Goal: Complete application form: Complete application form

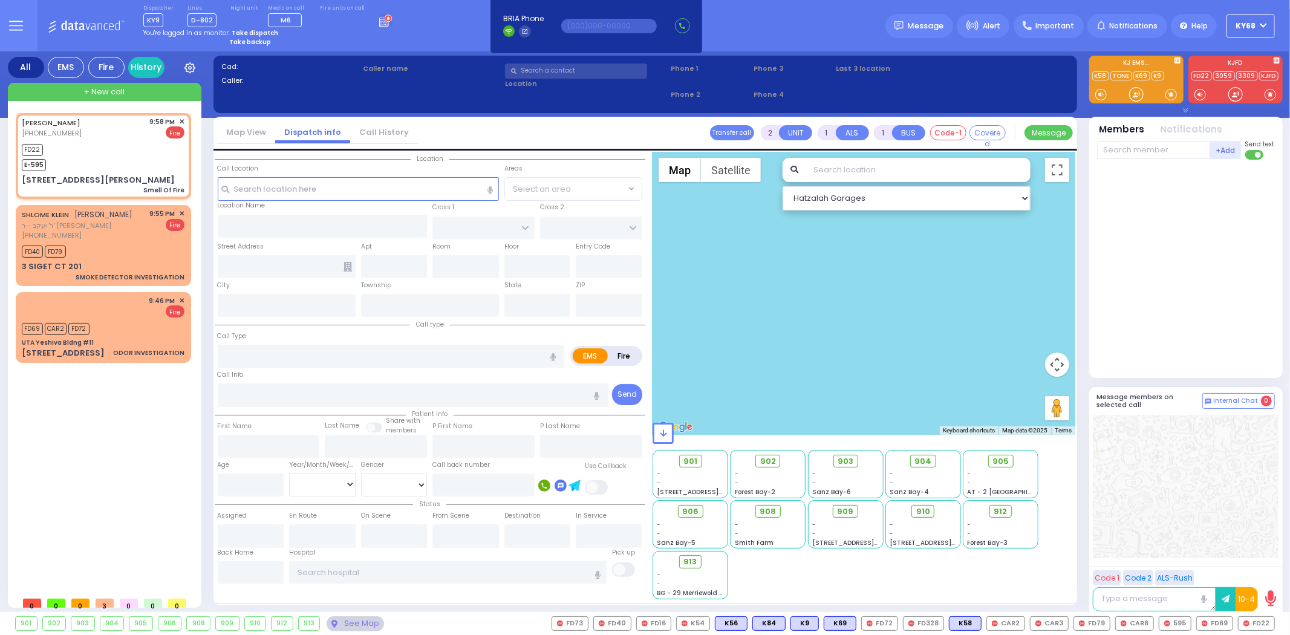
select select
type input "Smell Of Fire"
radio input "false"
radio input "true"
type input "MOSHE SHMIEL"
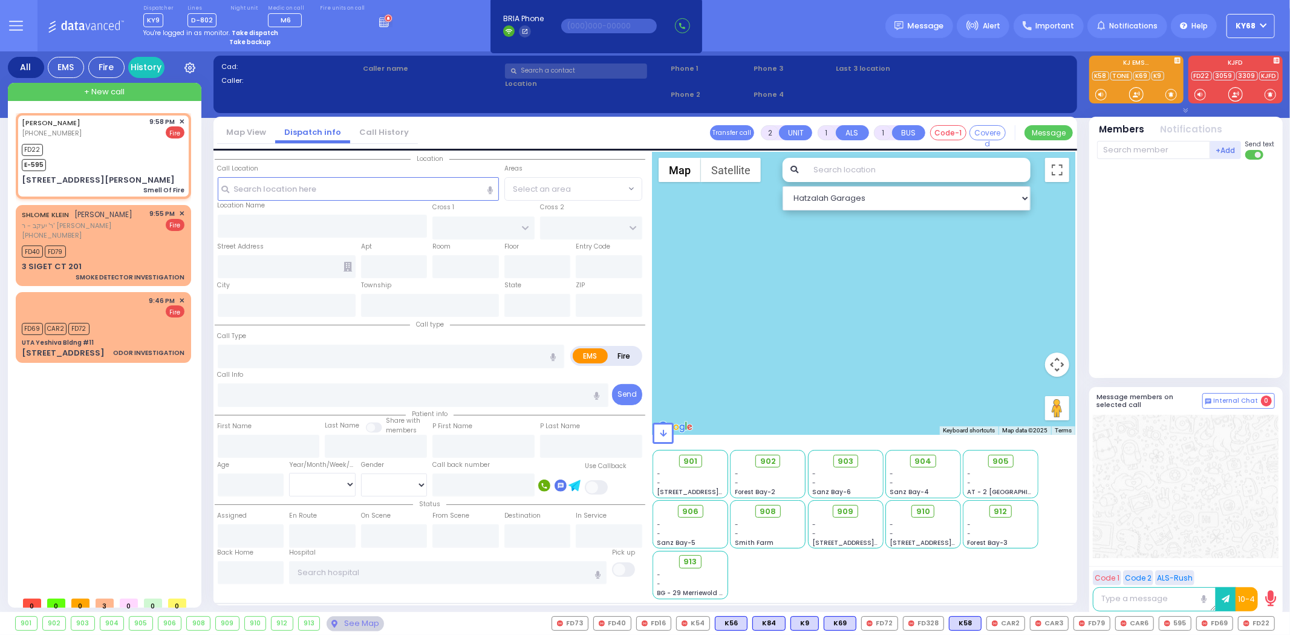
type input "WEINSTOCK"
select select
type input "21:58"
type input "21:59"
select select "Hatzalah Garages"
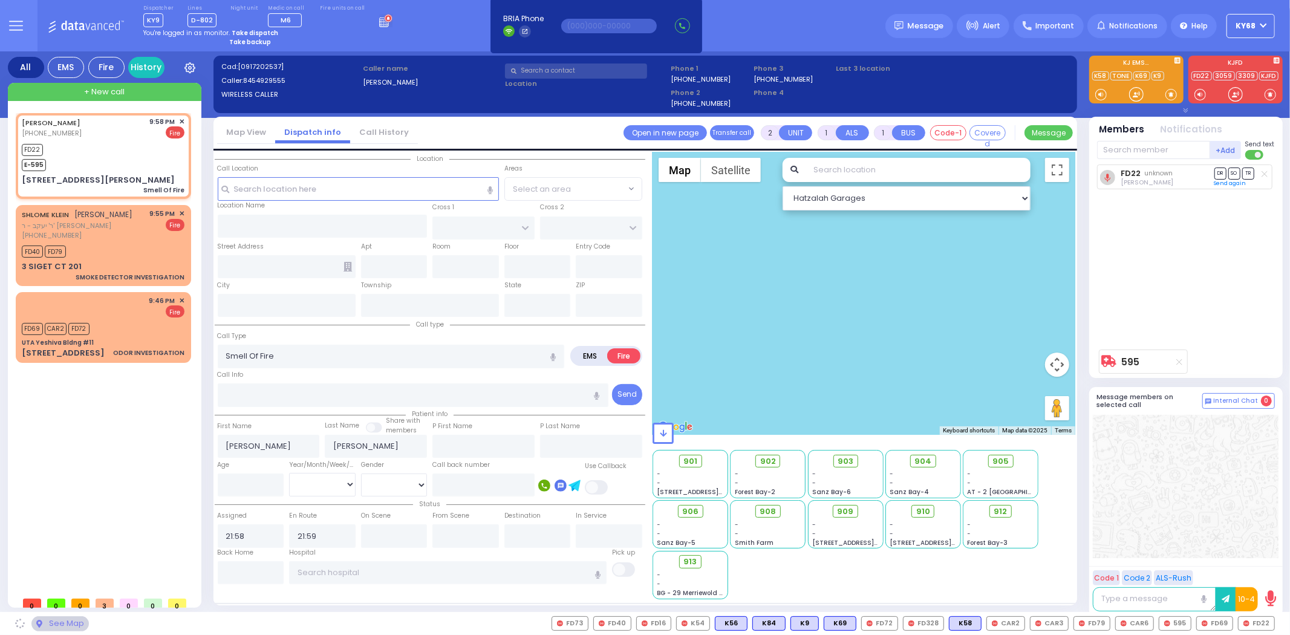
type input "D. A. WEIDER BLVD"
type input "FOREST RD"
type input "15 David Weider Boulevard"
type input "204"
type input "Monroe"
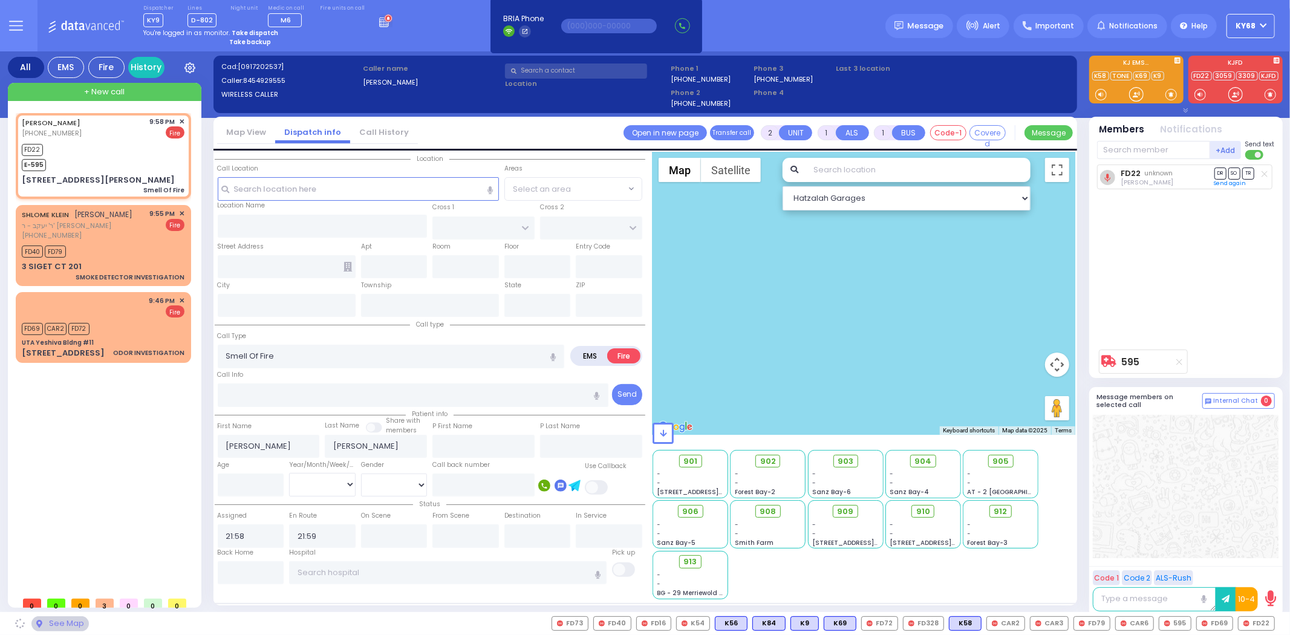
type input "[US_STATE]"
type input "10950"
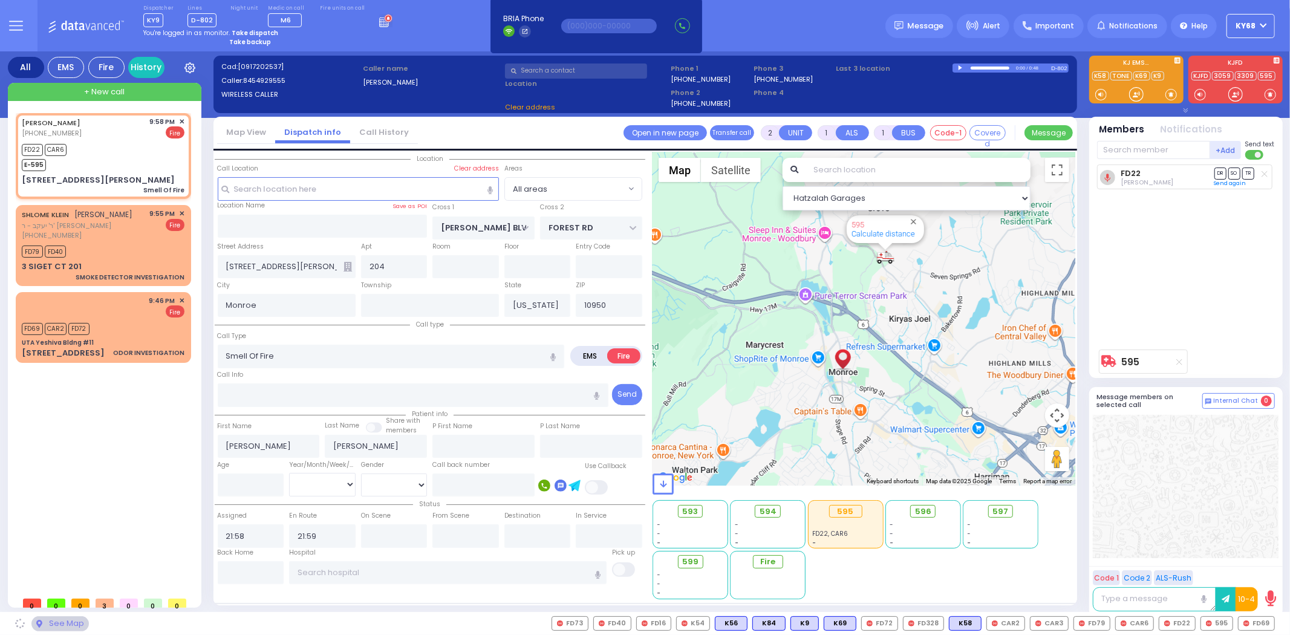
select select
radio input "true"
select select
select select "Hatzalah Garages"
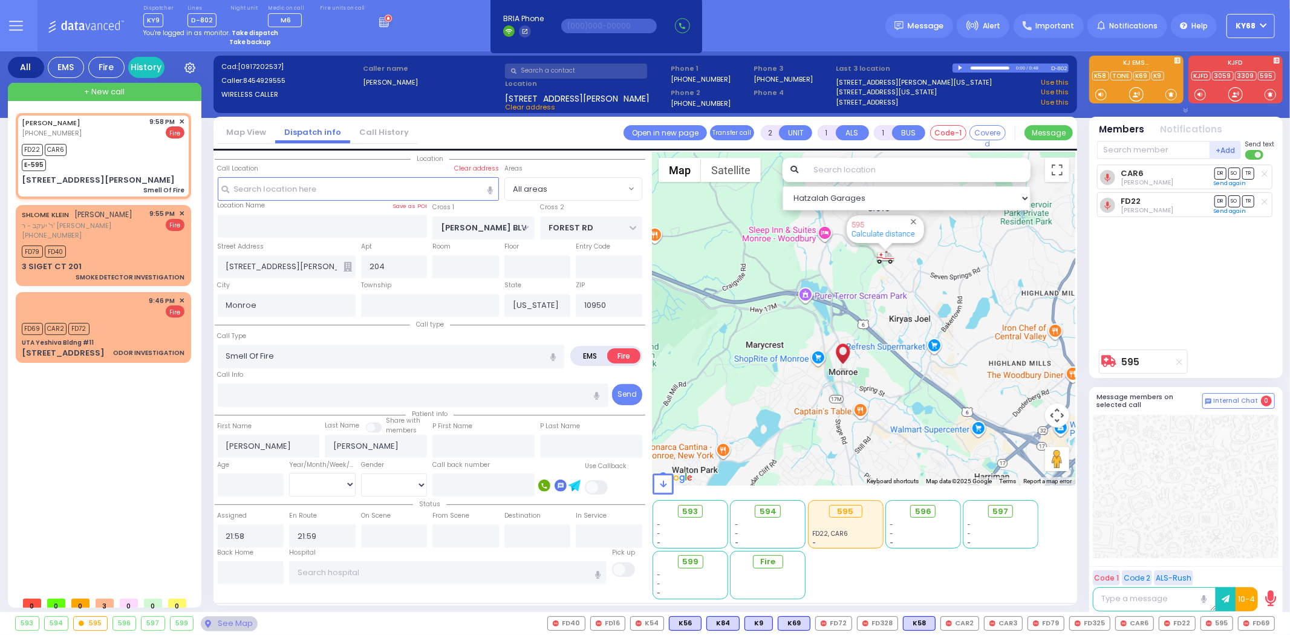
click at [115, 521] on div "MOSHE SHMIEL WEINSTOCK (845) 492-9555 9:58 PM ✕" at bounding box center [106, 352] width 180 height 478
click at [133, 526] on div "MOSHE SHMIEL WEINSTOCK (845) 492-9555 9:58 PM ✕" at bounding box center [106, 352] width 180 height 478
click at [86, 517] on div "MOSHE SHMIEL WEINSTOCK (845) 492-9555 9:58 PM ✕" at bounding box center [106, 352] width 180 height 478
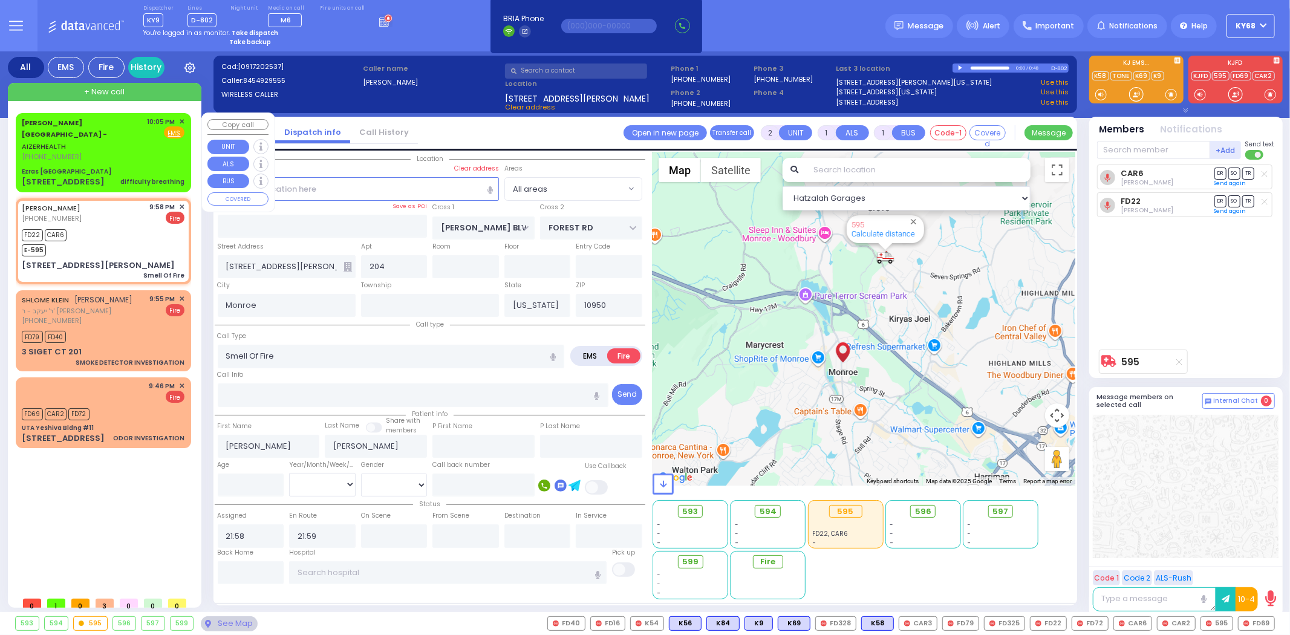
click at [39, 125] on span "[PERSON_NAME][GEOGRAPHIC_DATA] -" at bounding box center [64, 129] width 85 height 22
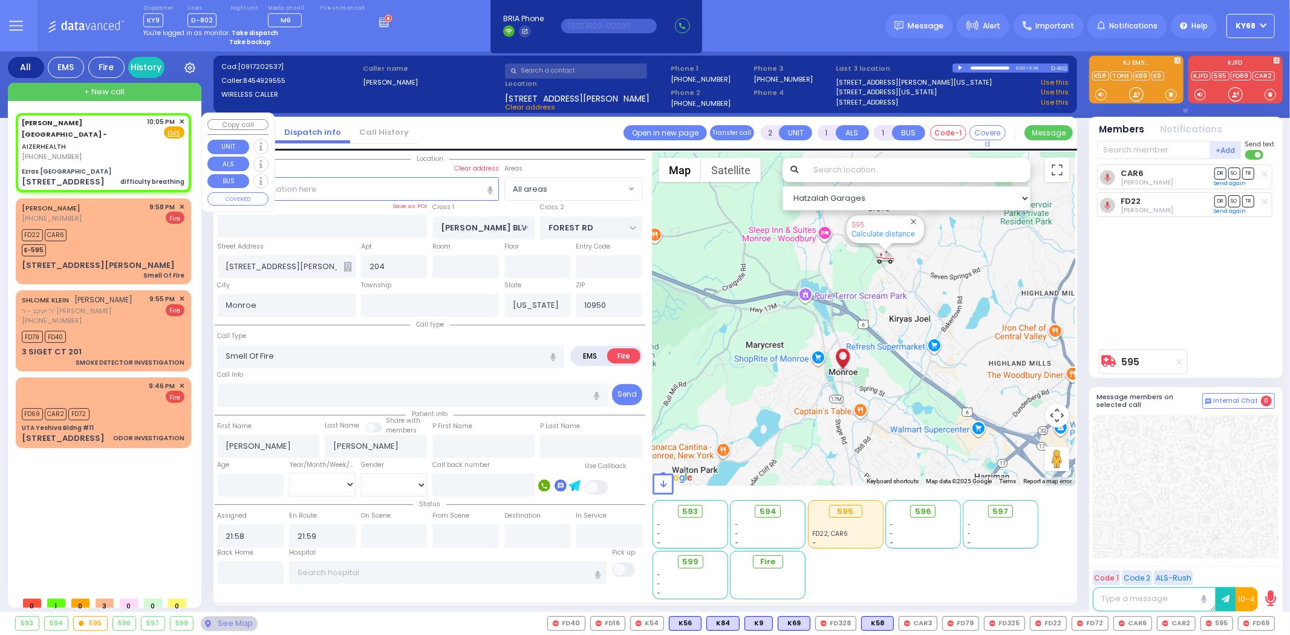
select select
type input "difficulty breathing"
radio input "true"
type input "18"
select select "Month"
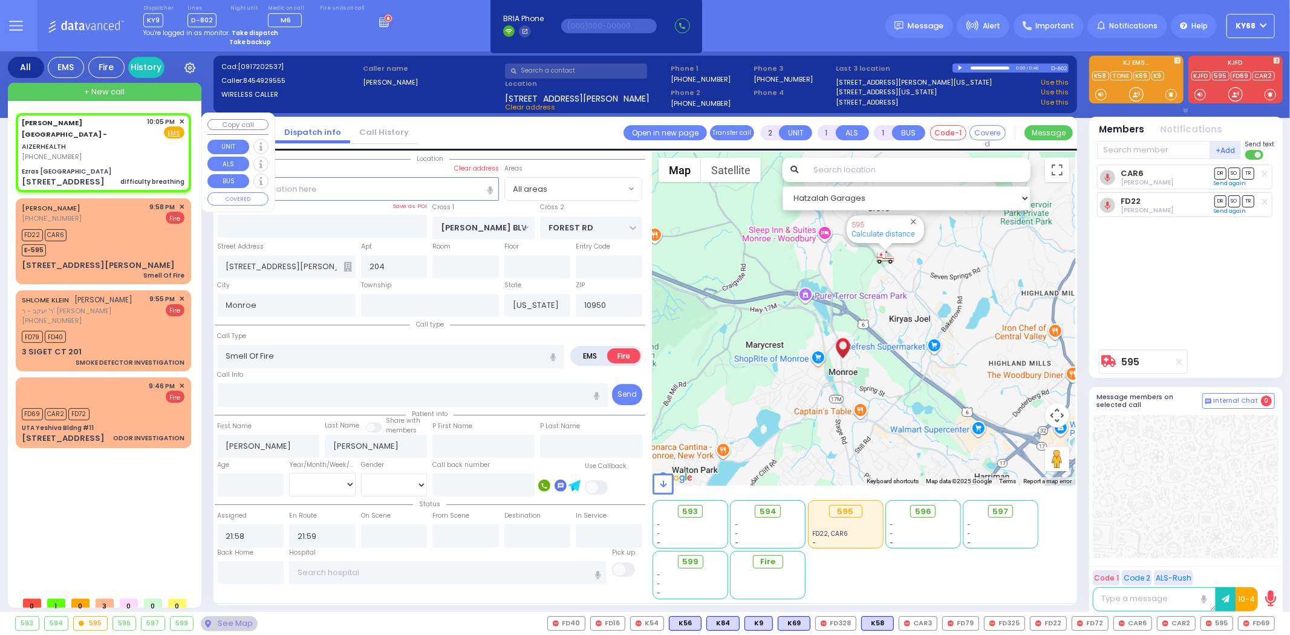
select select "[DEMOGRAPHIC_DATA]"
type input "22:05"
select select "Hatzalah Garages"
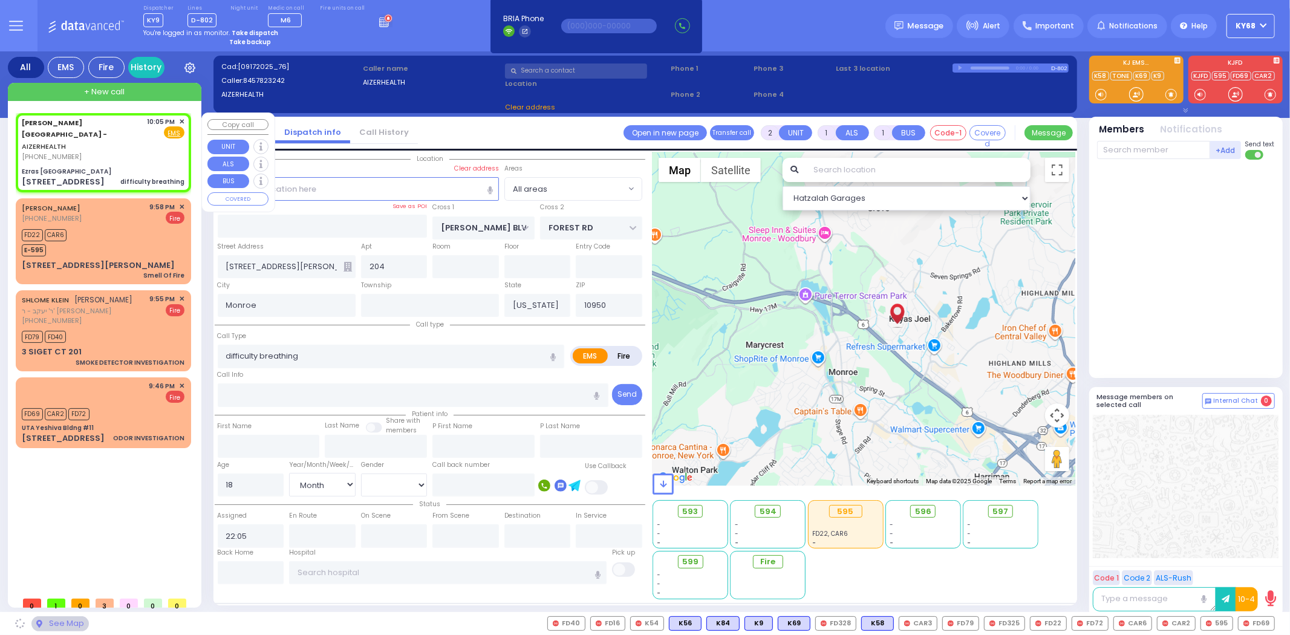
type input "Ezras [GEOGRAPHIC_DATA]"
type input "[PERSON_NAME] DR"
type input "[PERSON_NAME]"
type input "[STREET_ADDRESS]"
type input "[PERSON_NAME]"
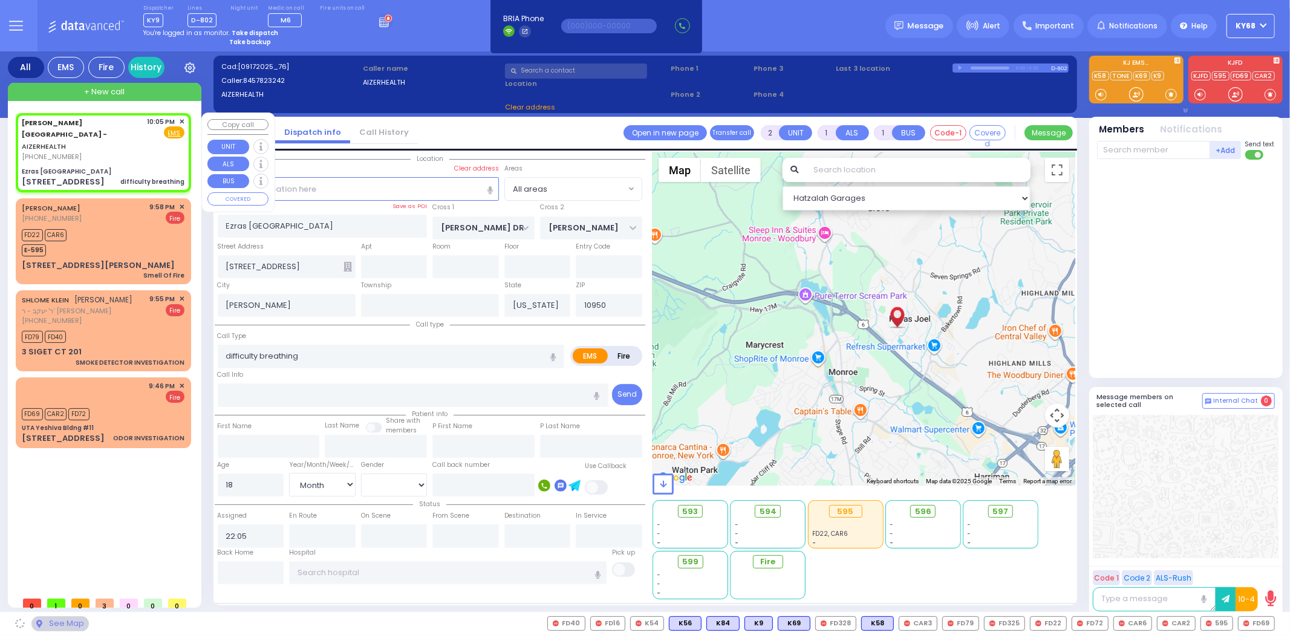
select select "SECTION 2"
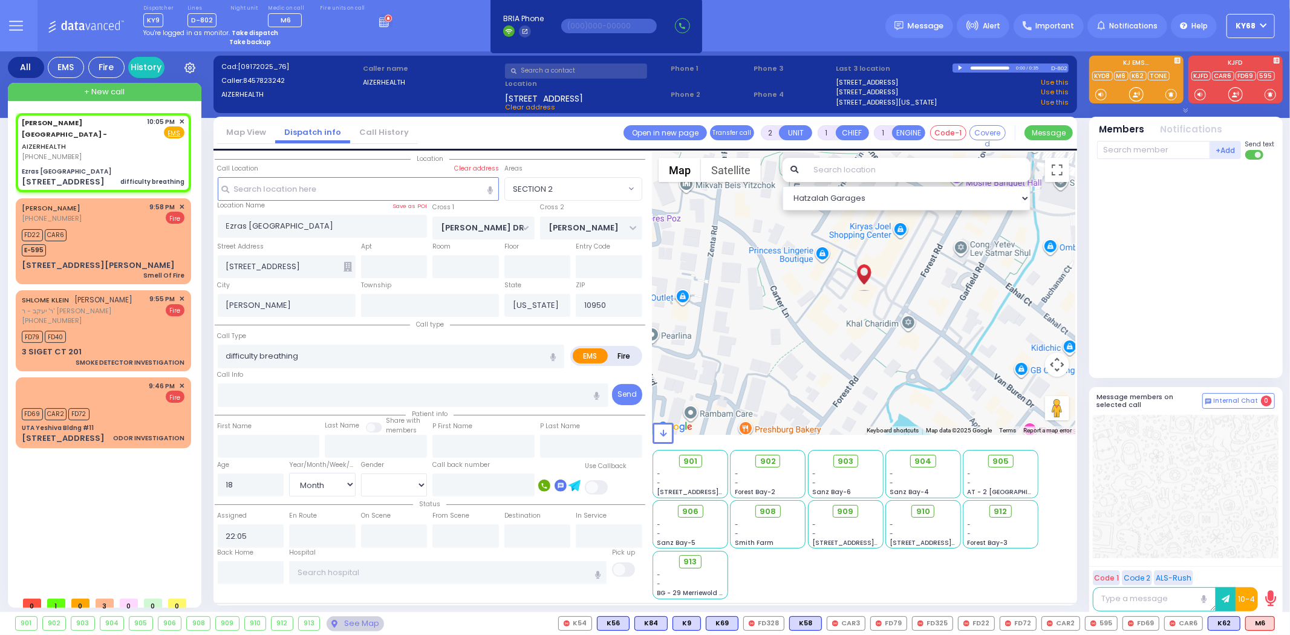
select select
radio input "true"
select select "Month"
select select "[DEMOGRAPHIC_DATA]"
type input "22:06"
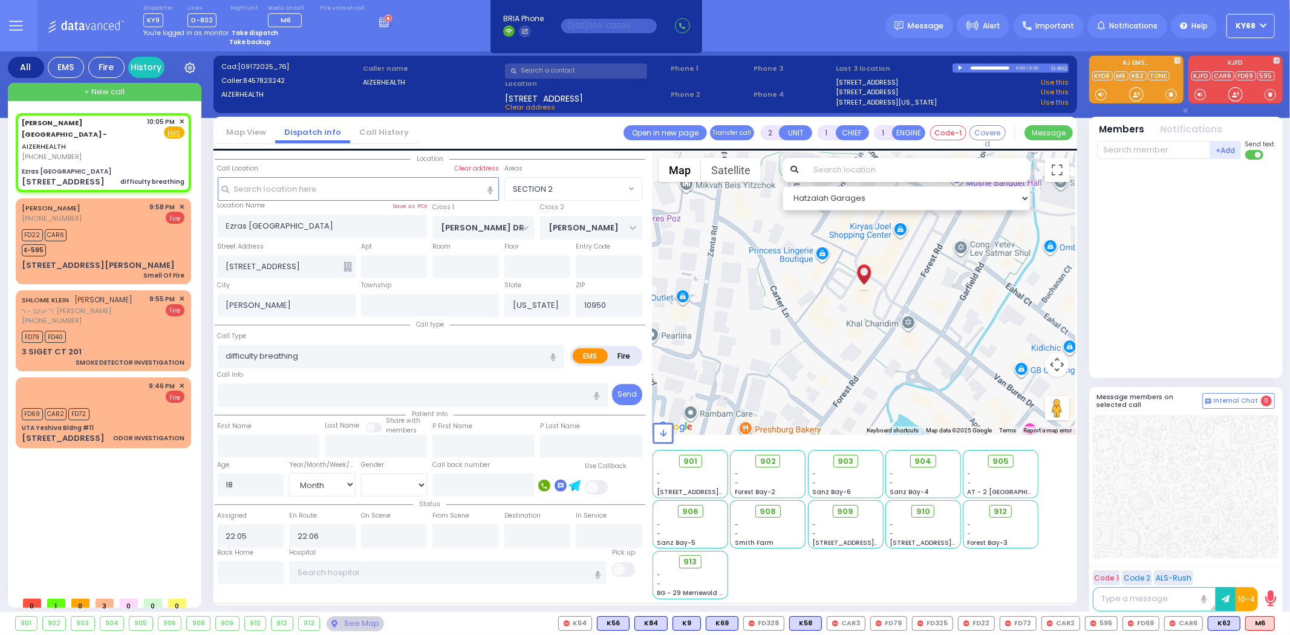
type input "1"
select select "Hatzalah Garages"
select select "SECTION 2"
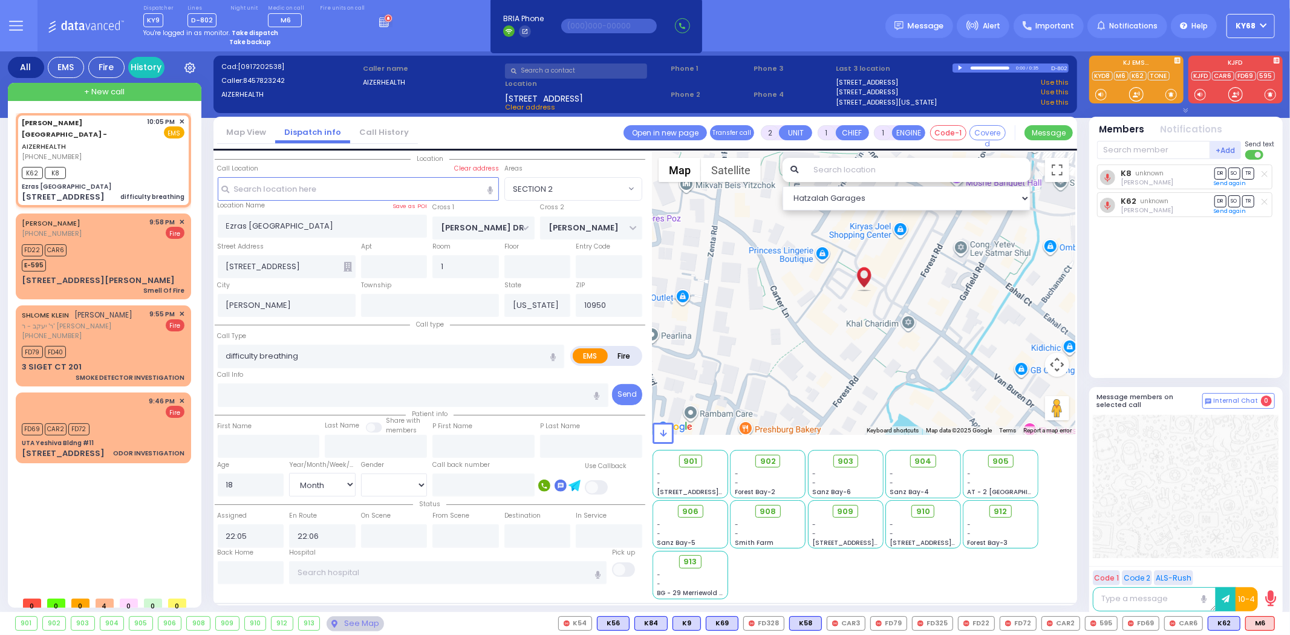
select select
radio input "true"
select select "Month"
select select "[DEMOGRAPHIC_DATA]"
select select "Hatzalah Garages"
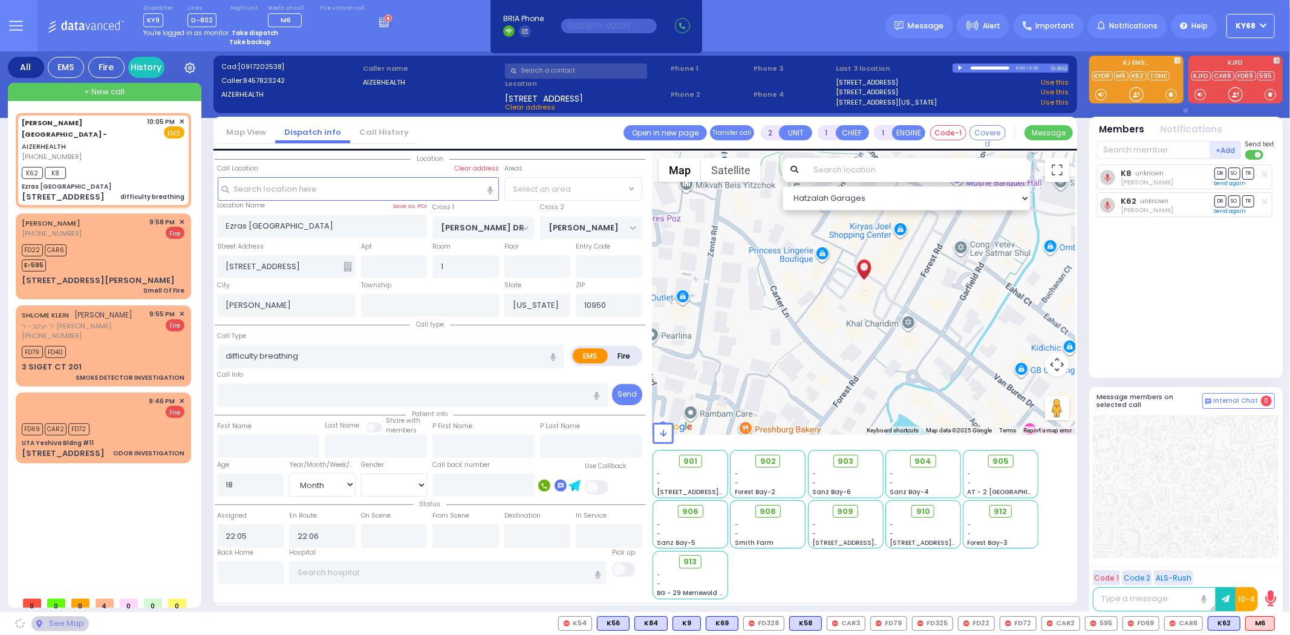
radio input "true"
select select "Month"
select select "[DEMOGRAPHIC_DATA]"
select select "SECTION 2"
select select "Hatzalah Garages"
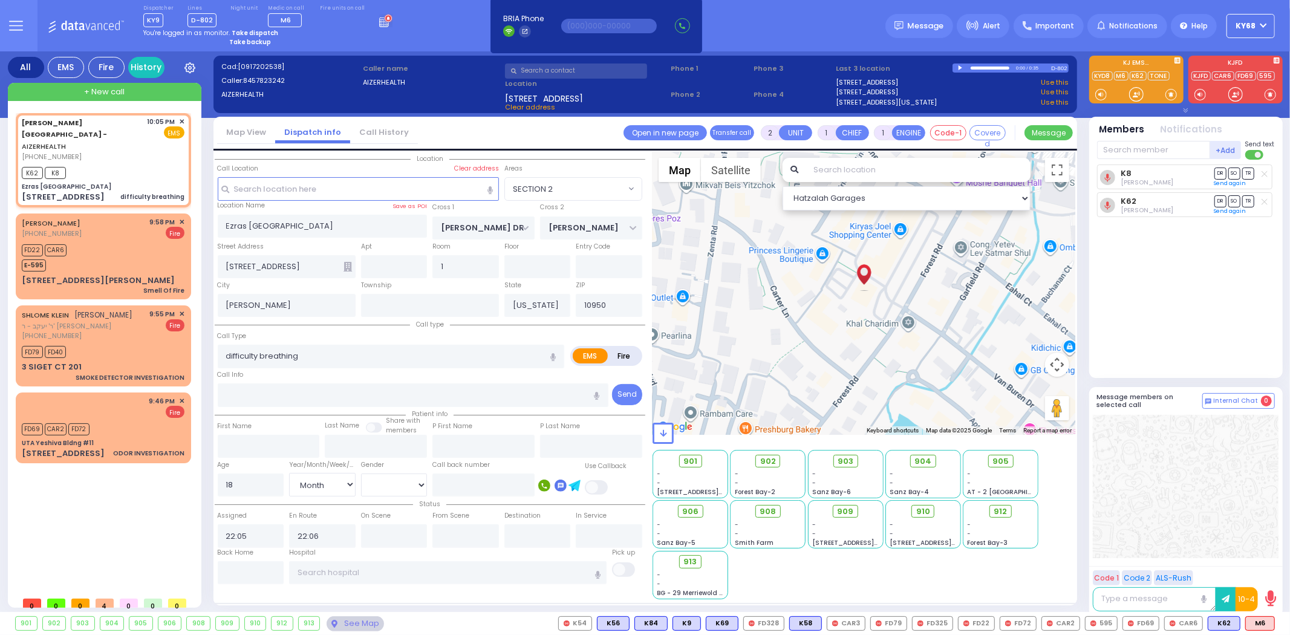
select select "SECTION 2"
select select
radio input "true"
select select "Month"
select select "[DEMOGRAPHIC_DATA]"
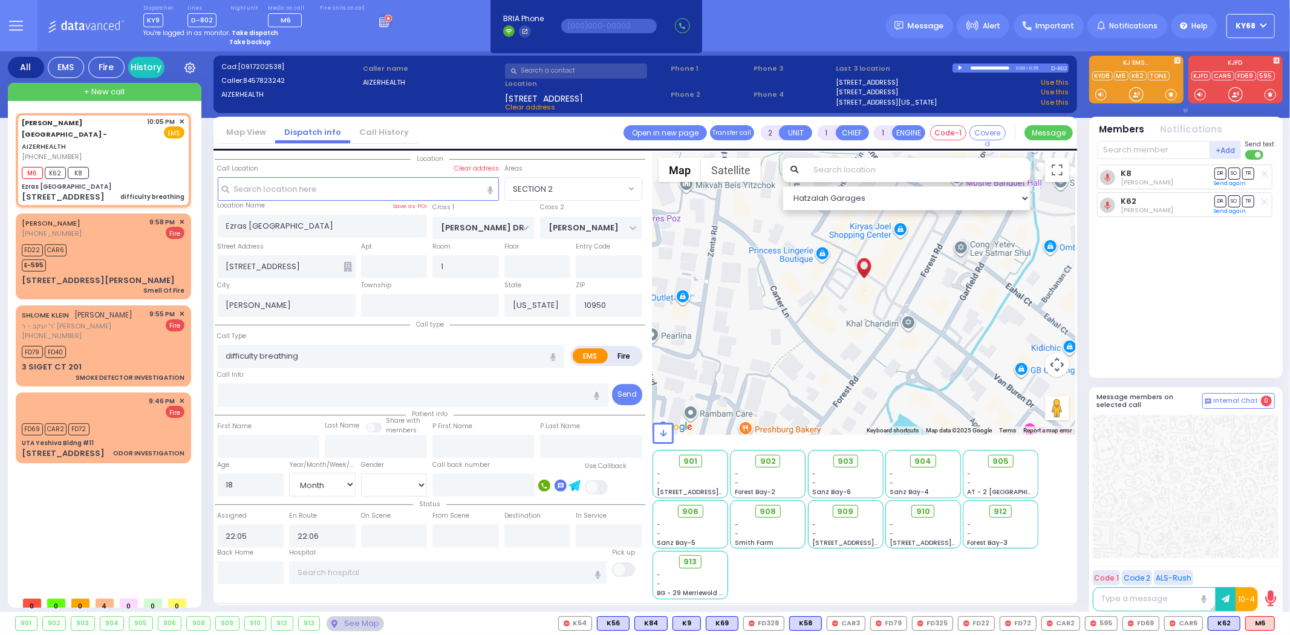
select select "Hatzalah Garages"
select select "SECTION 2"
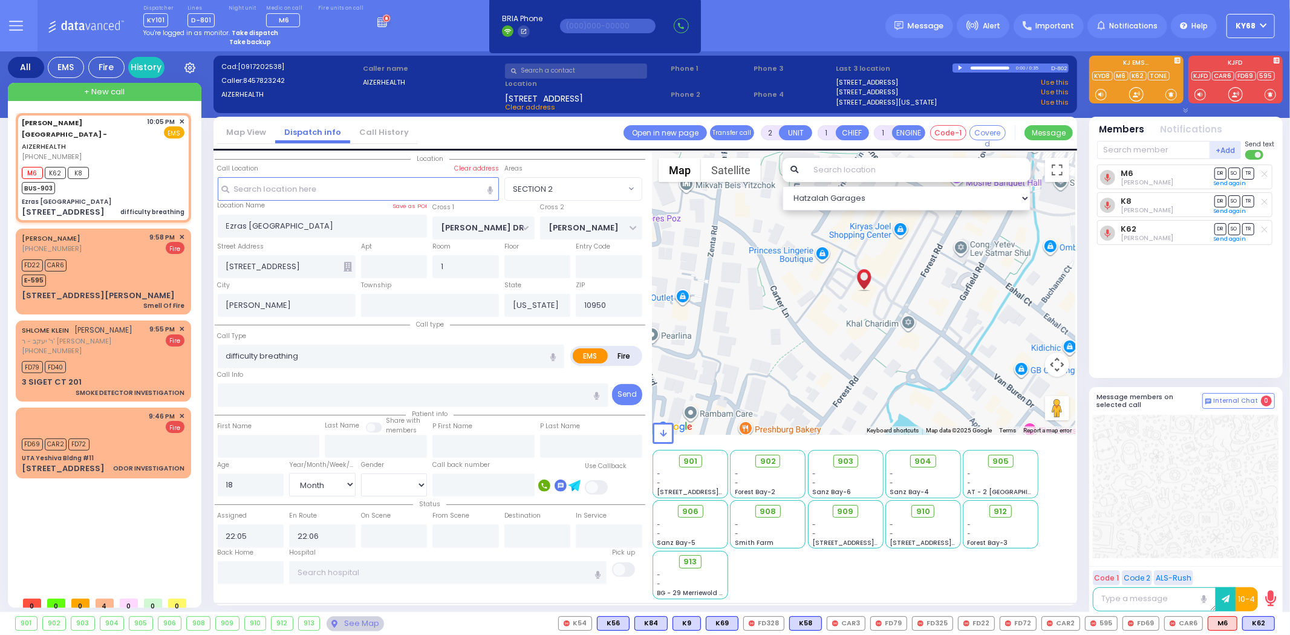
select select
radio input "true"
select select "Month"
select select "[DEMOGRAPHIC_DATA]"
select select "Hatzalah Garages"
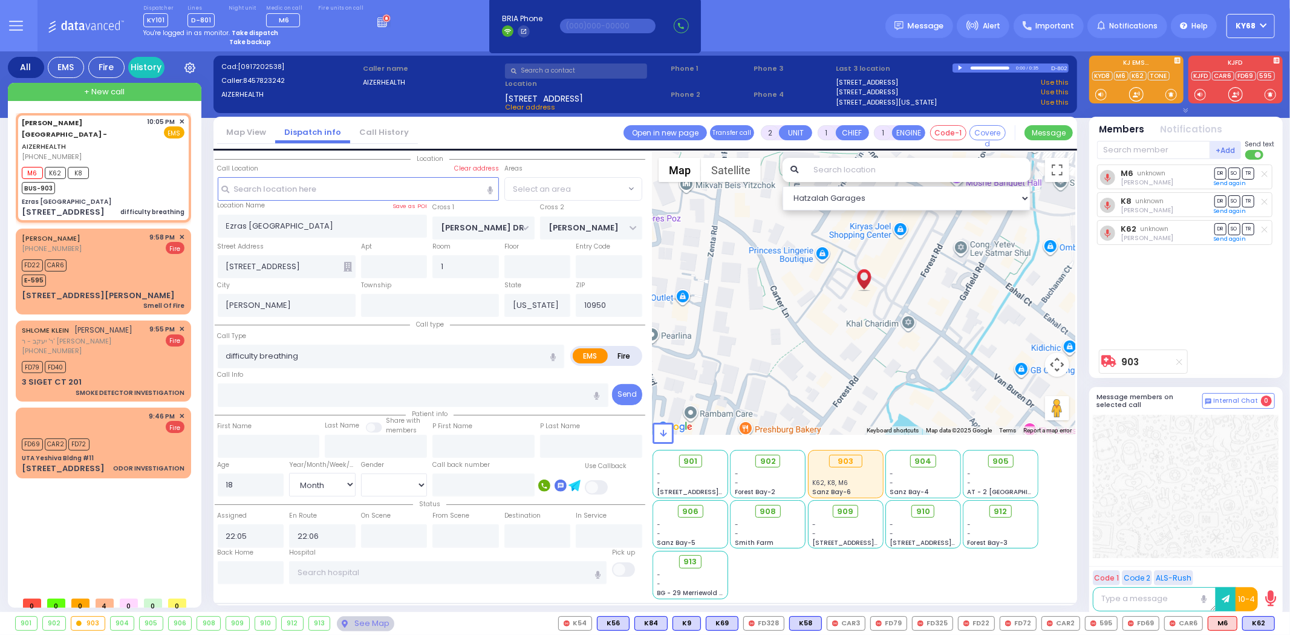
select select "SECTION 2"
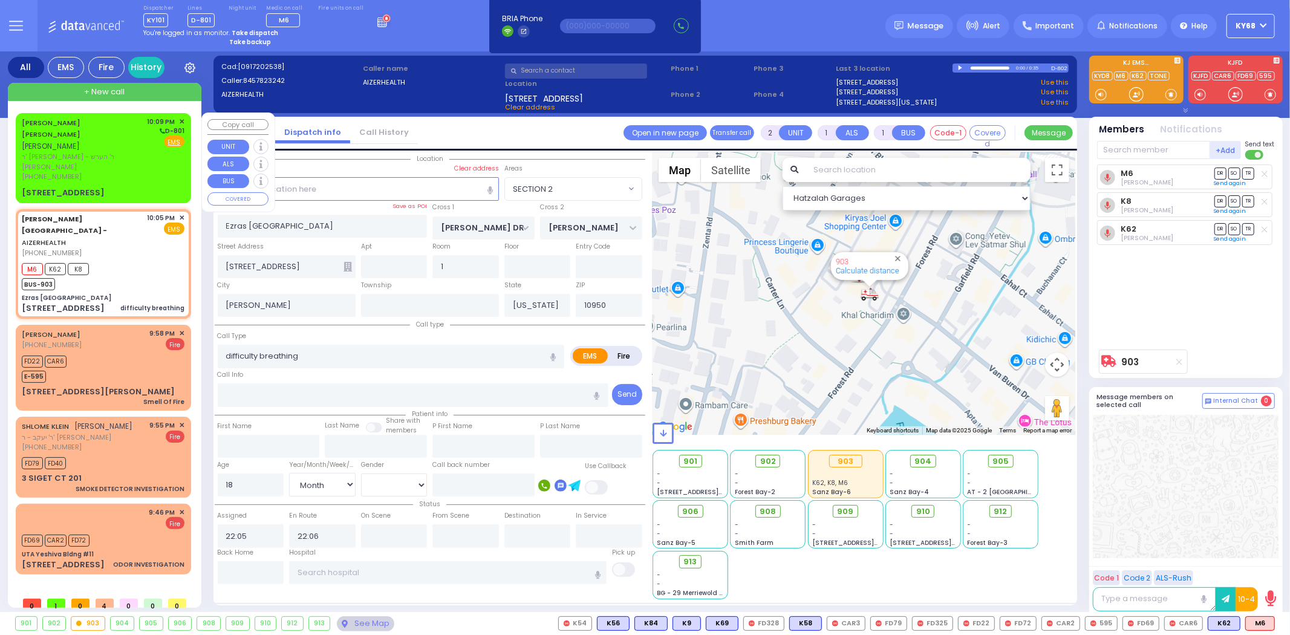
click at [74, 141] on span "[PERSON_NAME]" at bounding box center [51, 146] width 58 height 10
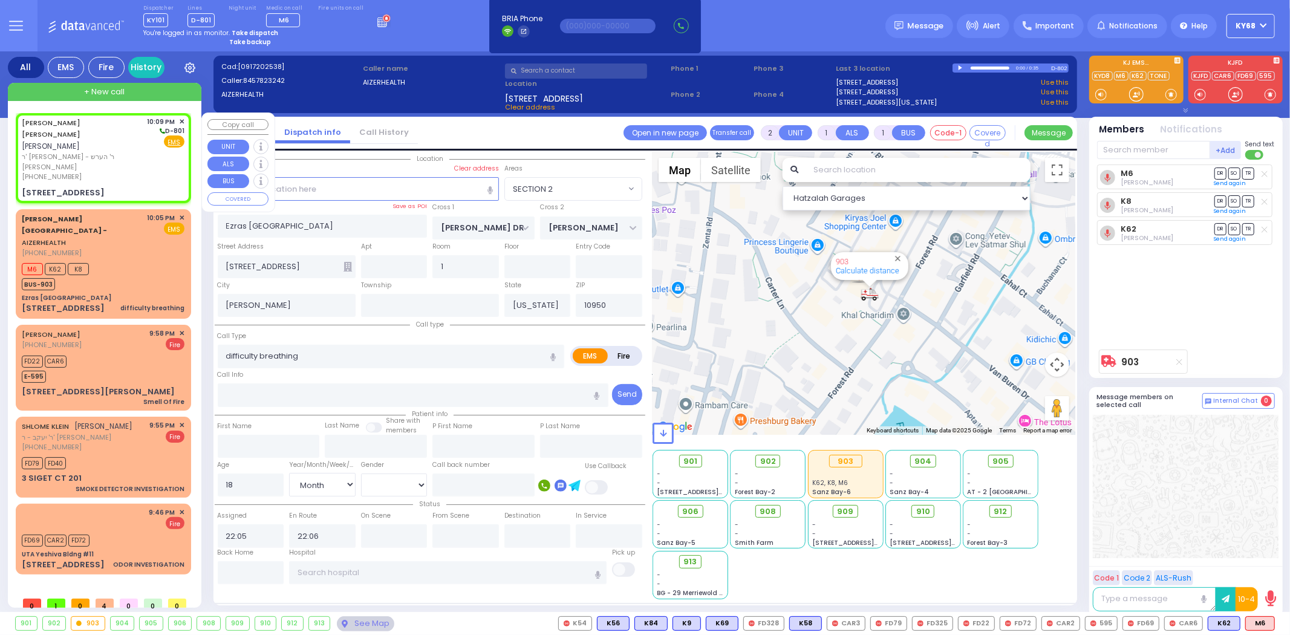
select select
radio input "true"
type input "ALEXANDER ISRAEL"
type input "MILLER"
select select
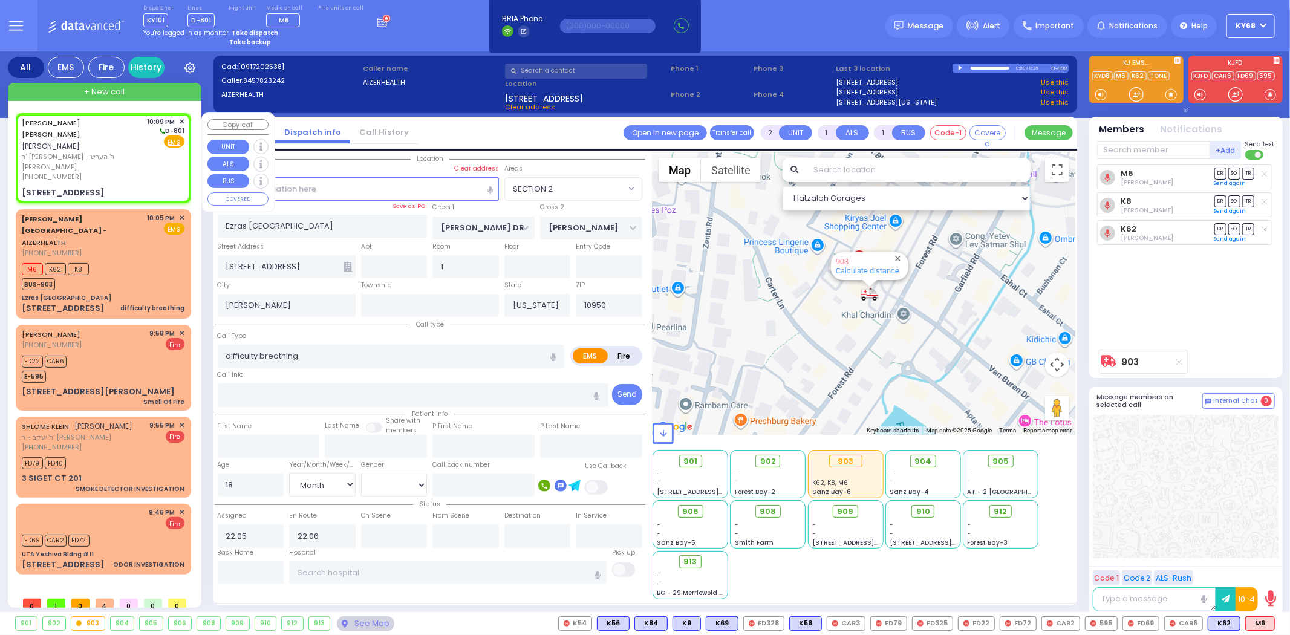
select select
type input "22:09"
select select "Hatzalah Garages"
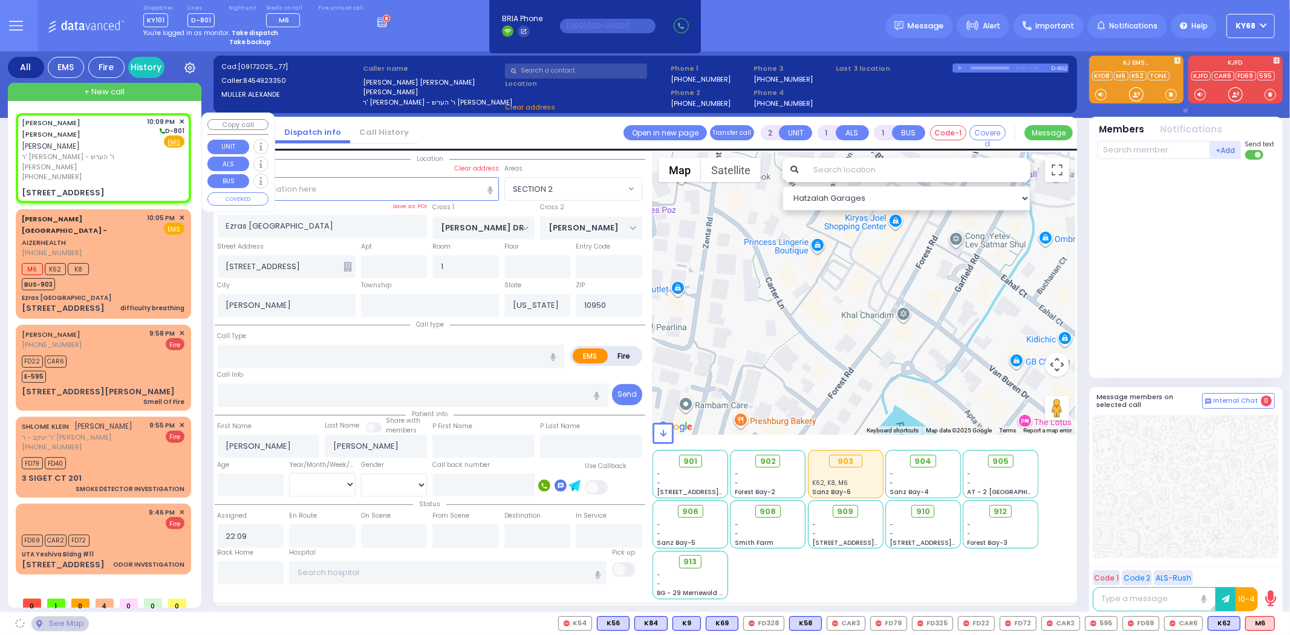
type input "CHUST RD"
type input "S.M. ROSMER RD"
type input "2 MAGLENITZ ST"
type input "206"
type input "Monroe"
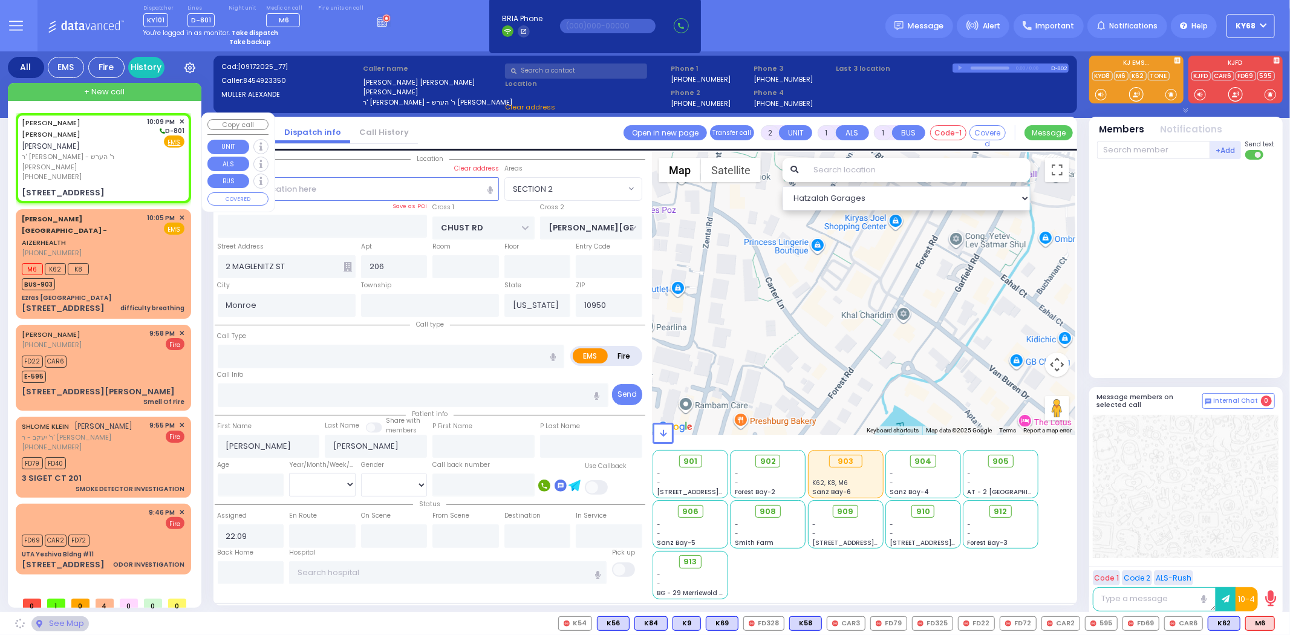
select select "VYOEL MOSHE"
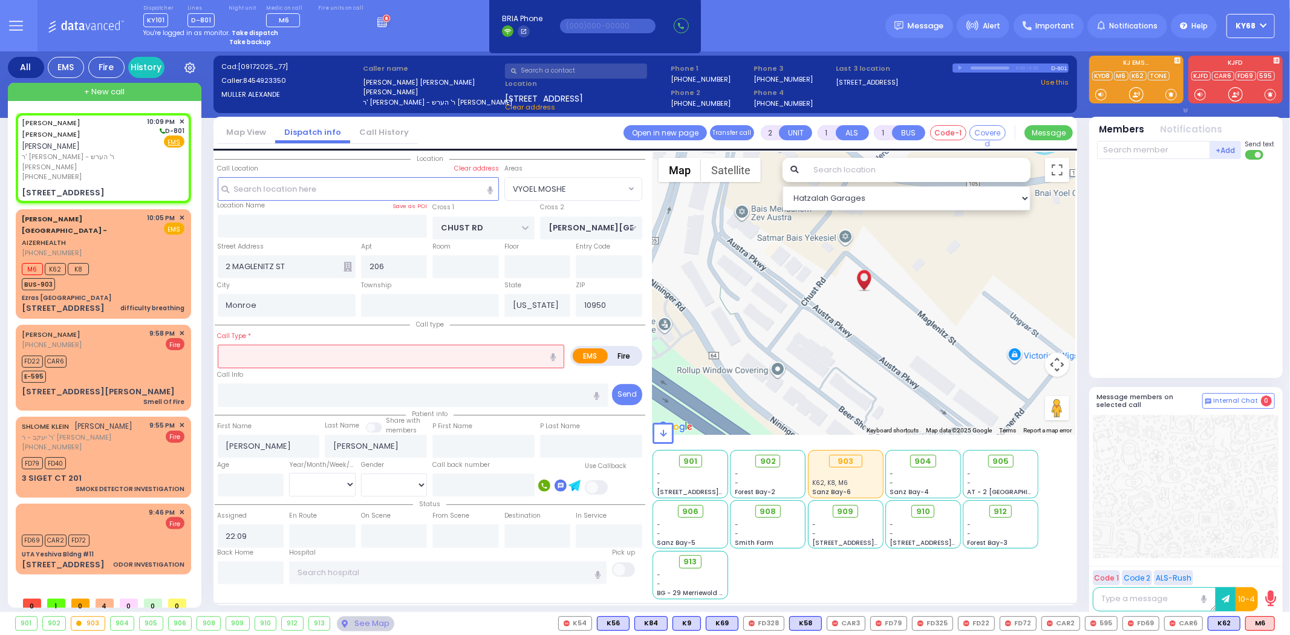
click at [389, 133] on link "Call History" at bounding box center [384, 131] width 68 height 11
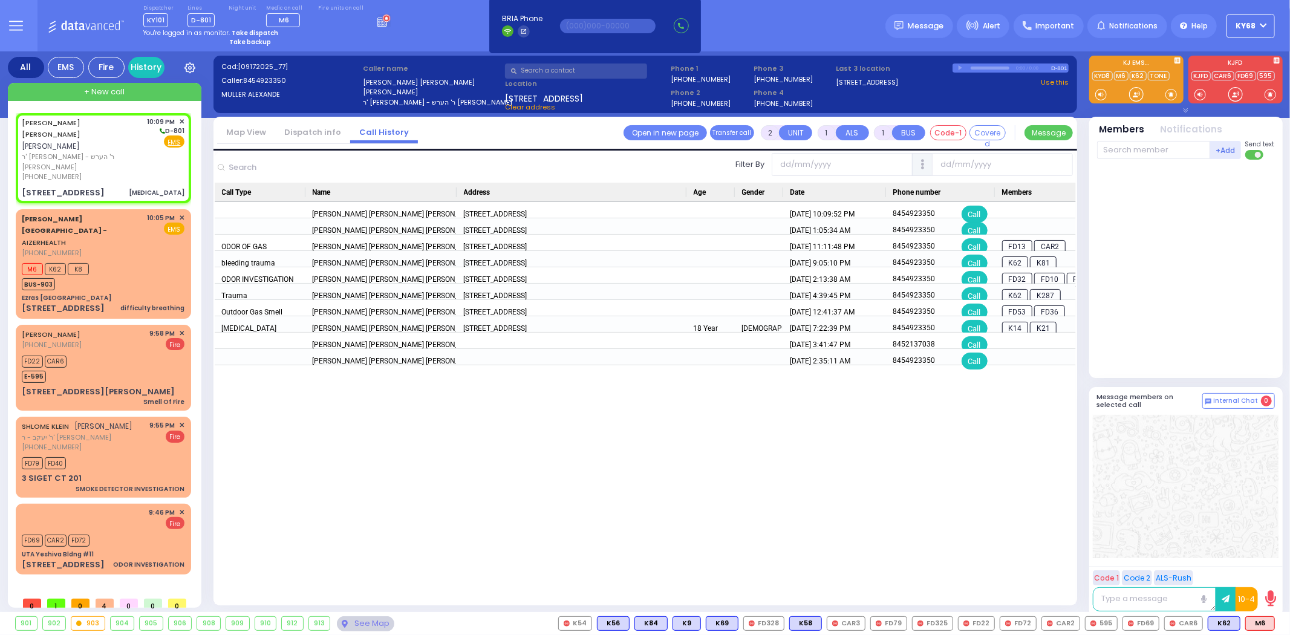
type input "0"
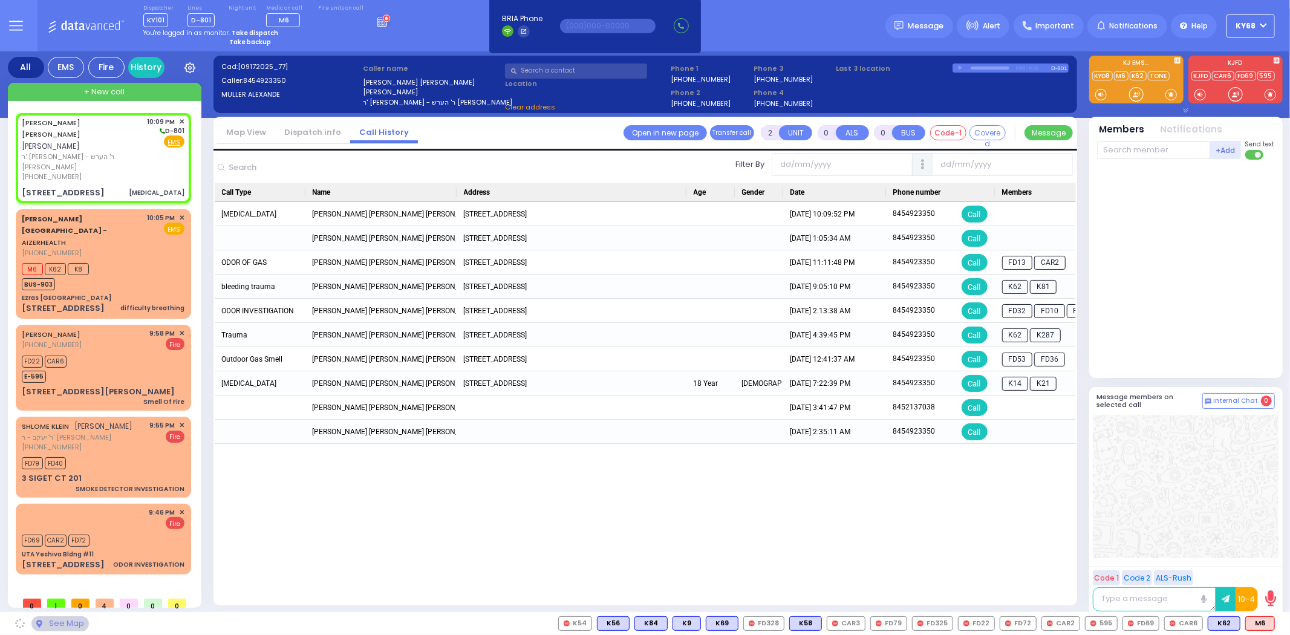
select select "VYOEL MOSHE"
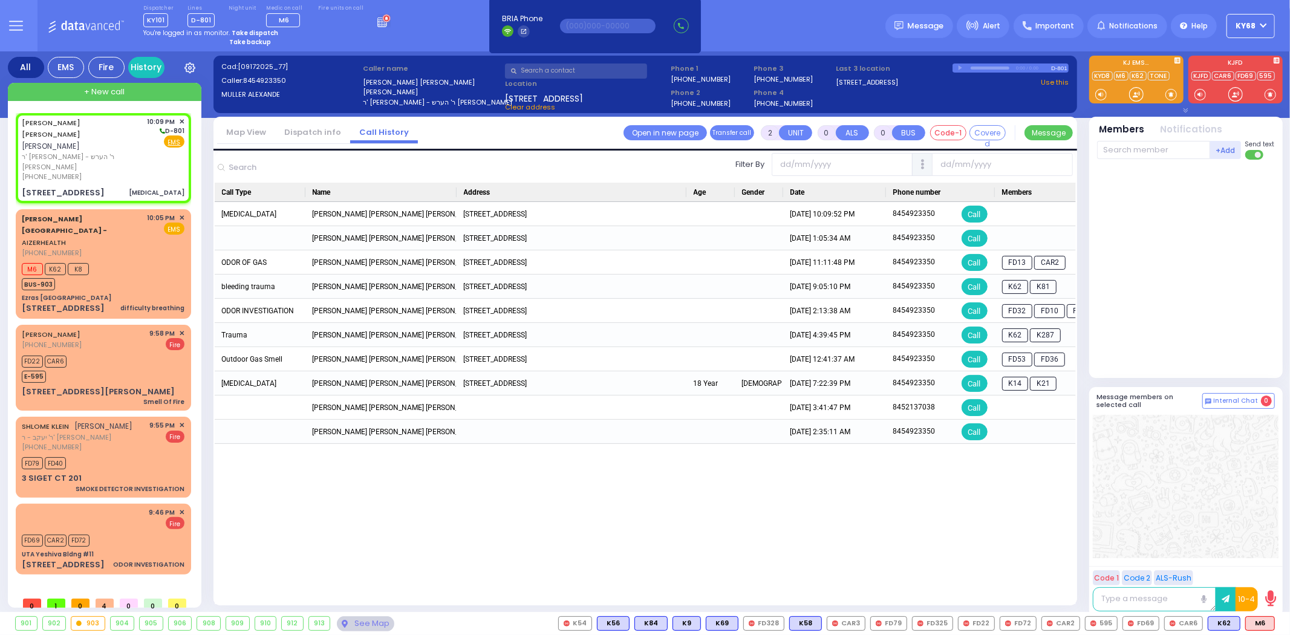
select select
radio input "true"
type input "10"
select select "Year"
select select "Hatzalah Garages"
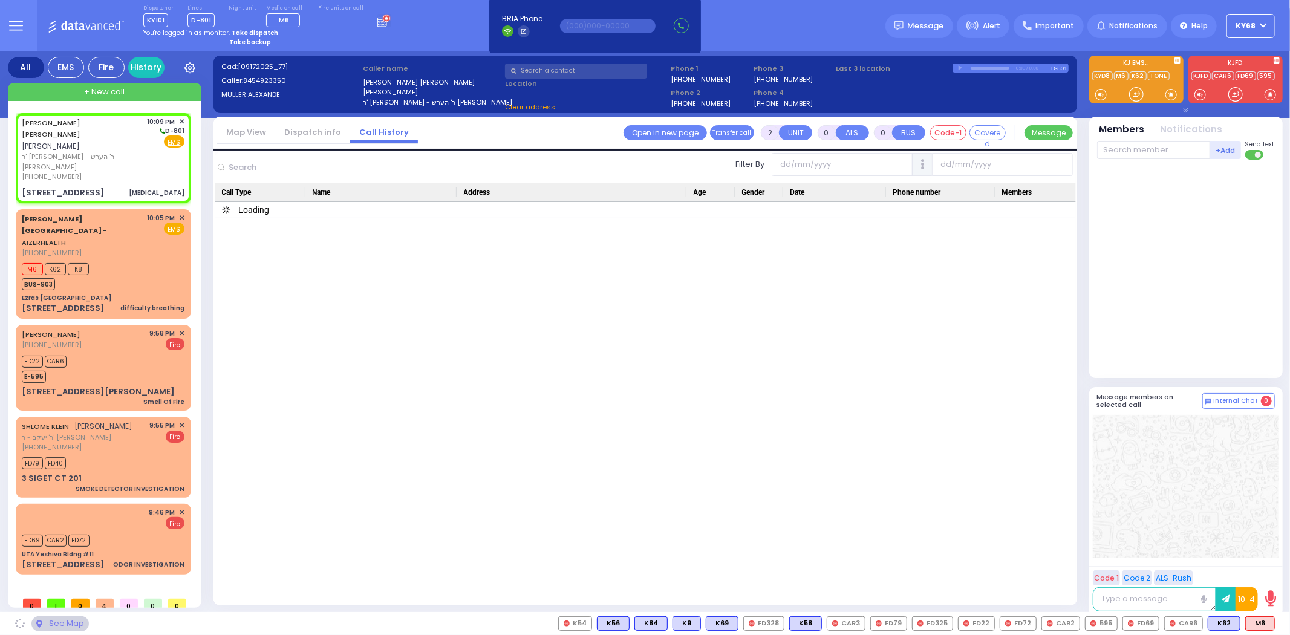
click at [311, 134] on link "Dispatch info" at bounding box center [312, 131] width 75 height 11
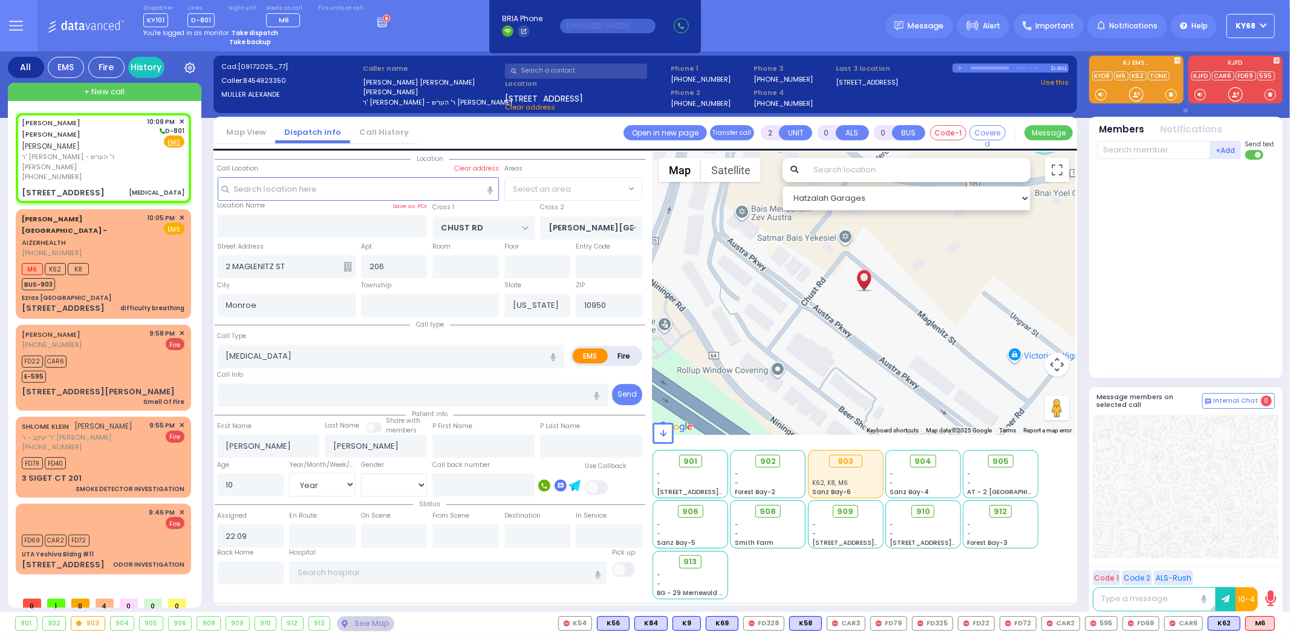
select select
radio input "true"
select select "Year"
select select "Hatzalah Garages"
select select "VYOEL MOSHE"
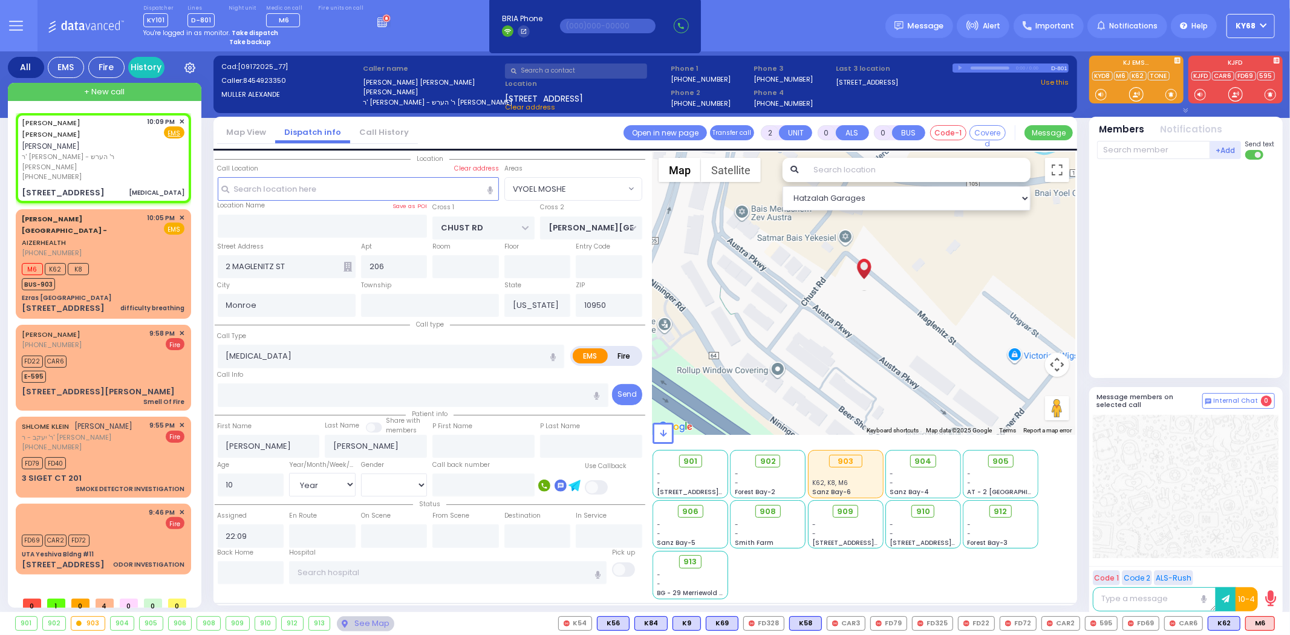
select select
radio input "true"
select select "Year"
select select "Hatzalah Garages"
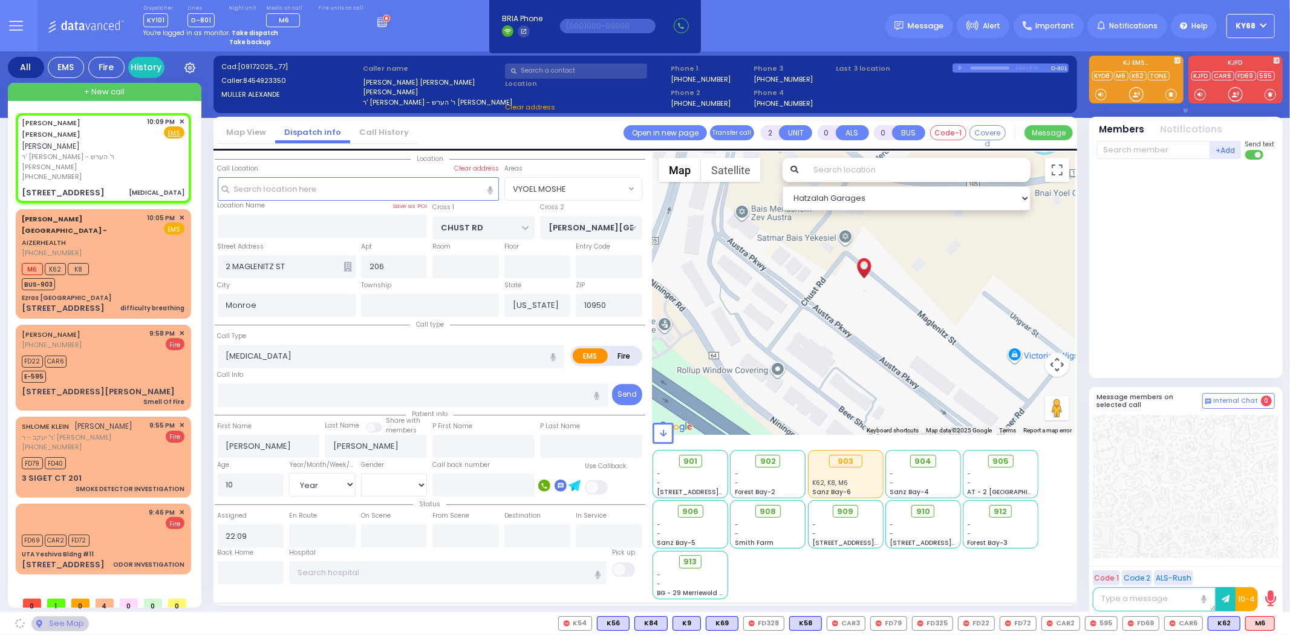
select select "VYOEL MOSHE"
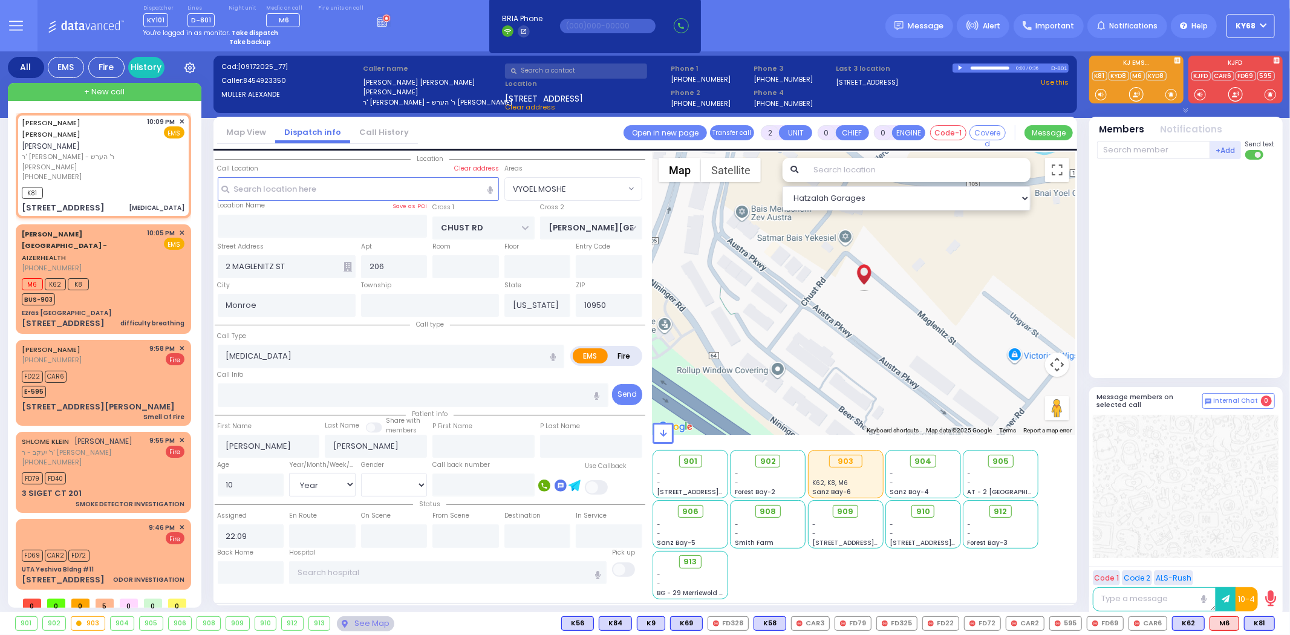
select select
radio input "true"
select select "Year"
type input "22:11"
select select "Hatzalah Garages"
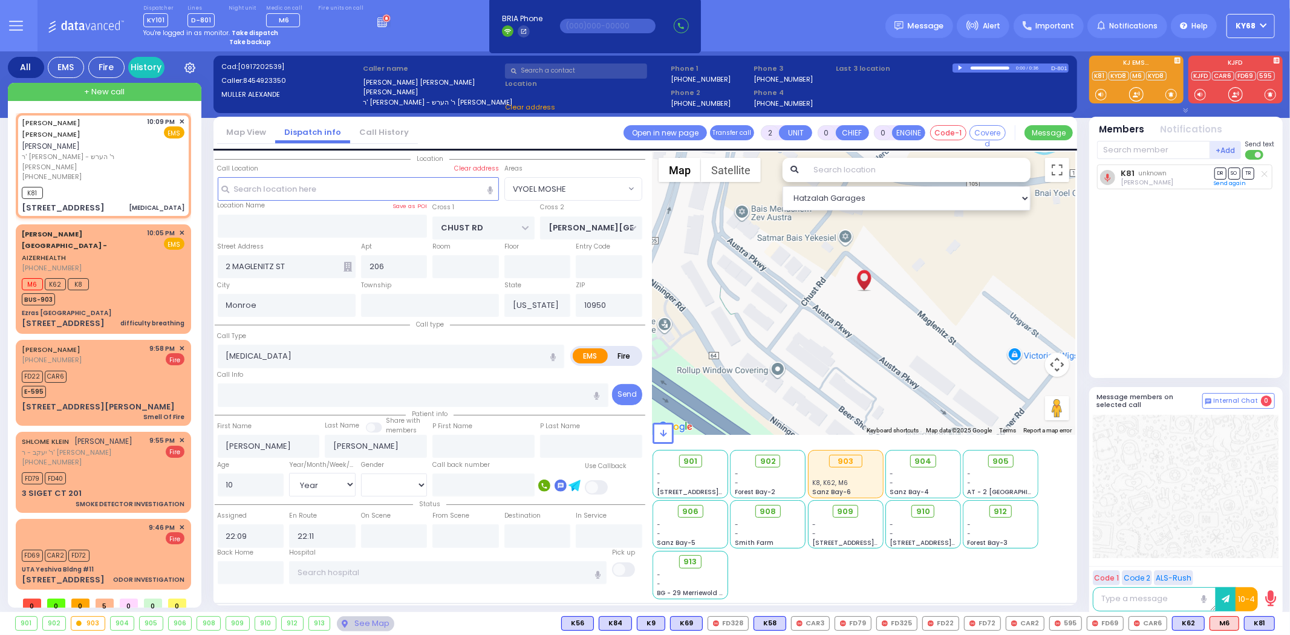
select select "VYOEL MOSHE"
select select
radio input "true"
select select "Year"
select select "Hatzalah Garages"
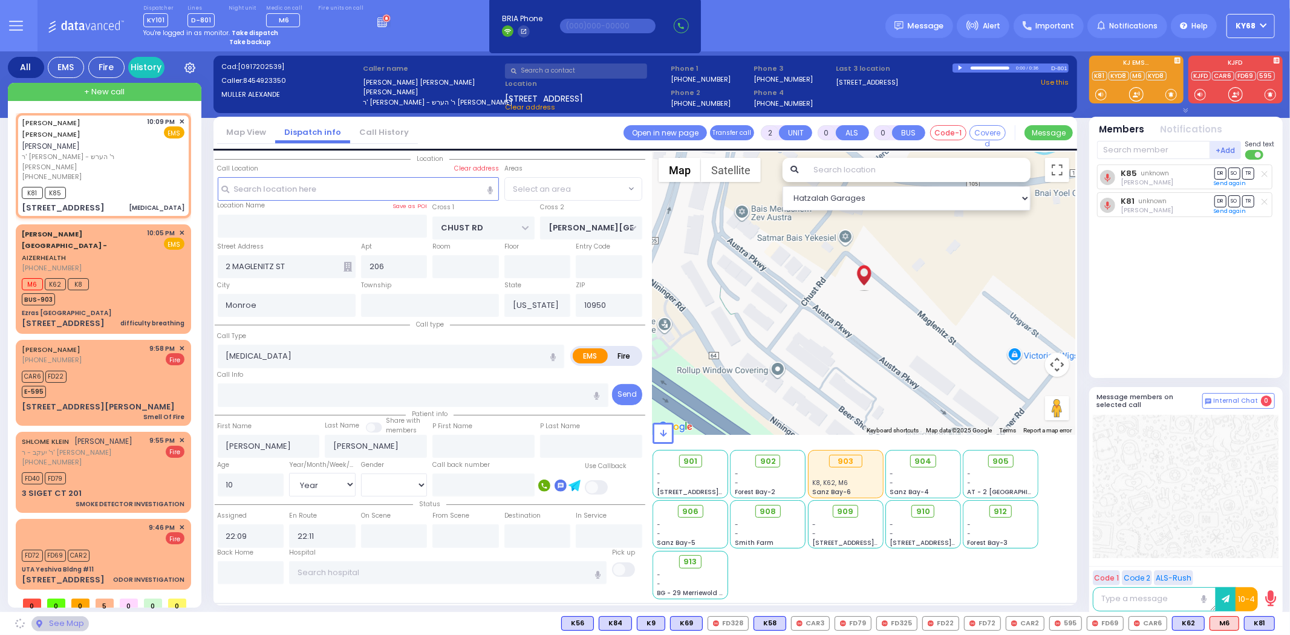
select select "VYOEL MOSHE"
click at [959, 68] on div at bounding box center [961, 67] width 7 height 5
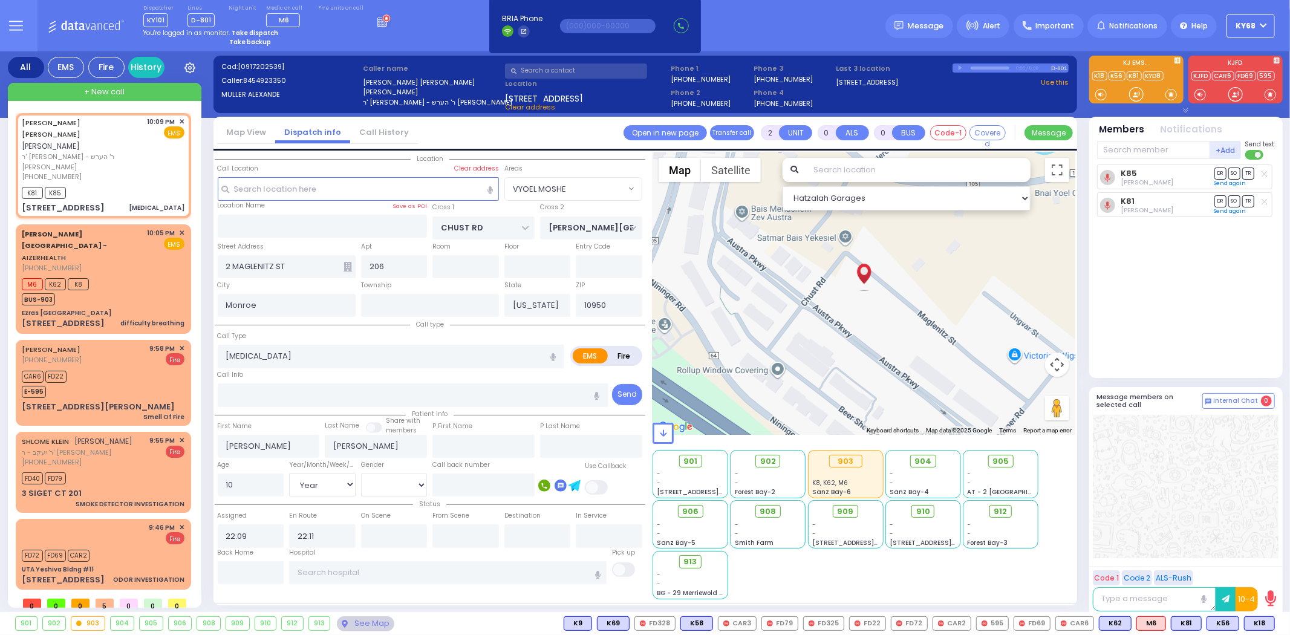
click at [349, 32] on div "You're logged in as monitor. Take dispatch" at bounding box center [266, 32] width 247 height 9
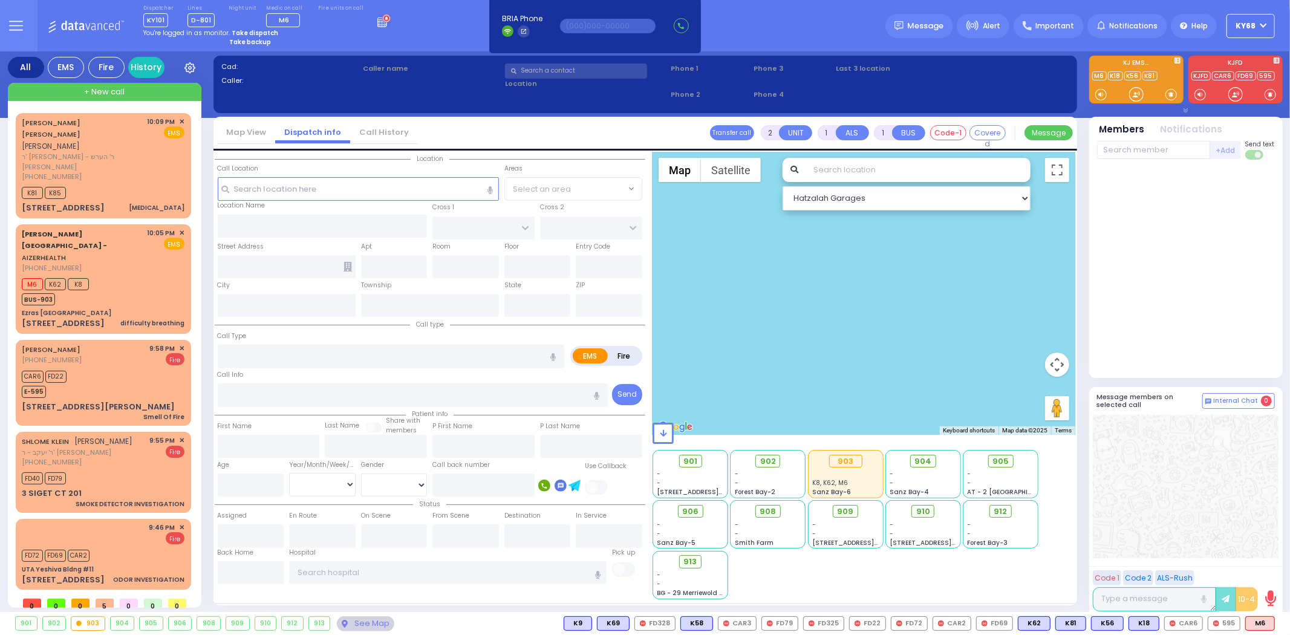
select select
type input "difficulty breathing"
radio input "true"
type input "18"
select select "Month"
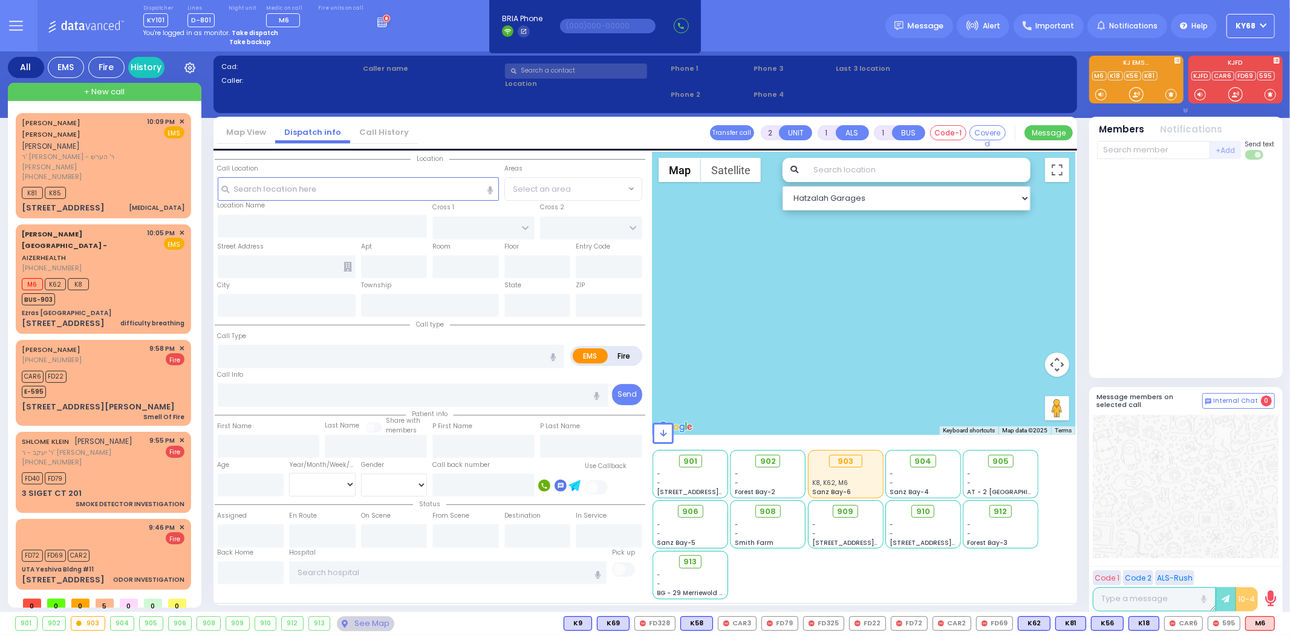
select select "[DEMOGRAPHIC_DATA]"
type input "22:05"
type input "22:06"
type input "Ezras [GEOGRAPHIC_DATA]"
type input "[PERSON_NAME] DR"
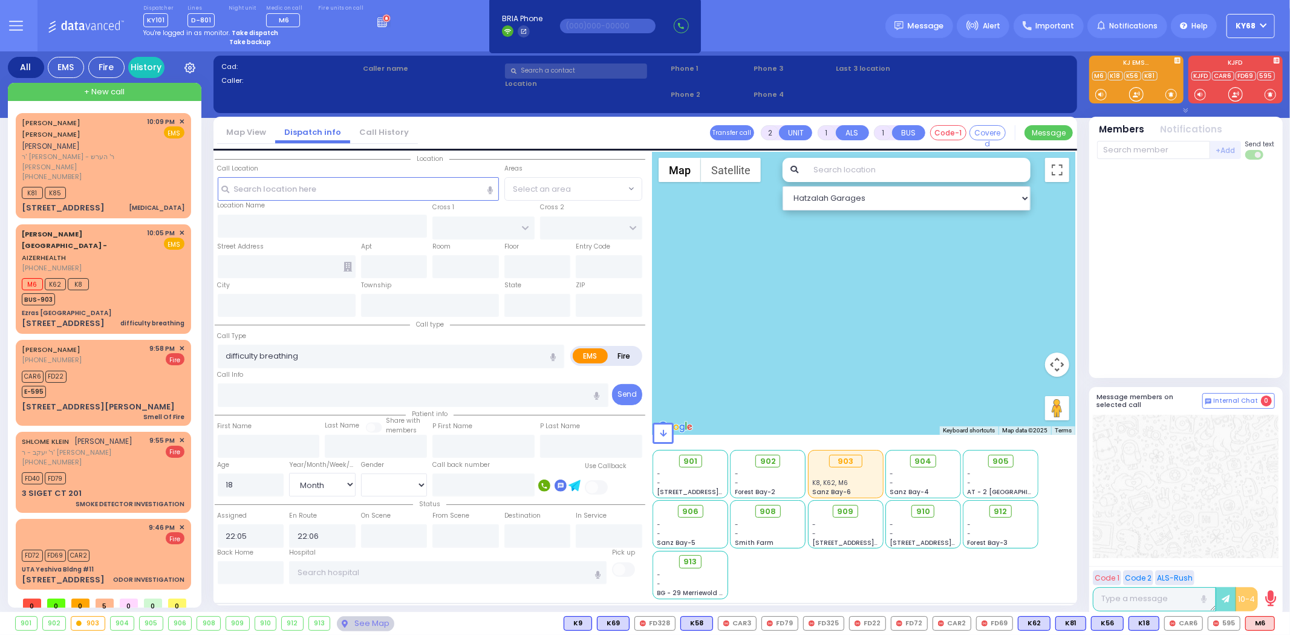
type input "[PERSON_NAME]"
type input "[STREET_ADDRESS]"
type input "1"
type input "[PERSON_NAME]"
type input "[US_STATE]"
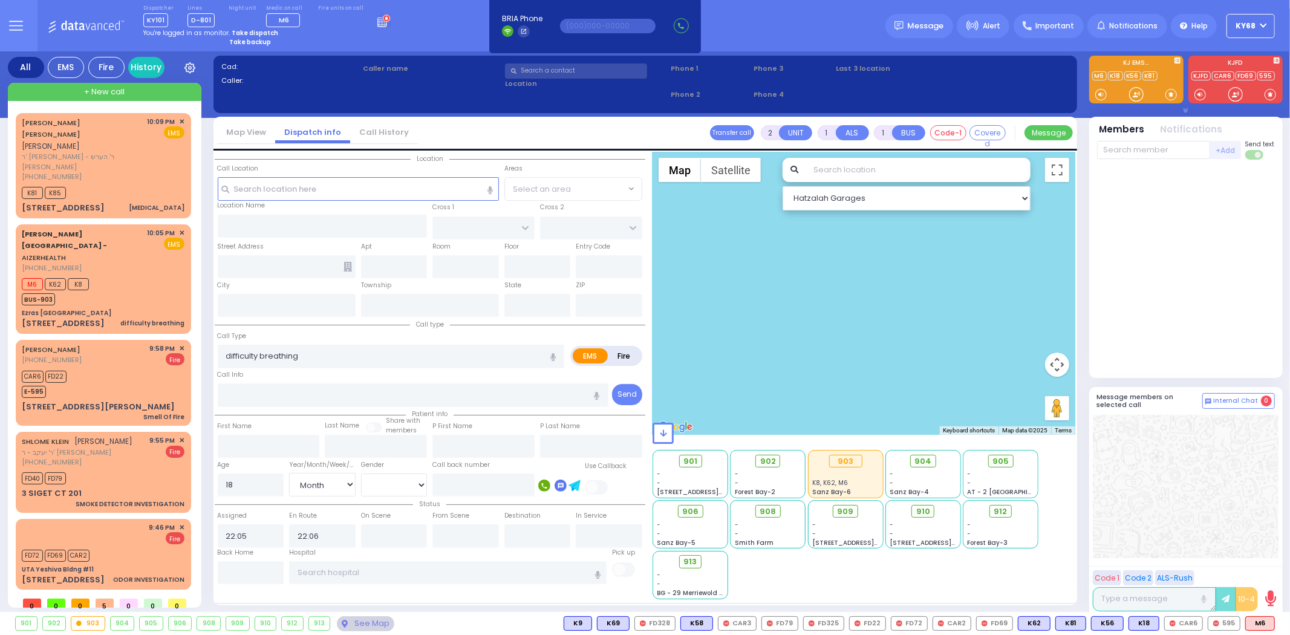
type input "10950"
radio input "true"
select select "Month"
select select "[DEMOGRAPHIC_DATA]"
type input "22:14"
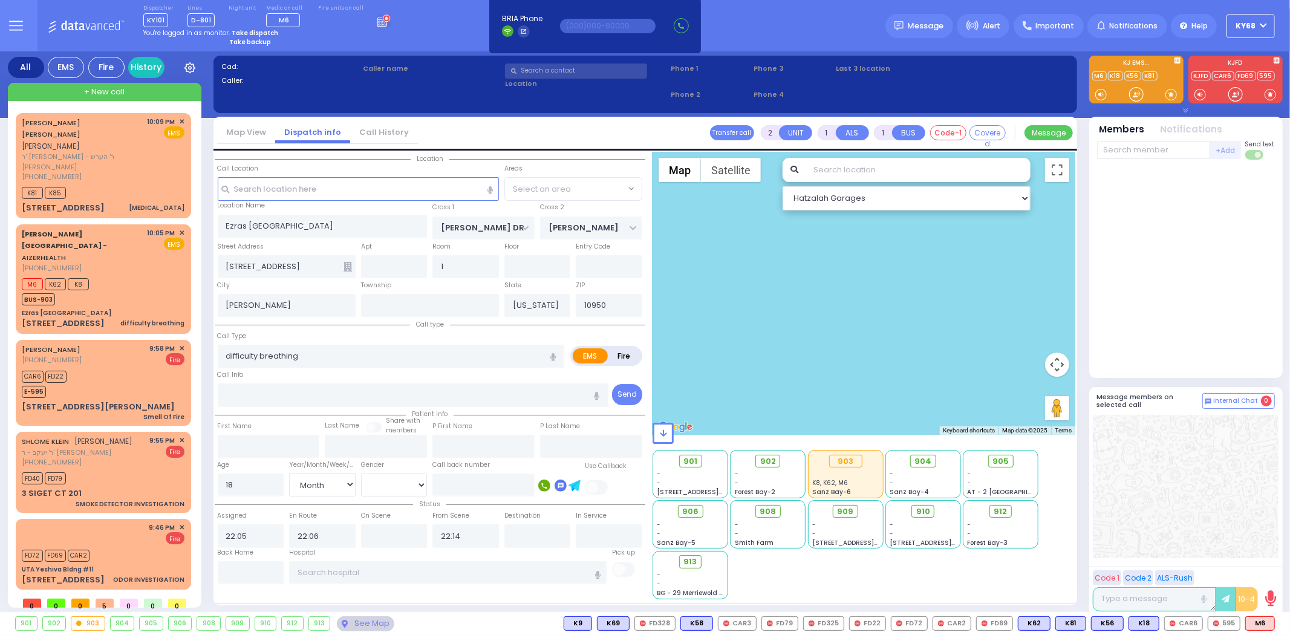
radio input "true"
select select "Month"
select select "[DEMOGRAPHIC_DATA]"
select select "SECTION 2"
select select "Hatzalah Garages"
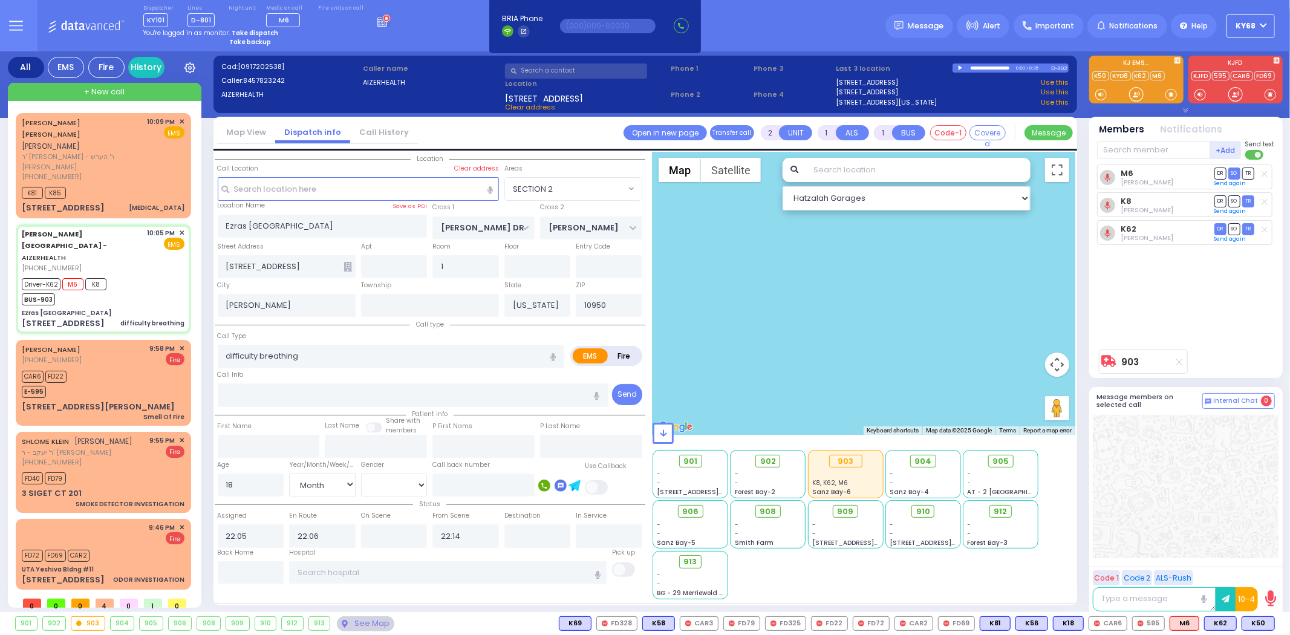
select select
radio input "true"
select select "Month"
select select "[DEMOGRAPHIC_DATA]"
type input "22:07"
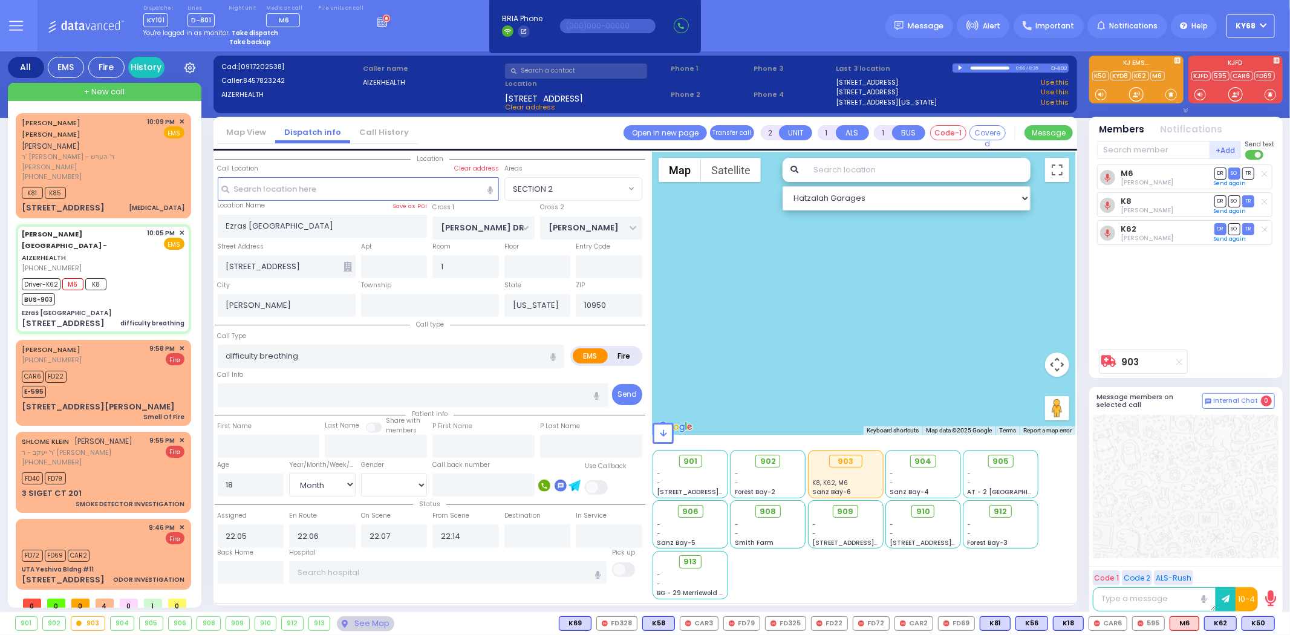
radio input "true"
select select "Month"
select select "[DEMOGRAPHIC_DATA]"
type input "[GEOGRAPHIC_DATA]"
radio input "true"
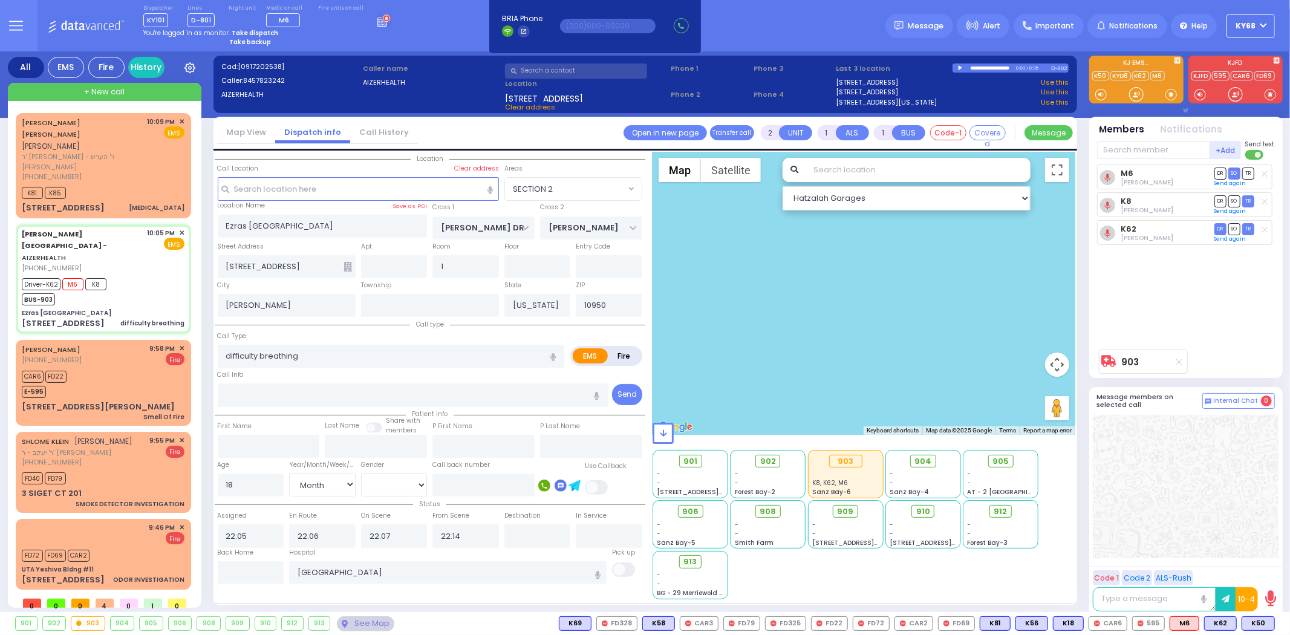
select select "Month"
select select "[DEMOGRAPHIC_DATA]"
select select "SECTION 2"
select select "Hatzalah Garages"
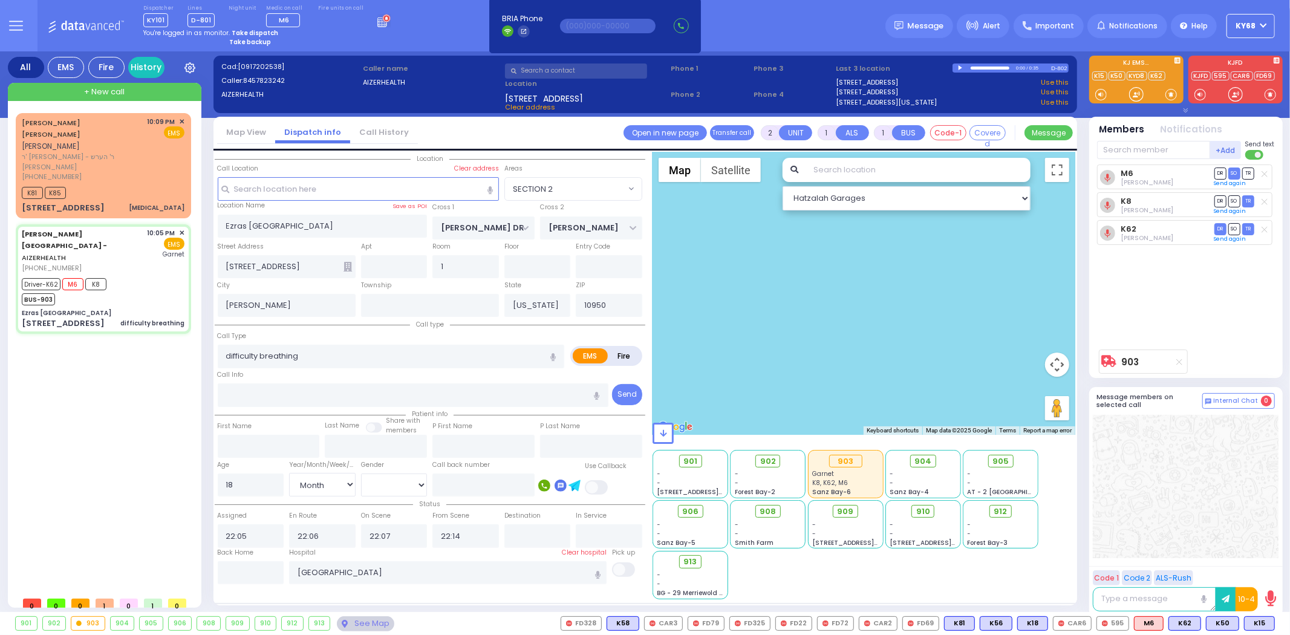
type input "6"
select select
radio input "true"
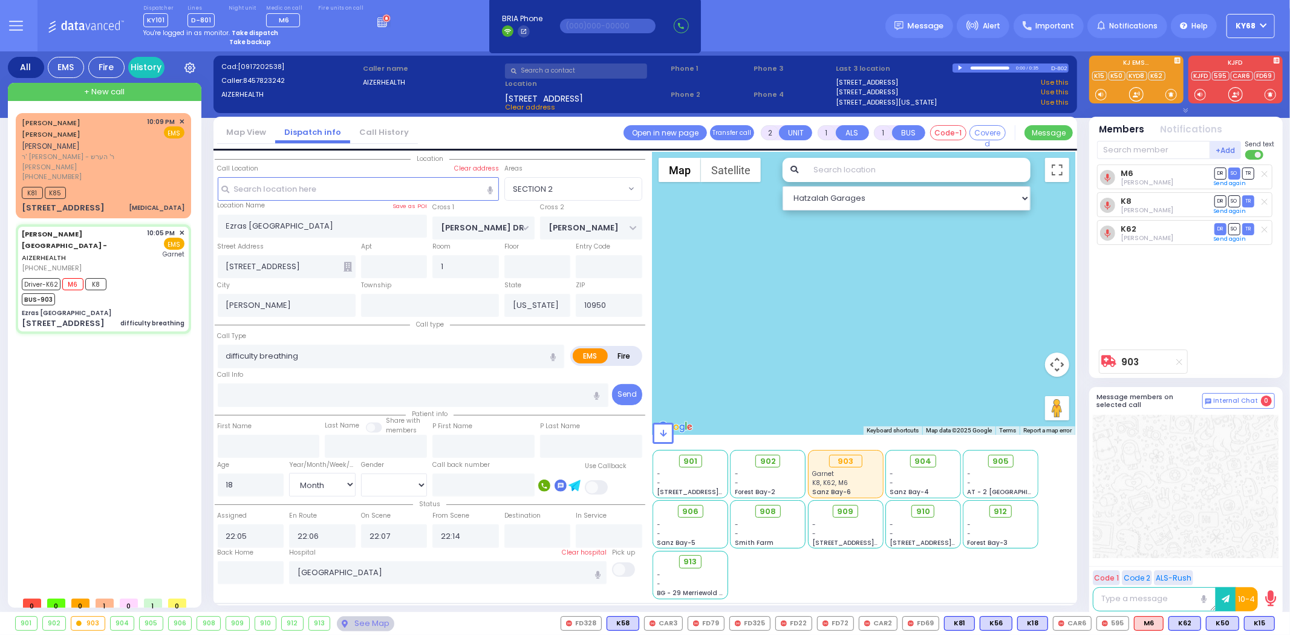
type input "[PERSON_NAME]"
type input "Bassul"
select select "Year"
select select "[DEMOGRAPHIC_DATA]"
radio input "true"
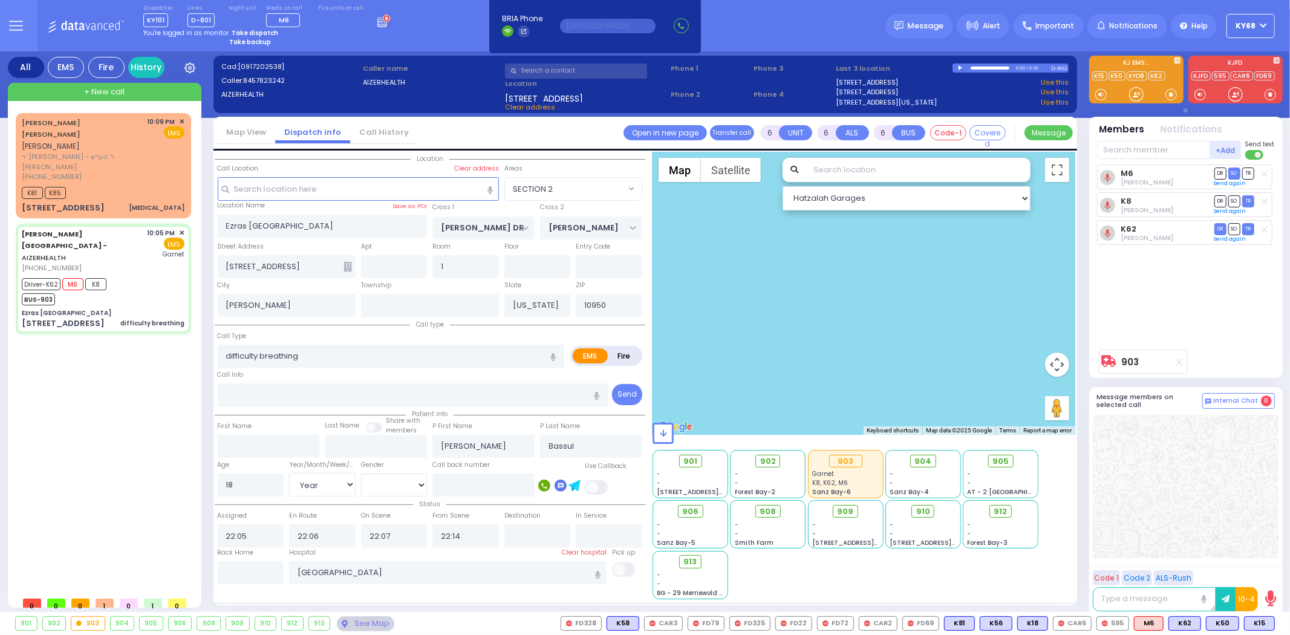
select select "Year"
select select "[DEMOGRAPHIC_DATA]"
radio input "true"
select select "Year"
select select "[DEMOGRAPHIC_DATA]"
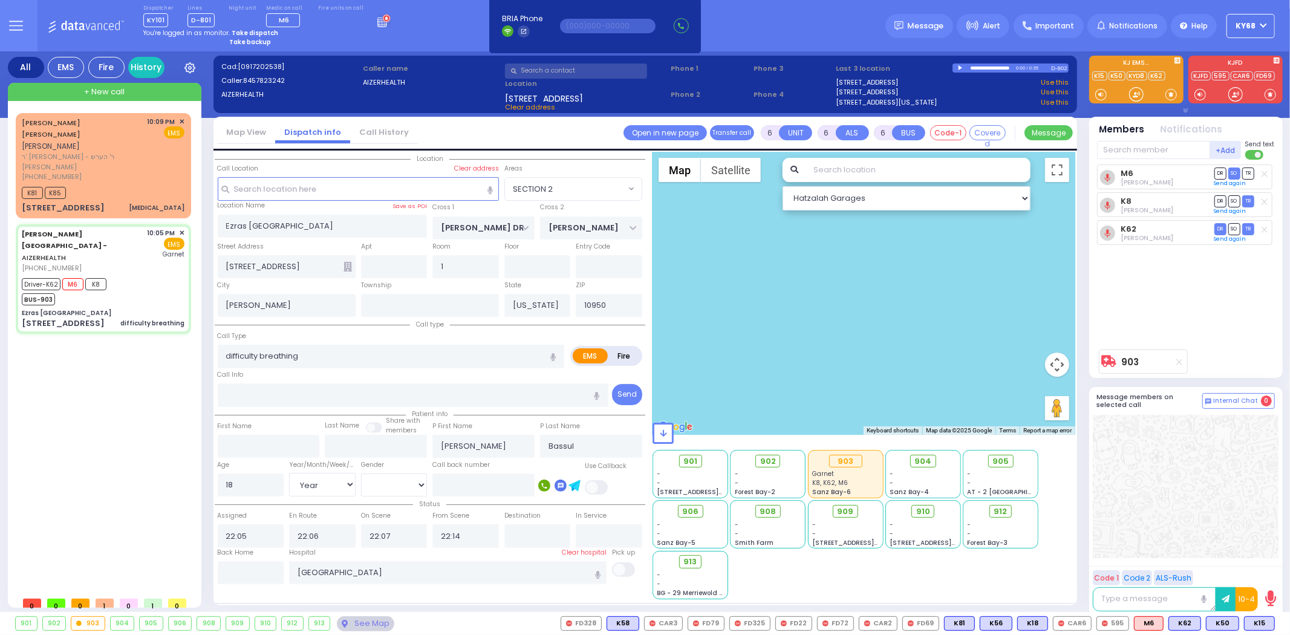
radio input "true"
select select "Year"
select select "[DEMOGRAPHIC_DATA]"
select select "SECTION 2"
select select "Hatzalah Garages"
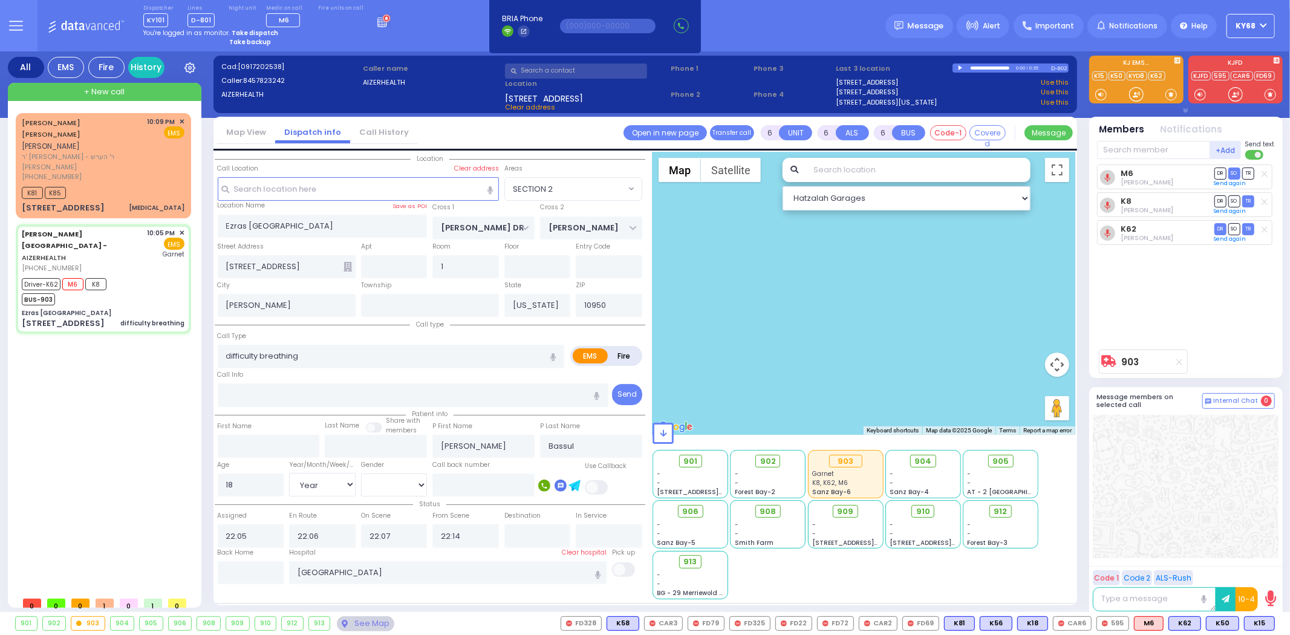
select select
radio input "true"
select select "Year"
select select "[DEMOGRAPHIC_DATA]"
select select "SECTION 2"
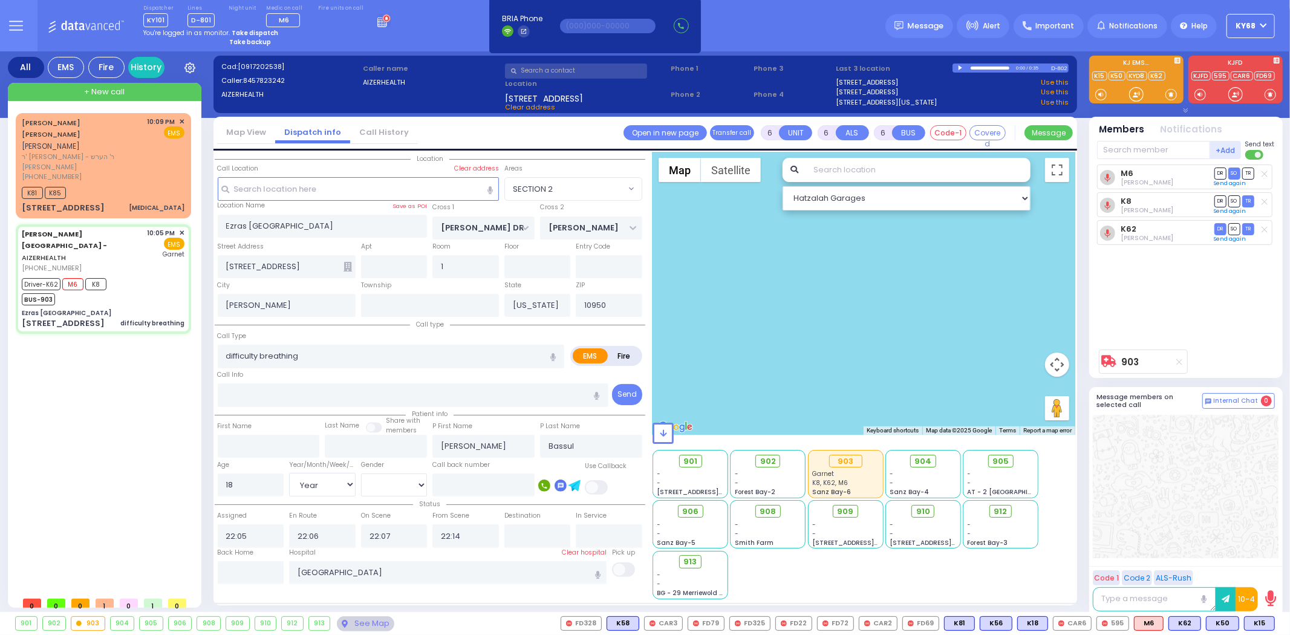
select select "Hatzalah Garages"
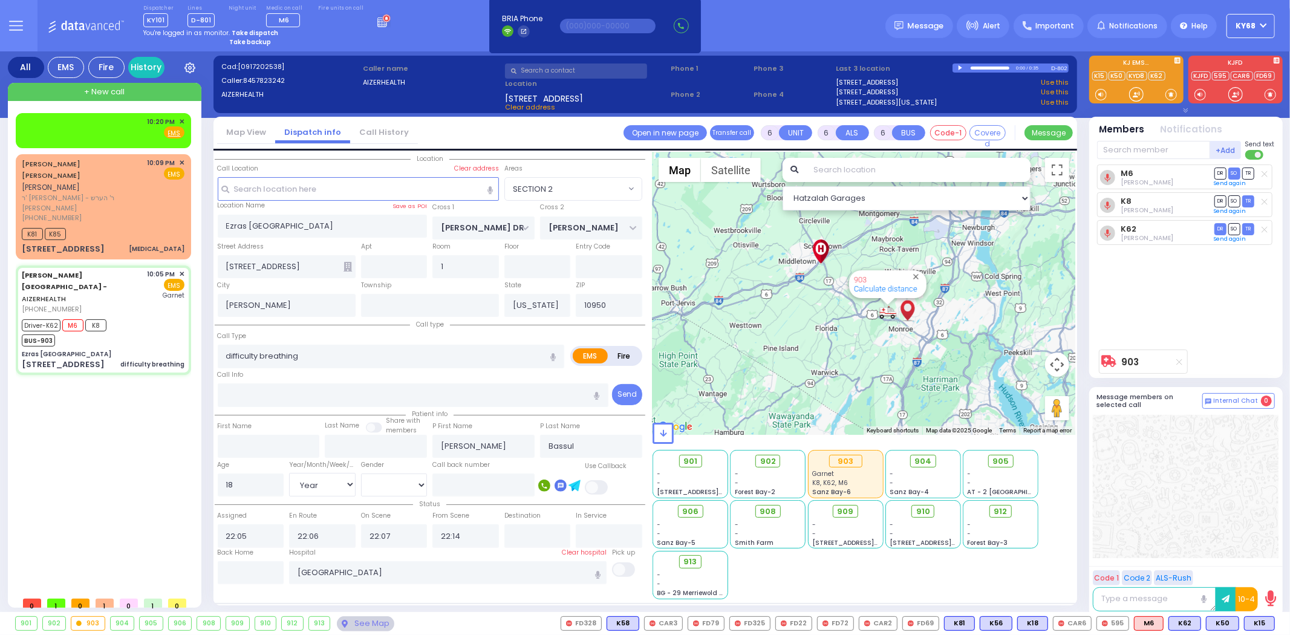
select select
radio input "true"
select select "Year"
select select "[DEMOGRAPHIC_DATA]"
select select "Hatzalah Garages"
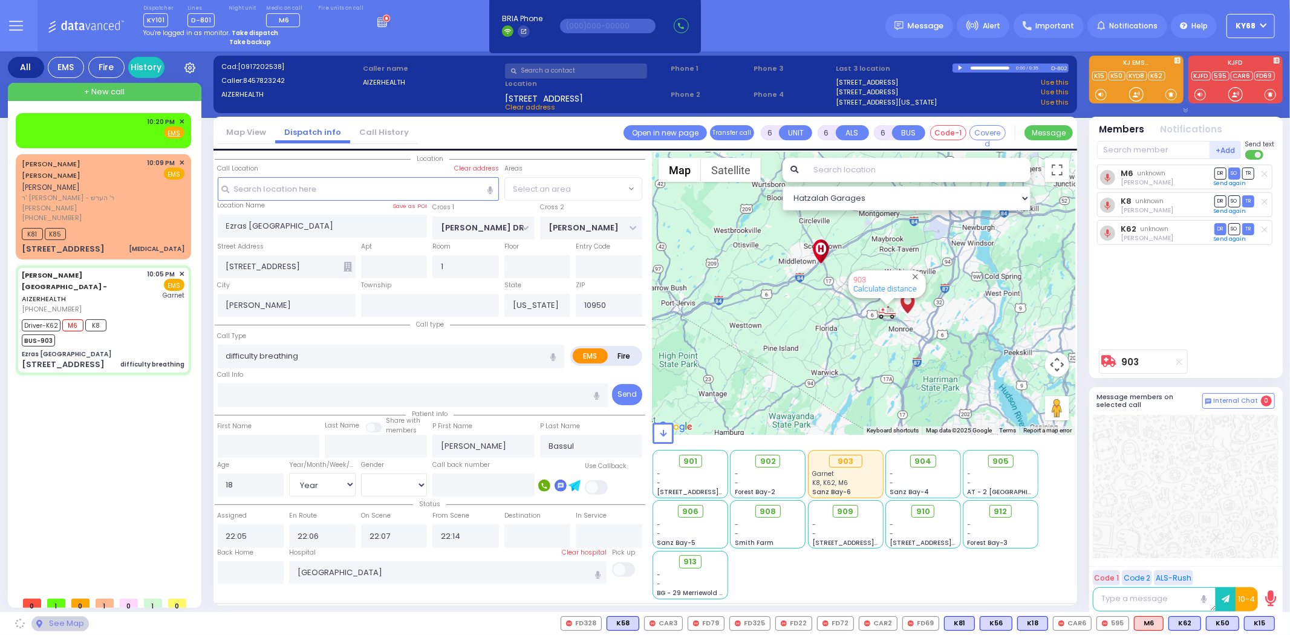
select select "SECTION 2"
select select
radio input "true"
type input "1"
select select "Year"
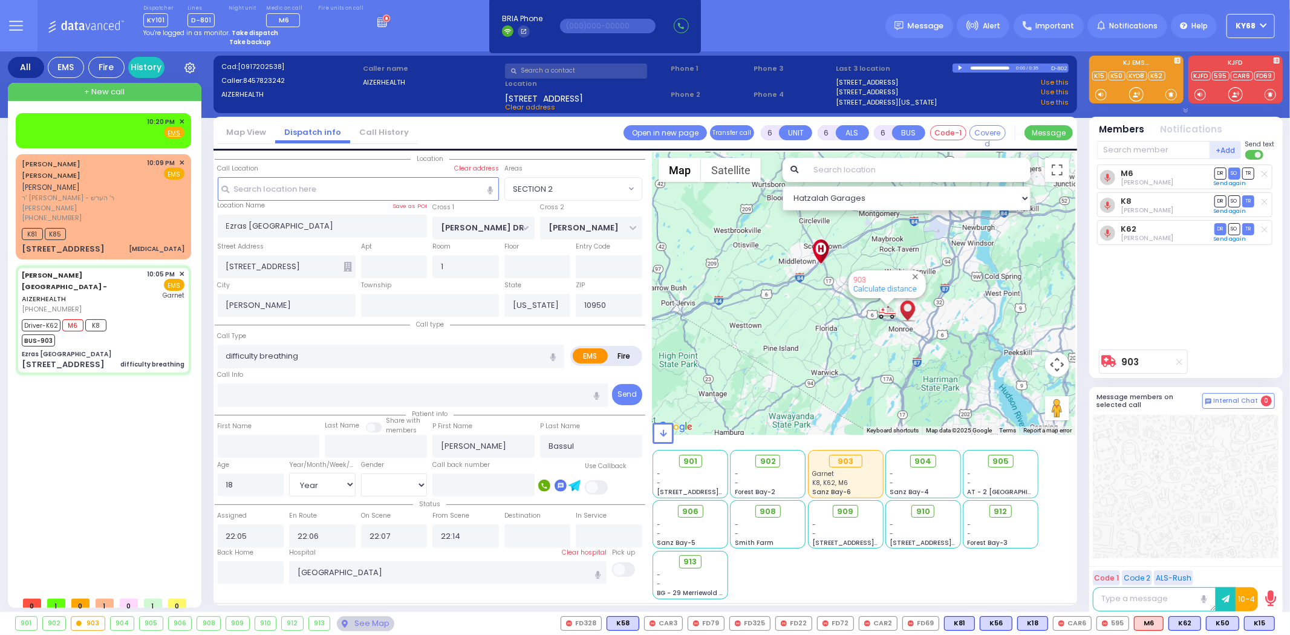
select select "[DEMOGRAPHIC_DATA]"
select select "Hatzalah Garages"
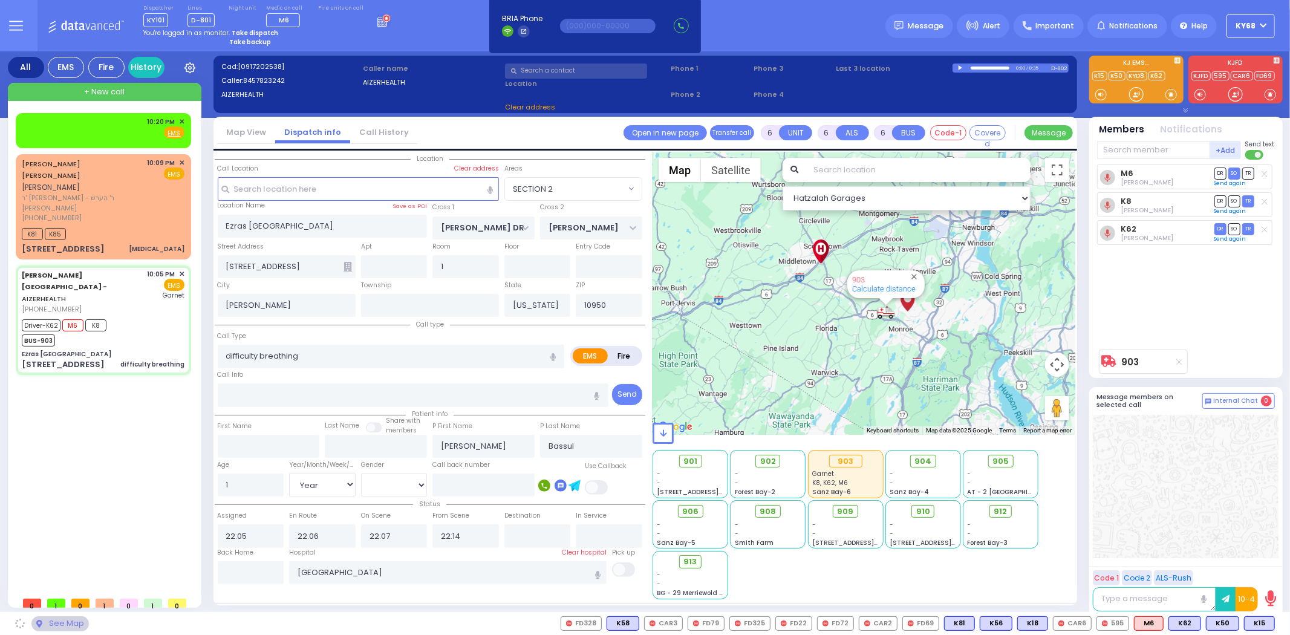
select select "SECTION 2"
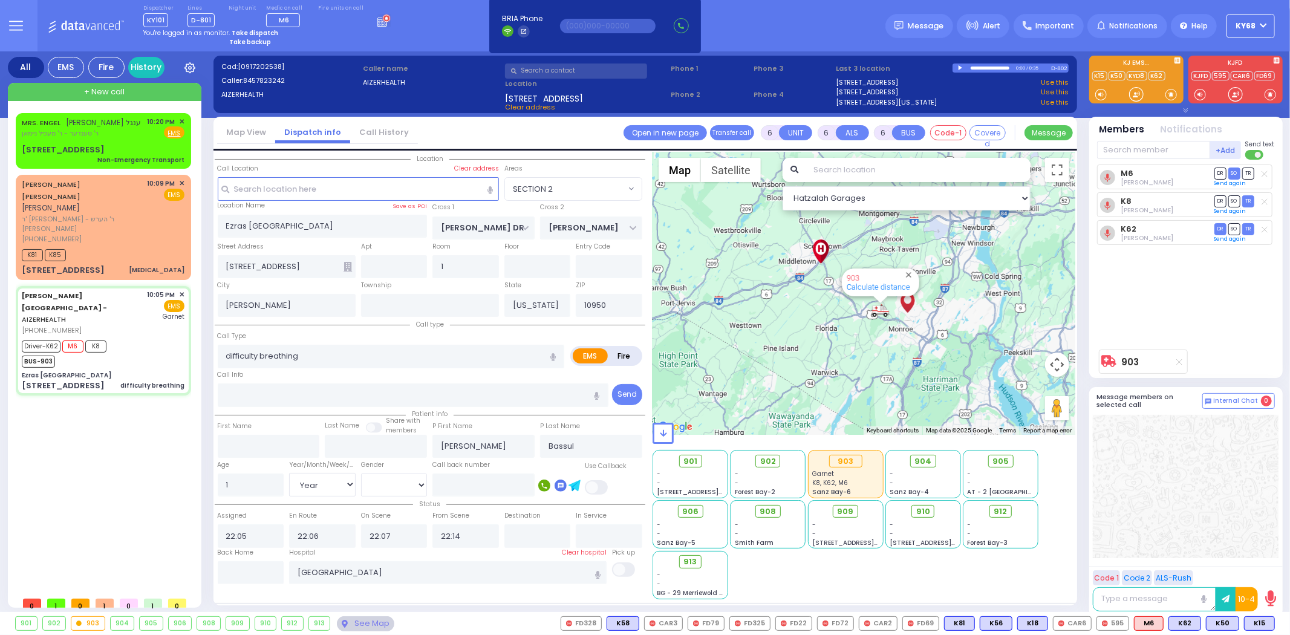
select select
radio input "true"
select select "Year"
select select "[DEMOGRAPHIC_DATA]"
select select "Hatzalah Garages"
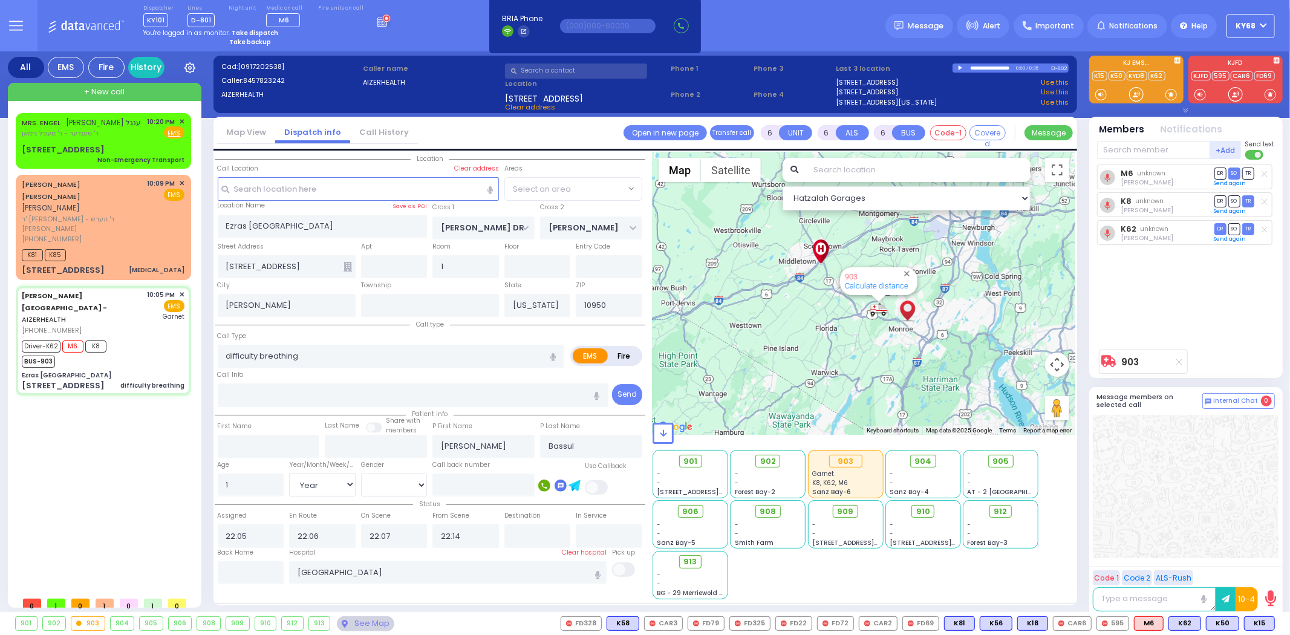
select select "SECTION 2"
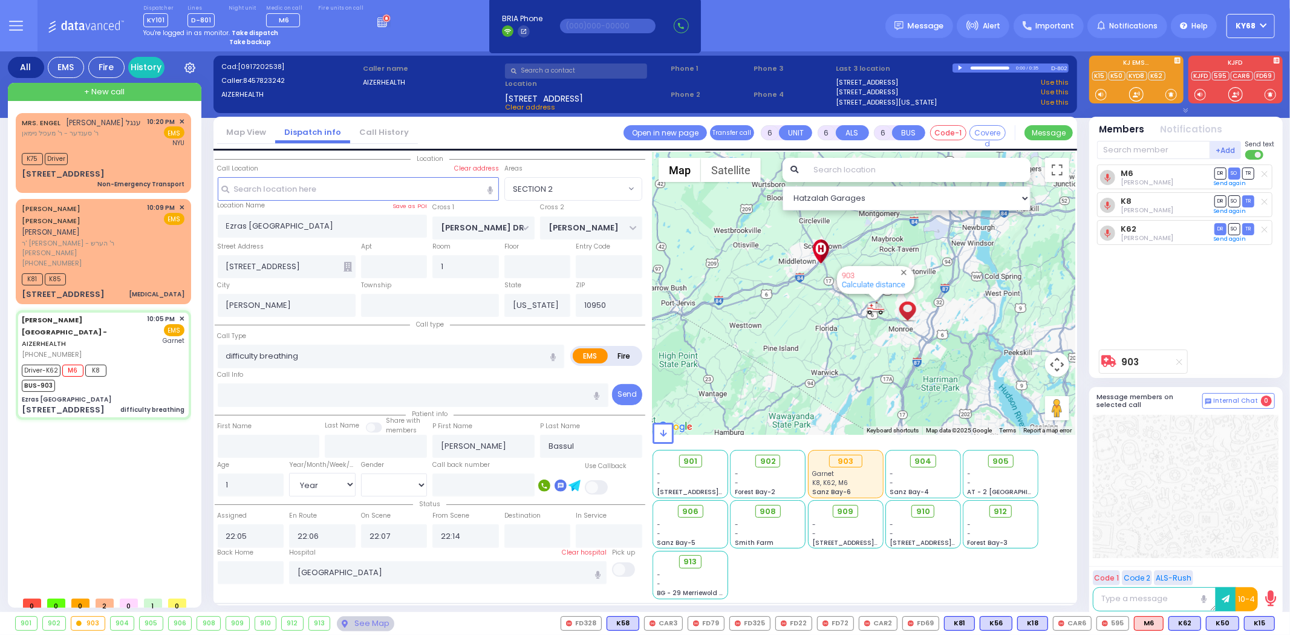
select select
radio input "true"
select select "Year"
select select "[DEMOGRAPHIC_DATA]"
select select "Hatzalah Garages"
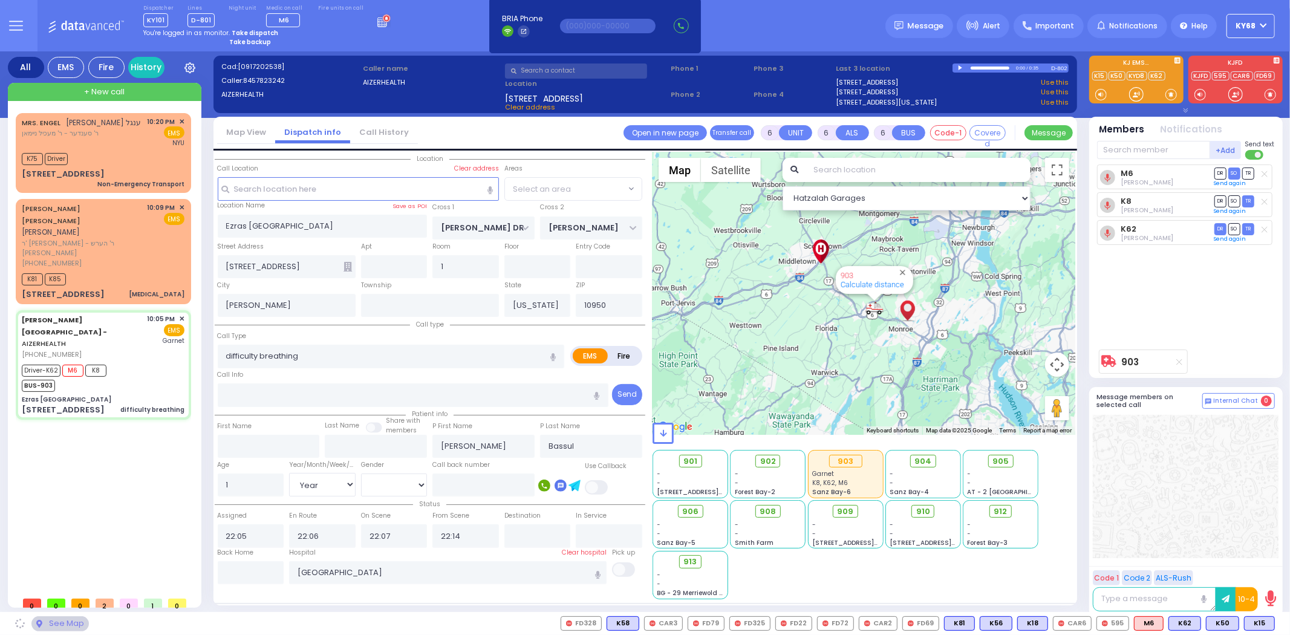
select select
radio input "true"
select select "Year"
select select "[DEMOGRAPHIC_DATA]"
select select "Hatzalah Garages"
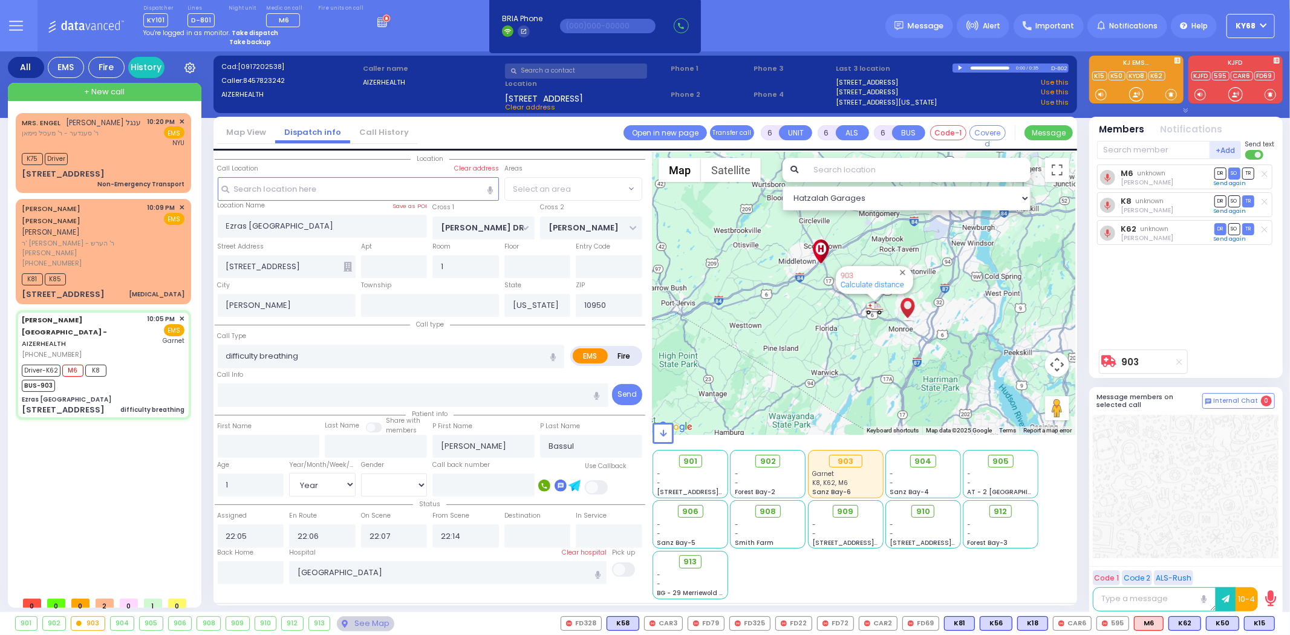
select select "SECTION 2"
select select
radio input "true"
select select "Year"
select select "[DEMOGRAPHIC_DATA]"
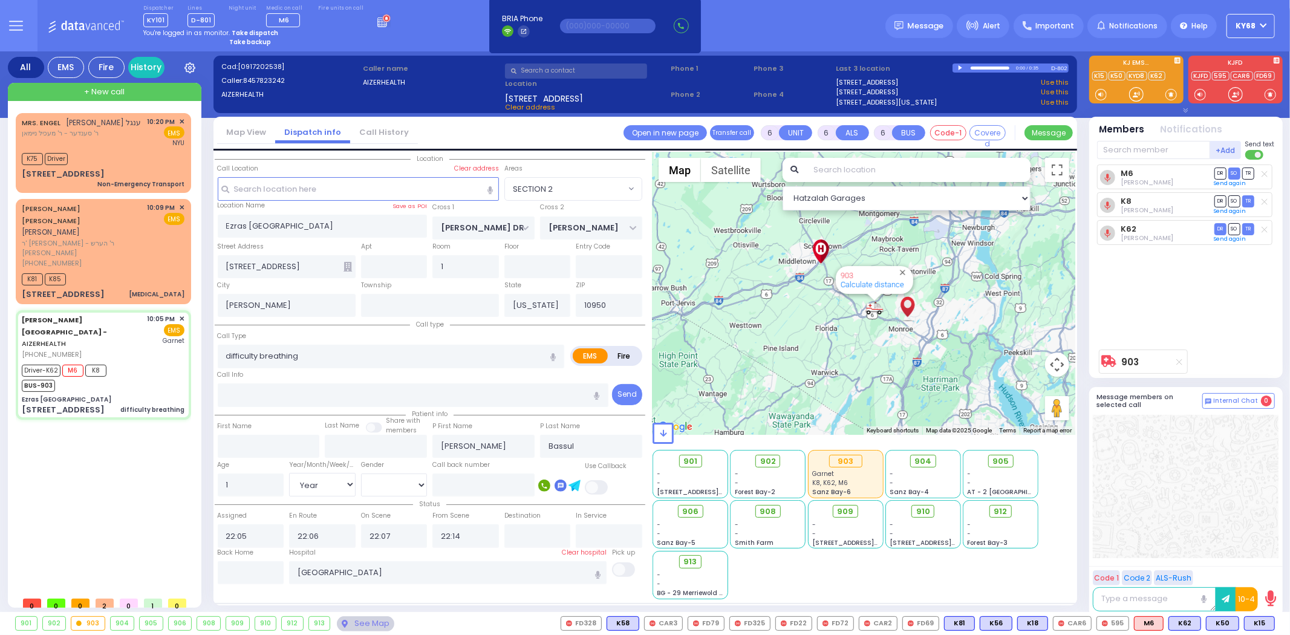
select select "Hatzalah Garages"
select select "SECTION 2"
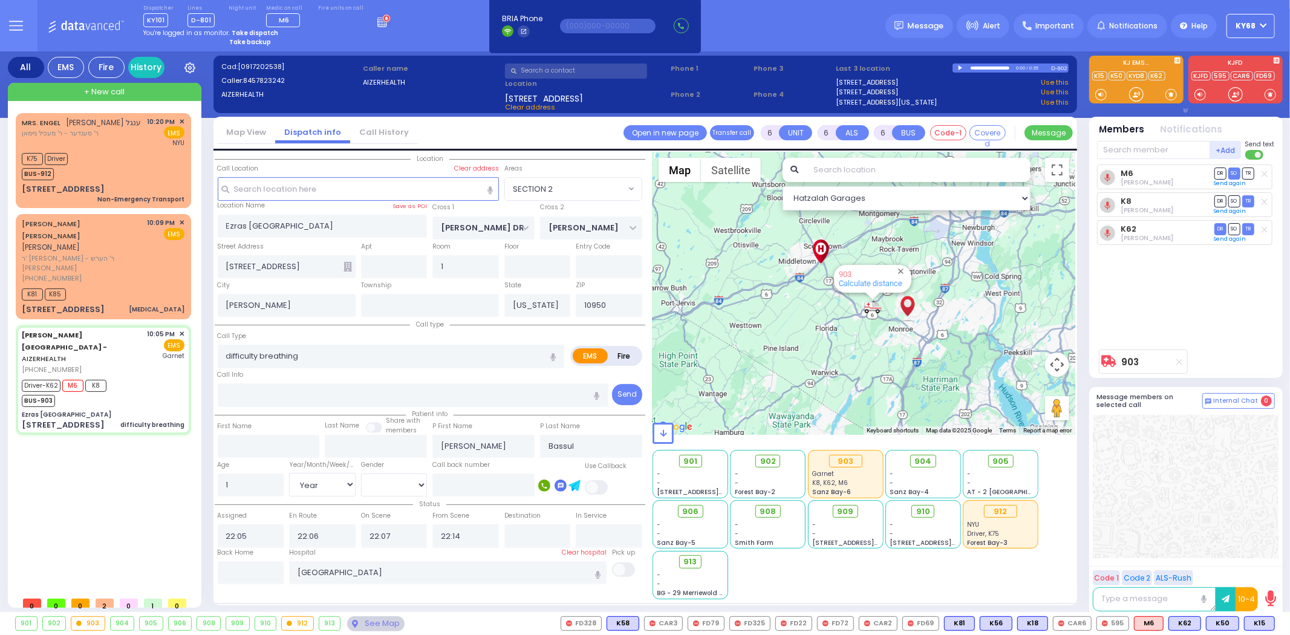
select select
radio input "true"
select select "Year"
select select "[DEMOGRAPHIC_DATA]"
select select "Hatzalah Garages"
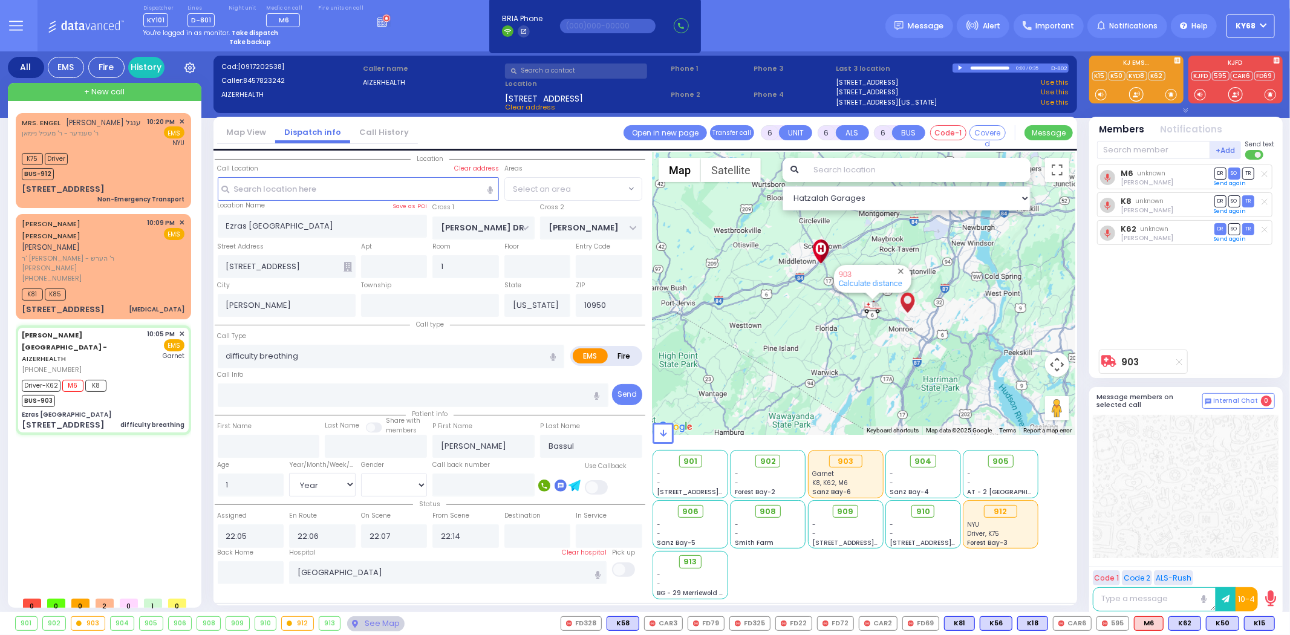
select select "SECTION 2"
select select
radio input "true"
select select "Year"
select select "[DEMOGRAPHIC_DATA]"
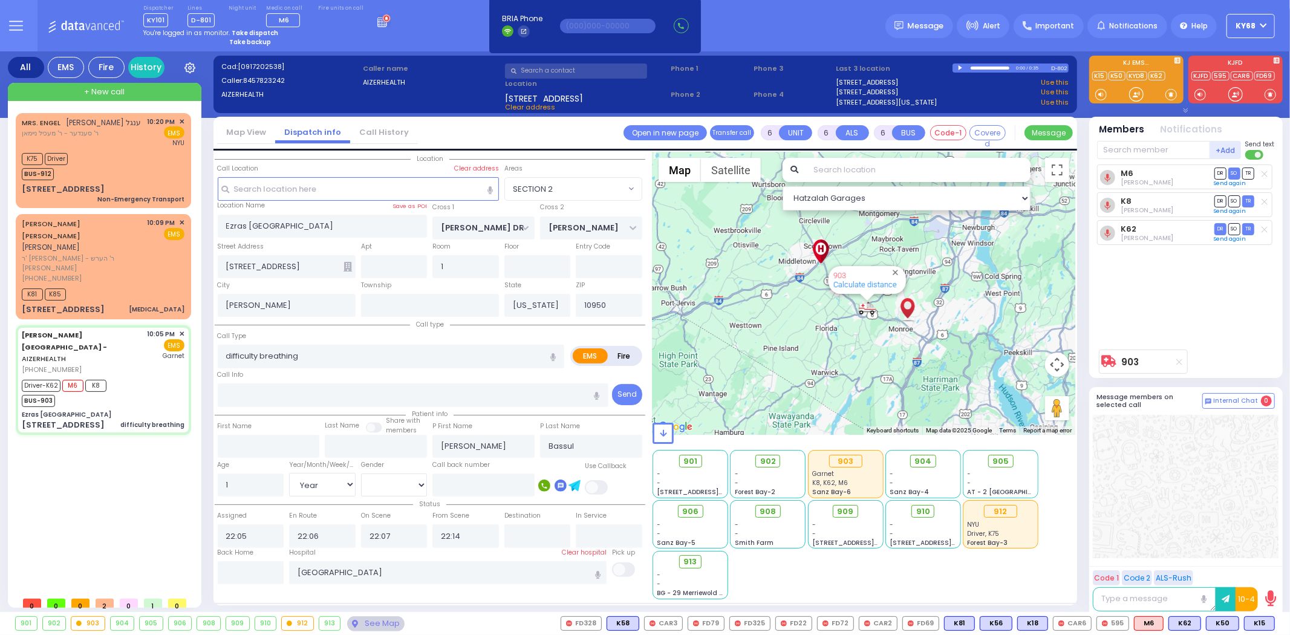
select select "Hatzalah Garages"
select select
radio input "true"
select select "Year"
select select "[DEMOGRAPHIC_DATA]"
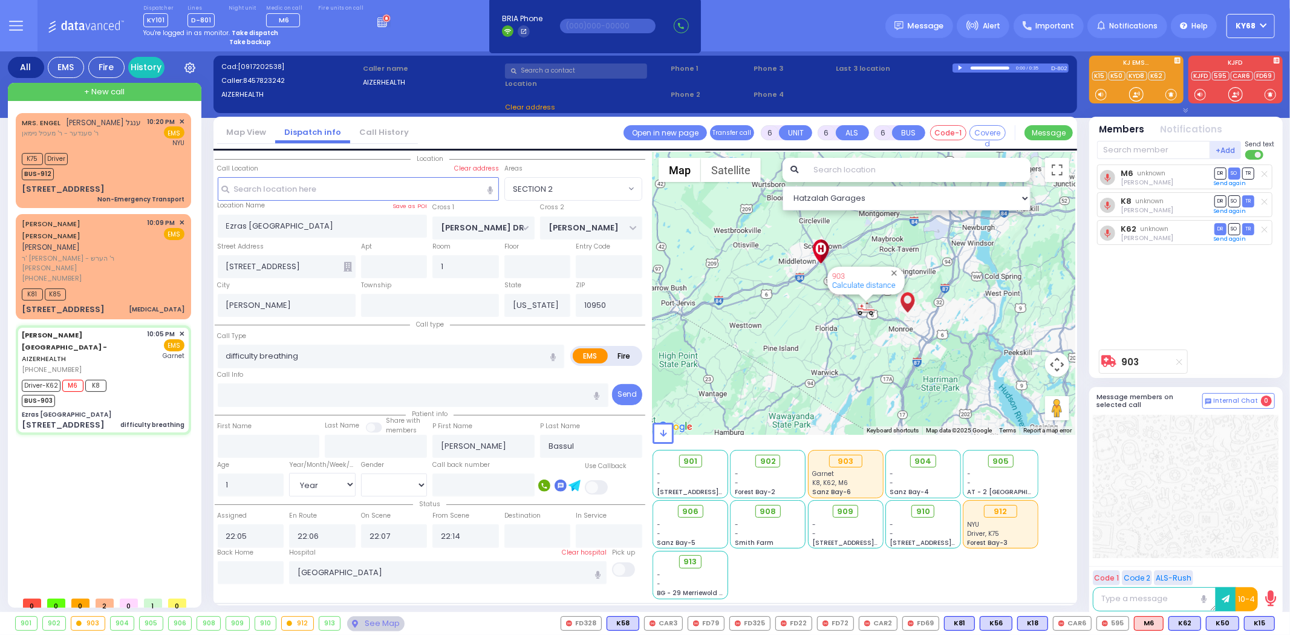
select select "Hatzalah Garages"
select select "SECTION 2"
select select
radio input "true"
select select "Year"
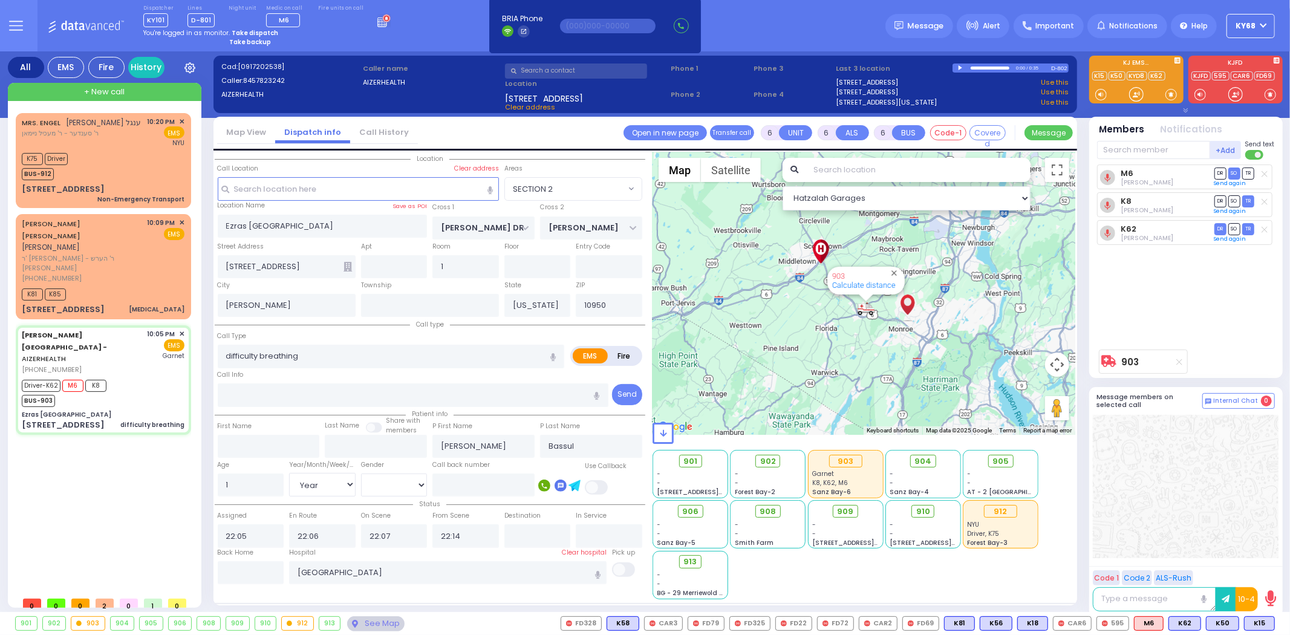
select select "[DEMOGRAPHIC_DATA]"
select select "Hatzalah Garages"
select select "SECTION 2"
select select
radio input "true"
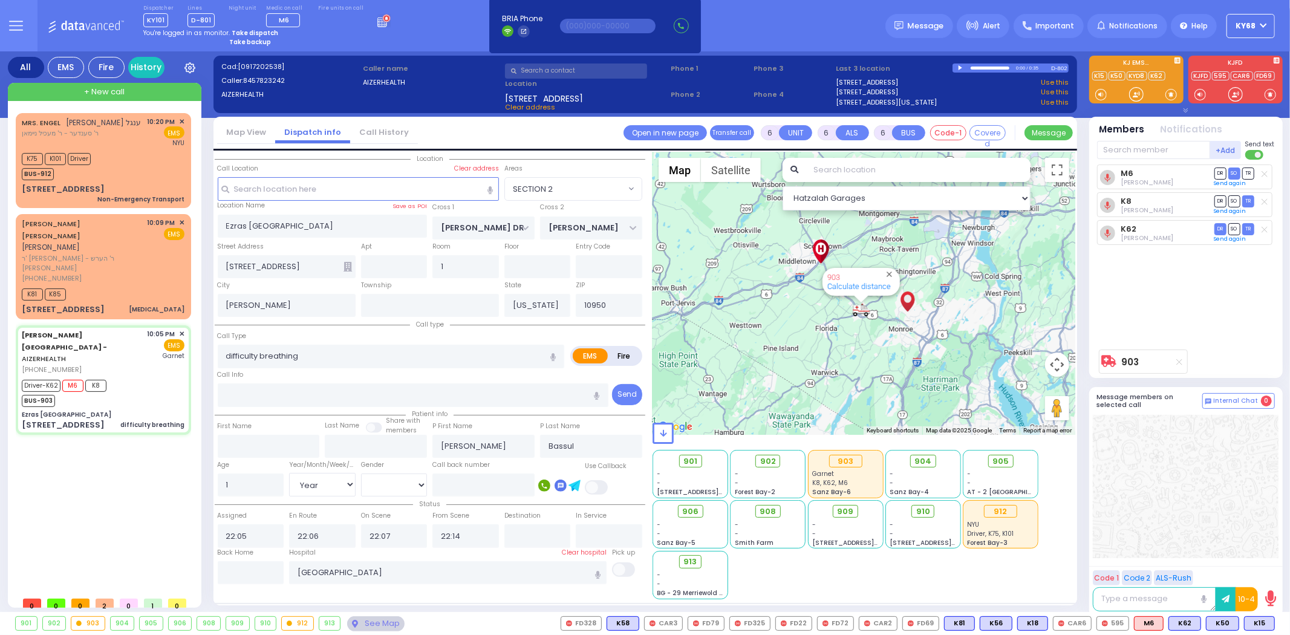
select select "Year"
select select "[DEMOGRAPHIC_DATA]"
select select "Hatzalah Garages"
select select "SECTION 2"
select select
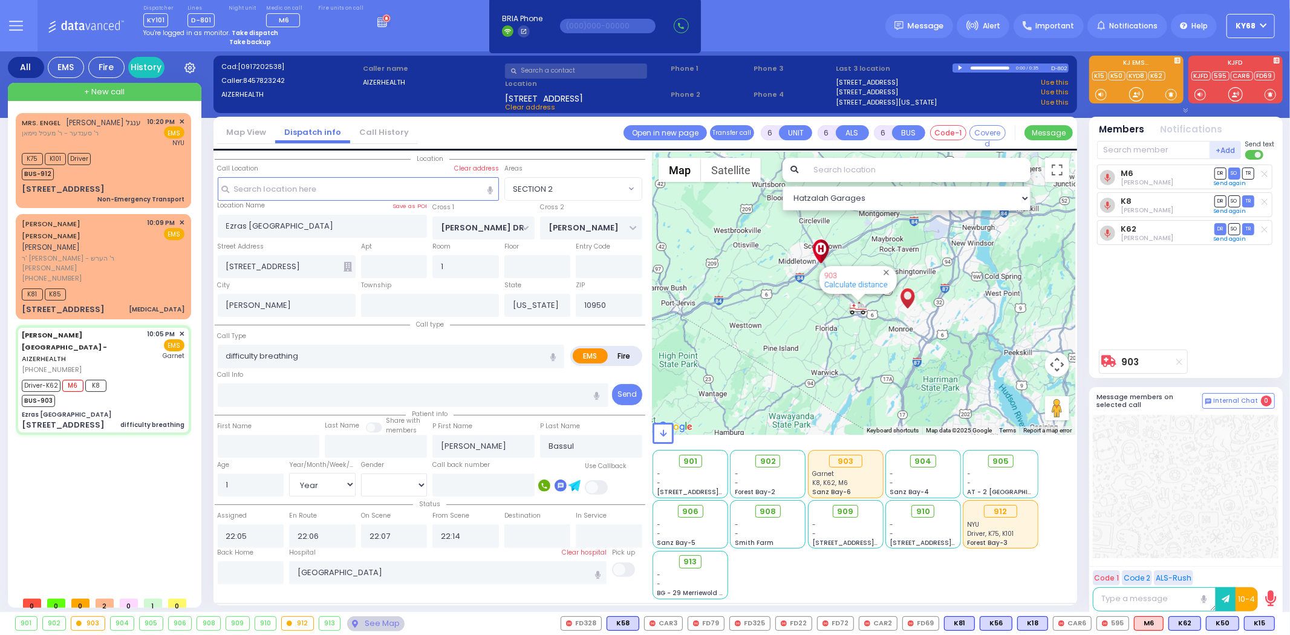
radio input "true"
select select "Year"
select select "[DEMOGRAPHIC_DATA]"
select select "Hatzalah Garages"
select select "SECTION 2"
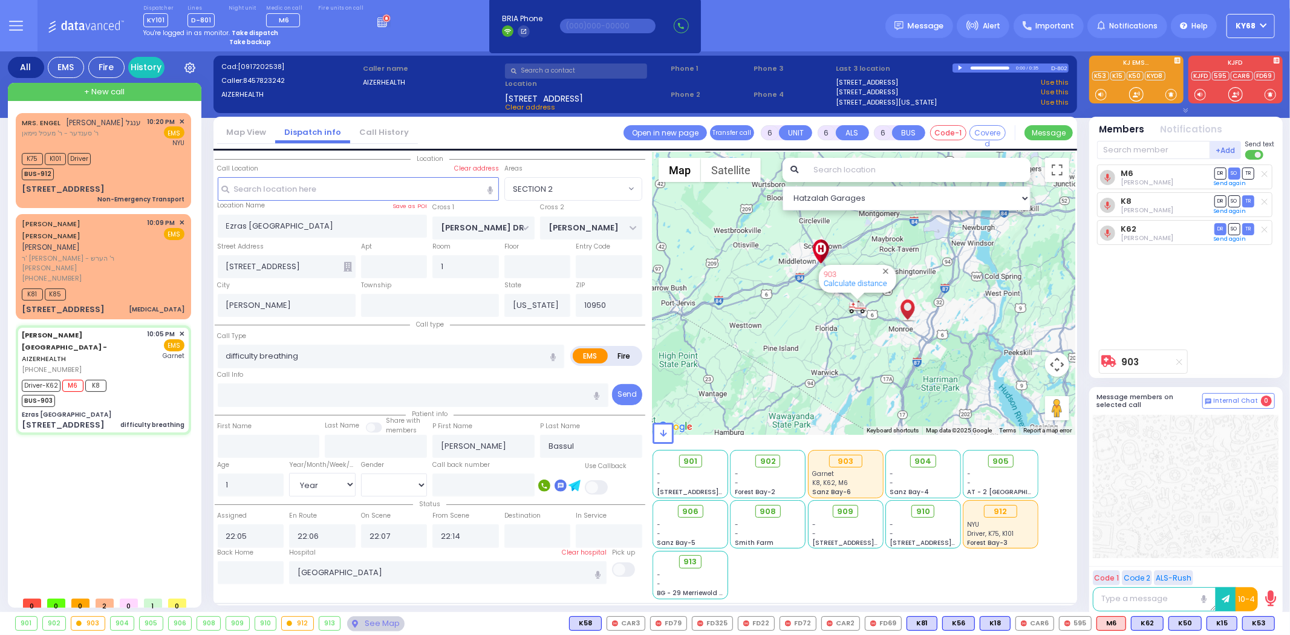
select select
radio input "true"
select select "Year"
select select "[DEMOGRAPHIC_DATA]"
select select "Hatzalah Garages"
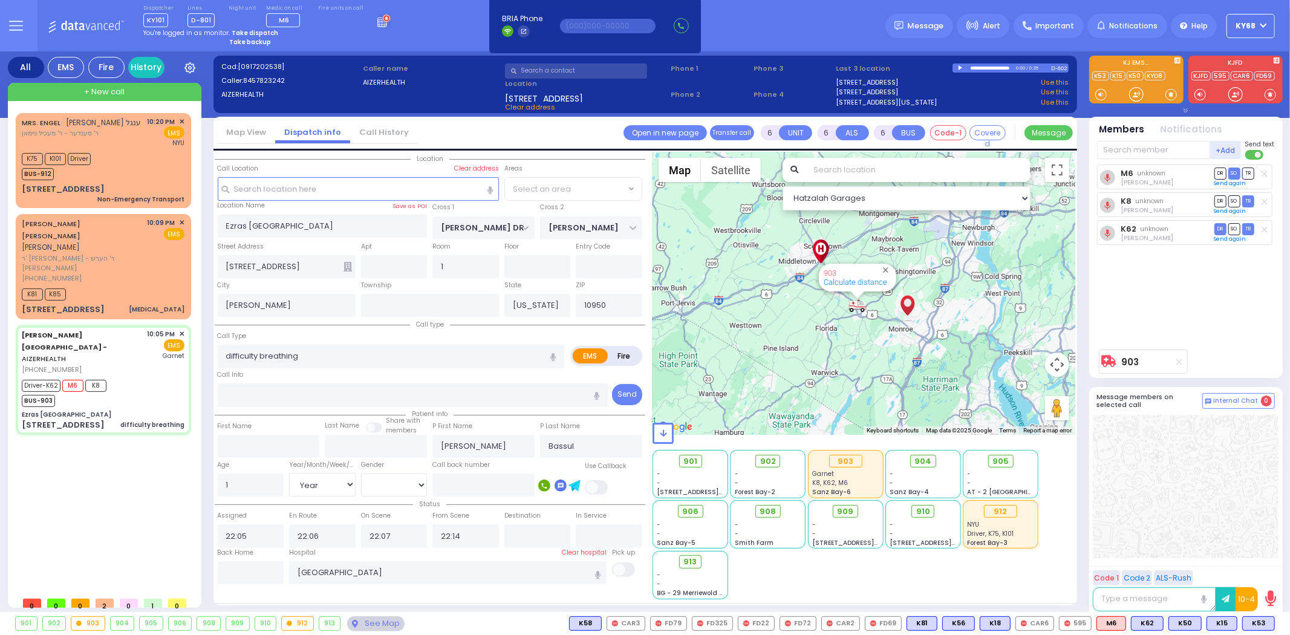
radio input "true"
select select "Year"
select select "[DEMOGRAPHIC_DATA]"
select select
select select "Hatzalah Garages"
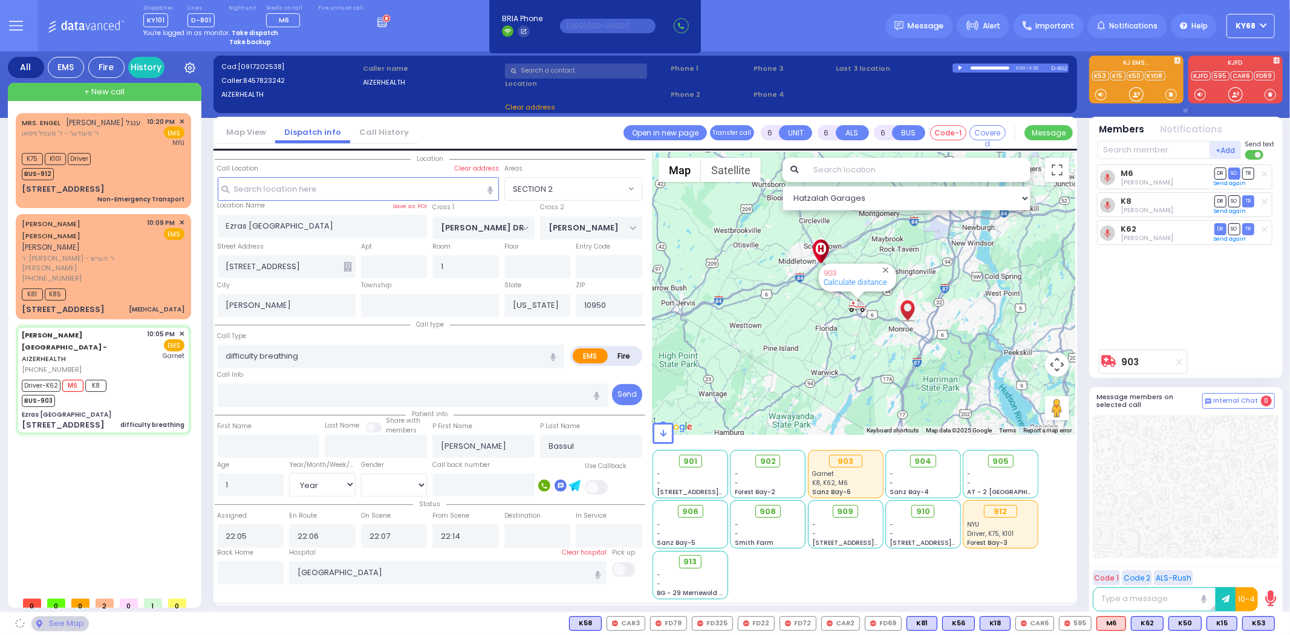
select select "SECTION 2"
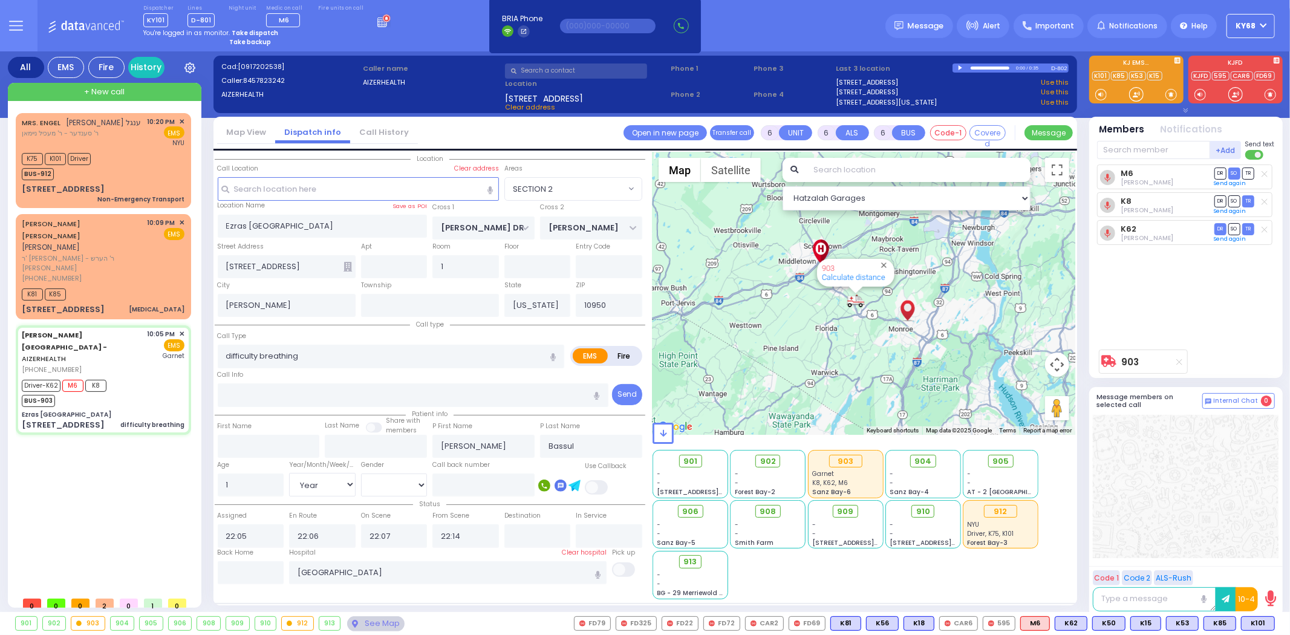
select select
radio input "true"
select select "Year"
select select "[DEMOGRAPHIC_DATA]"
select select "Hatzalah Garages"
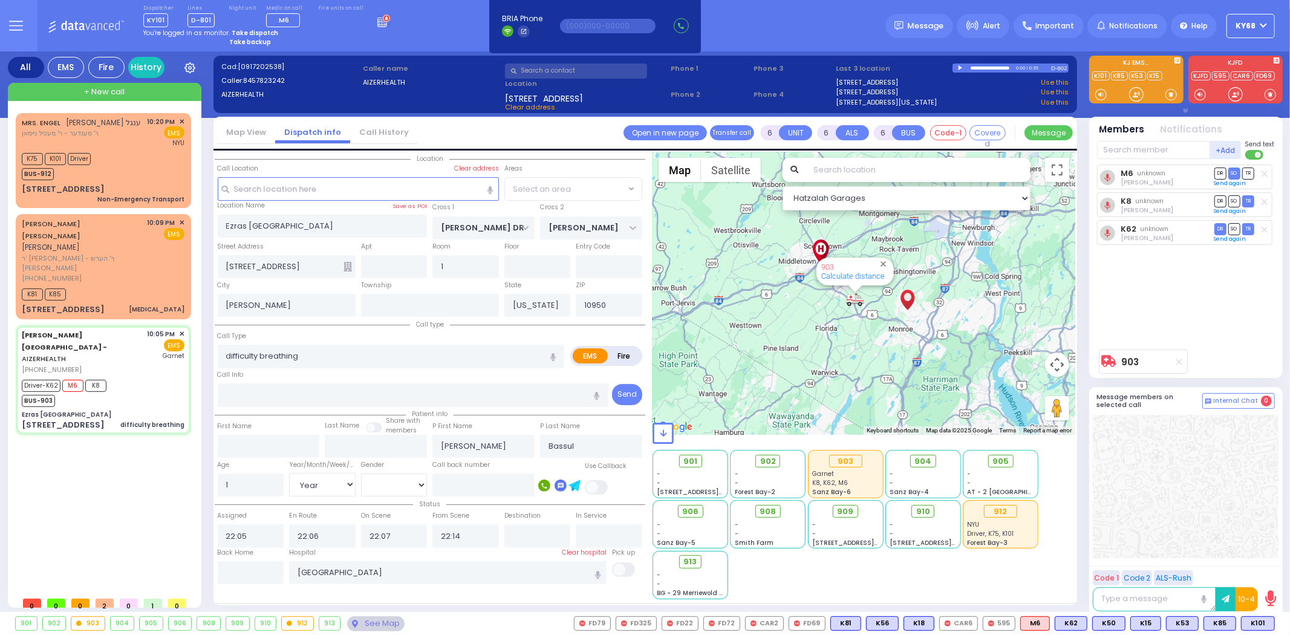
select select "SECTION 2"
select select
radio input "true"
select select "Year"
select select "[DEMOGRAPHIC_DATA]"
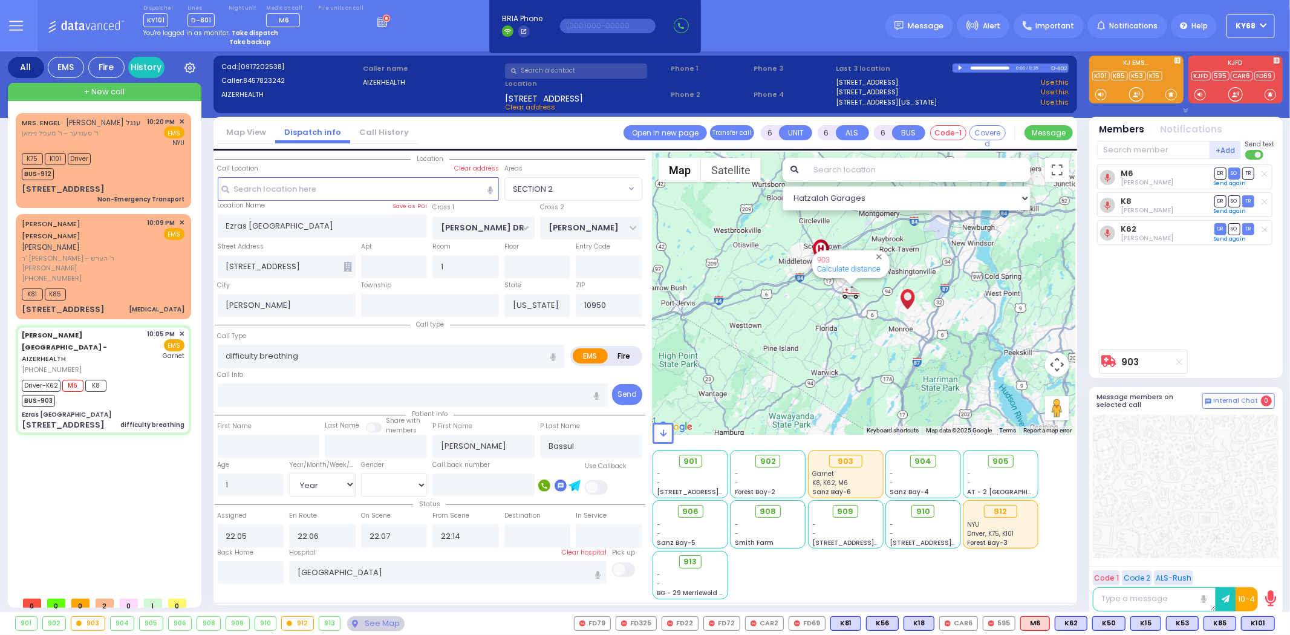
select select "Hatzalah Garages"
select select "SECTION 2"
select select
radio input "true"
select select "Year"
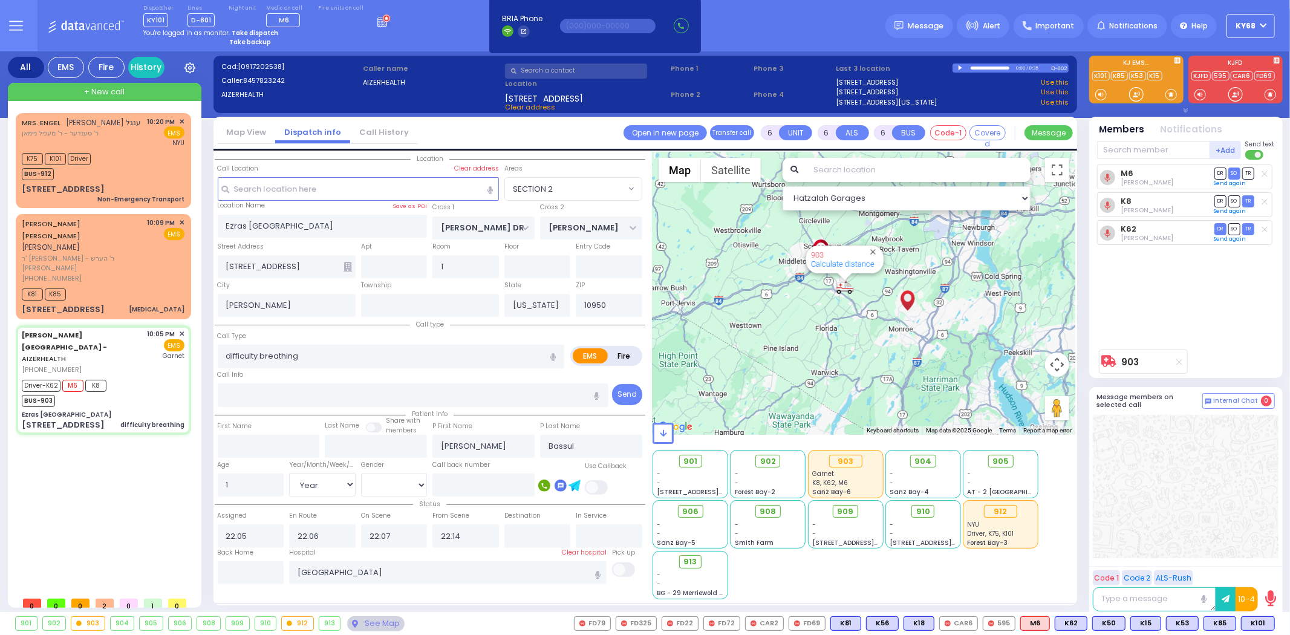
select select "[DEMOGRAPHIC_DATA]"
select select "Hatzalah Garages"
select select "SECTION 2"
select select
radio input "true"
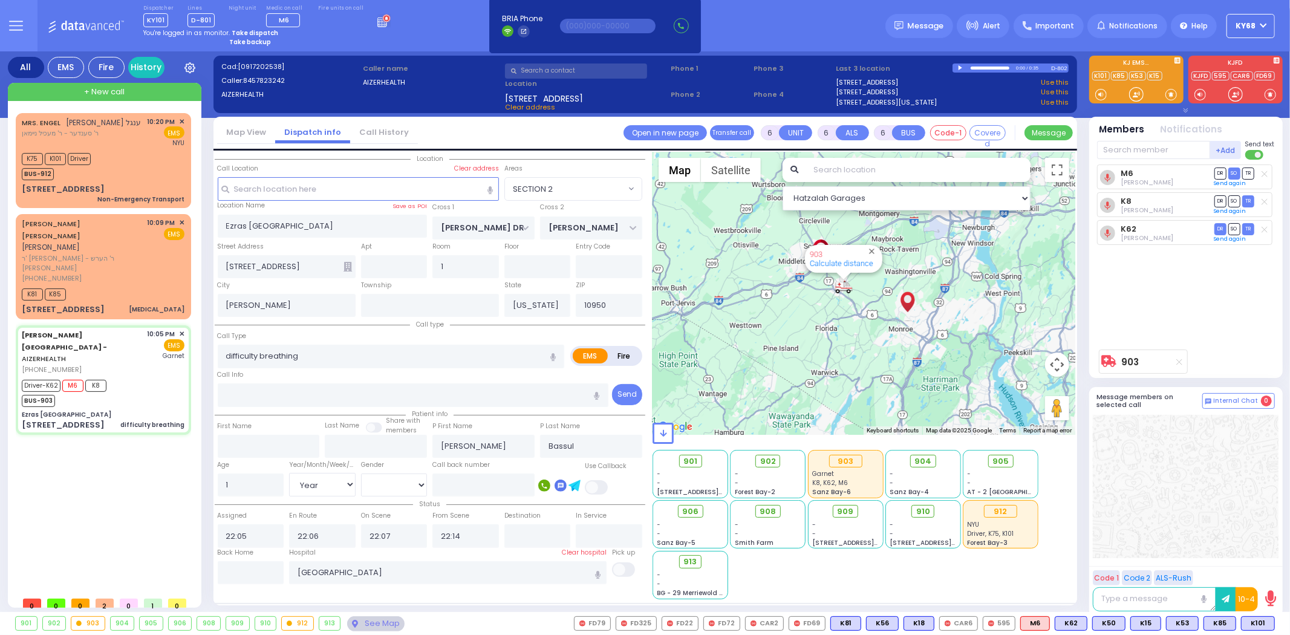
select select "Year"
select select "[DEMOGRAPHIC_DATA]"
select select "Hatzalah Garages"
select select "SECTION 2"
select select
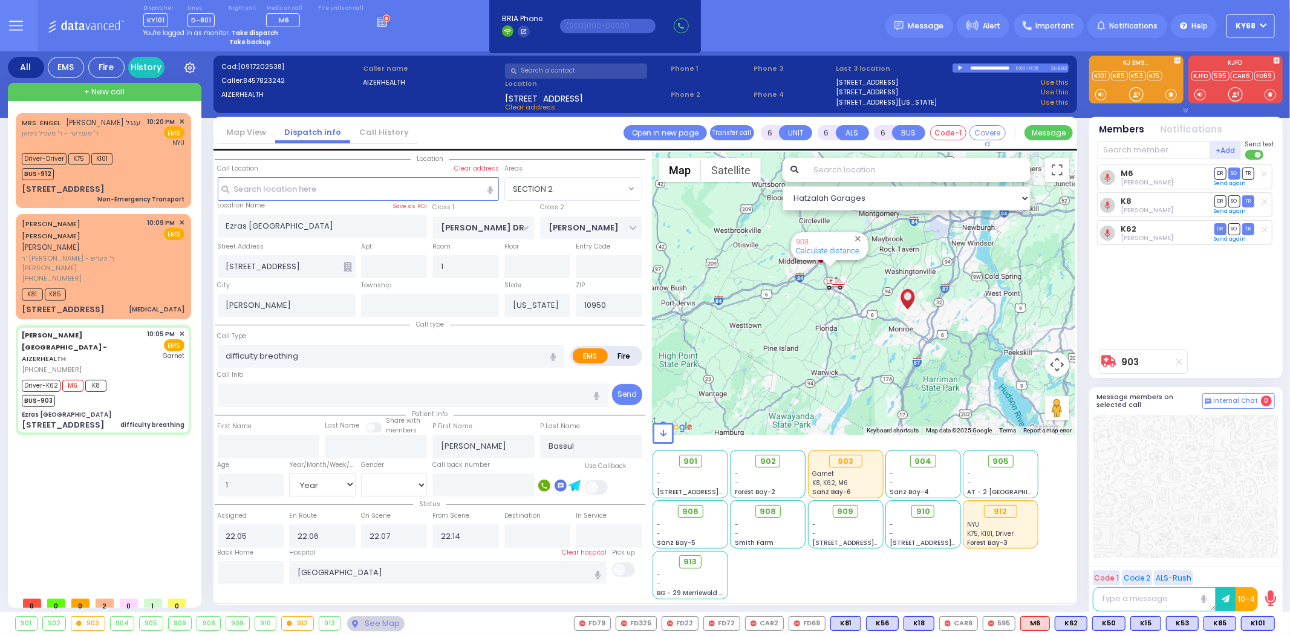
radio input "true"
select select "Year"
select select "[DEMOGRAPHIC_DATA]"
select select "SECTION 2"
select select "Hatzalah Garages"
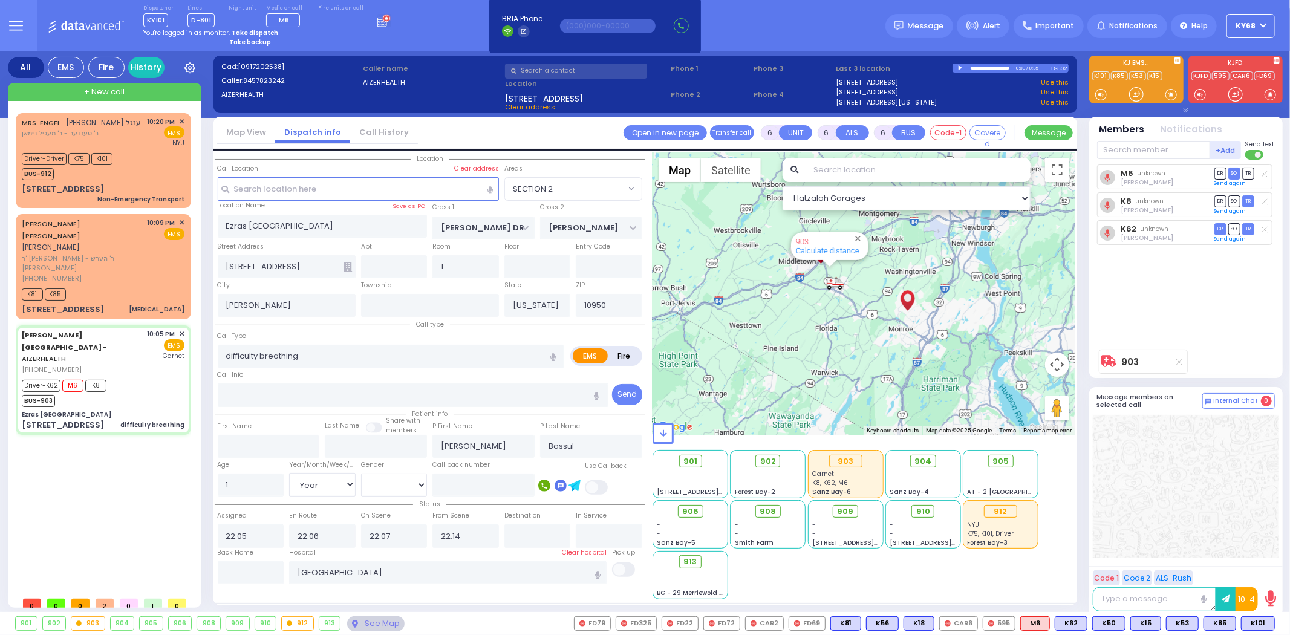
select select
radio input "true"
select select "Year"
select select "[DEMOGRAPHIC_DATA]"
select select "Hatzalah Garages"
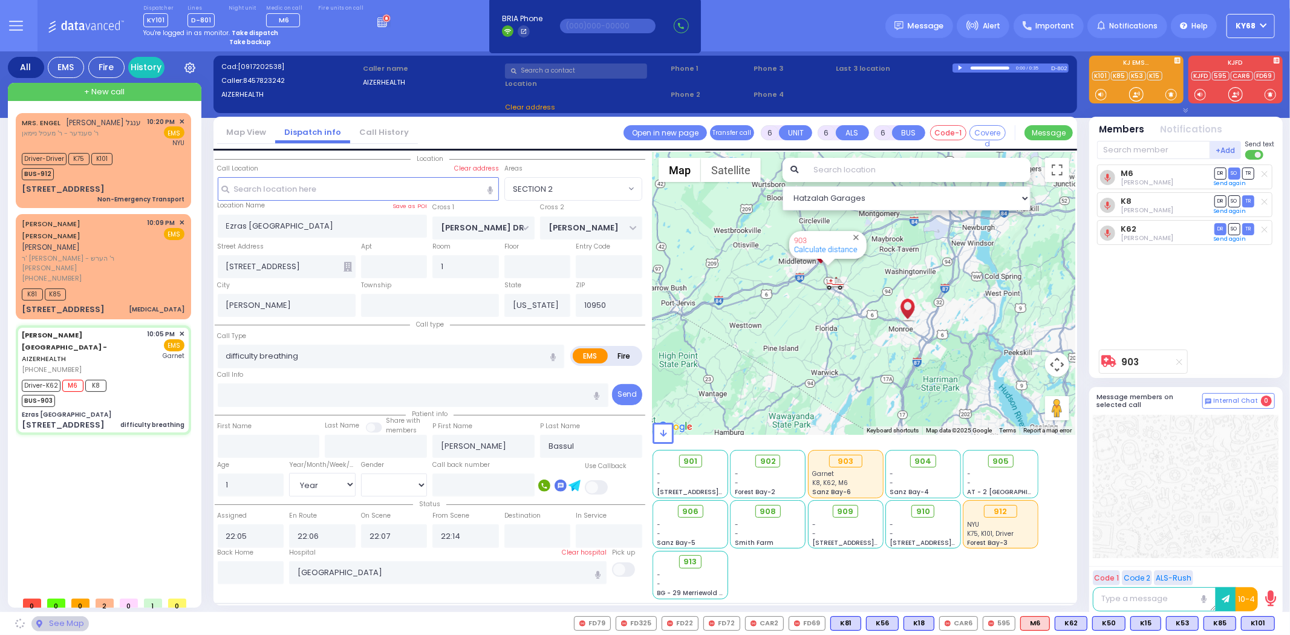
select select "SECTION 2"
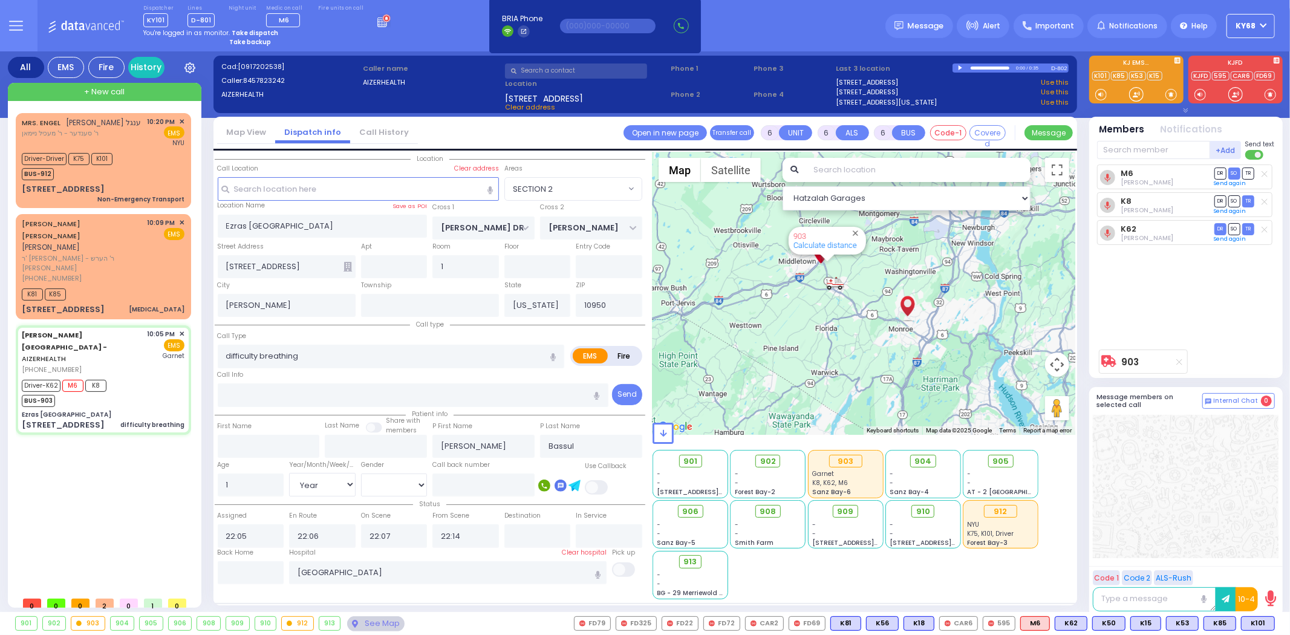
select select
radio input "true"
select select "Year"
select select "[DEMOGRAPHIC_DATA]"
radio input "true"
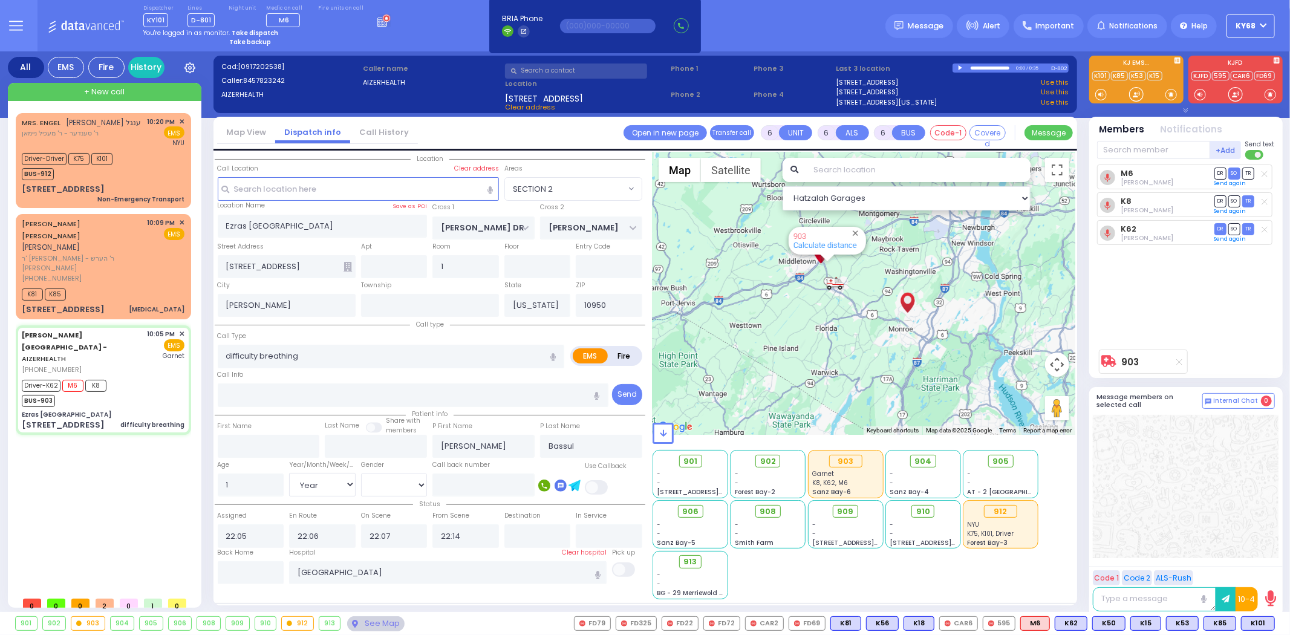
select select "Year"
select select "[DEMOGRAPHIC_DATA]"
radio input "true"
select select "Year"
select select "[DEMOGRAPHIC_DATA]"
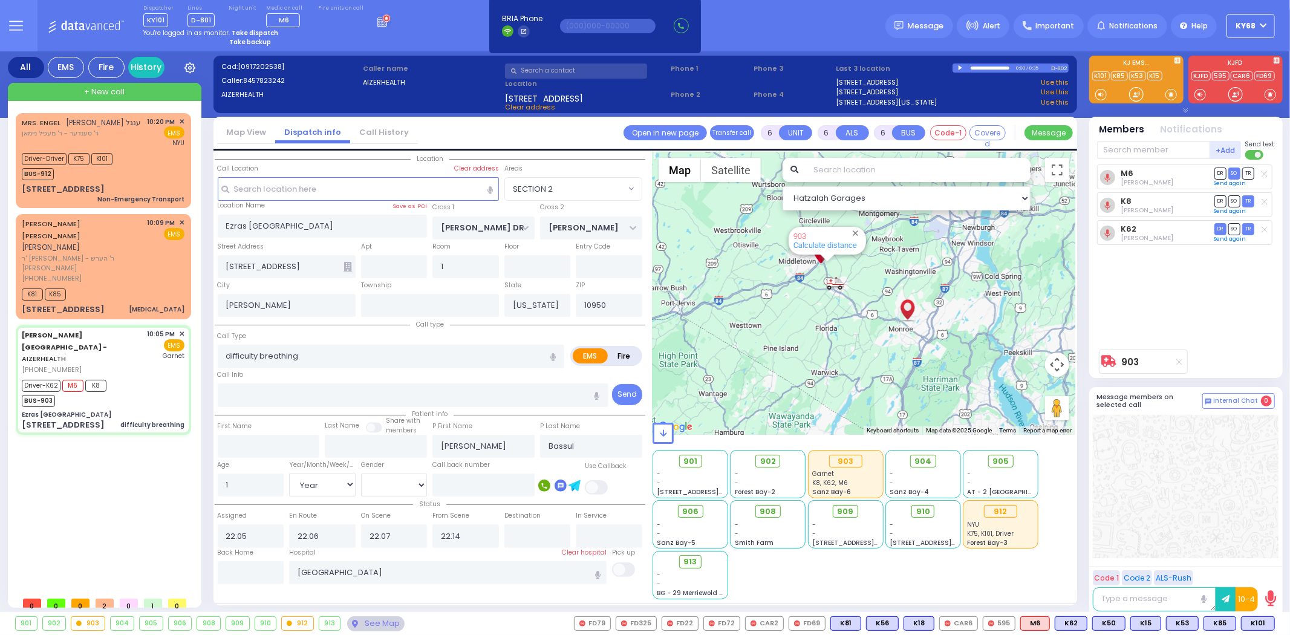
radio input "true"
select select "Year"
select select "[DEMOGRAPHIC_DATA]"
radio input "true"
select select "Year"
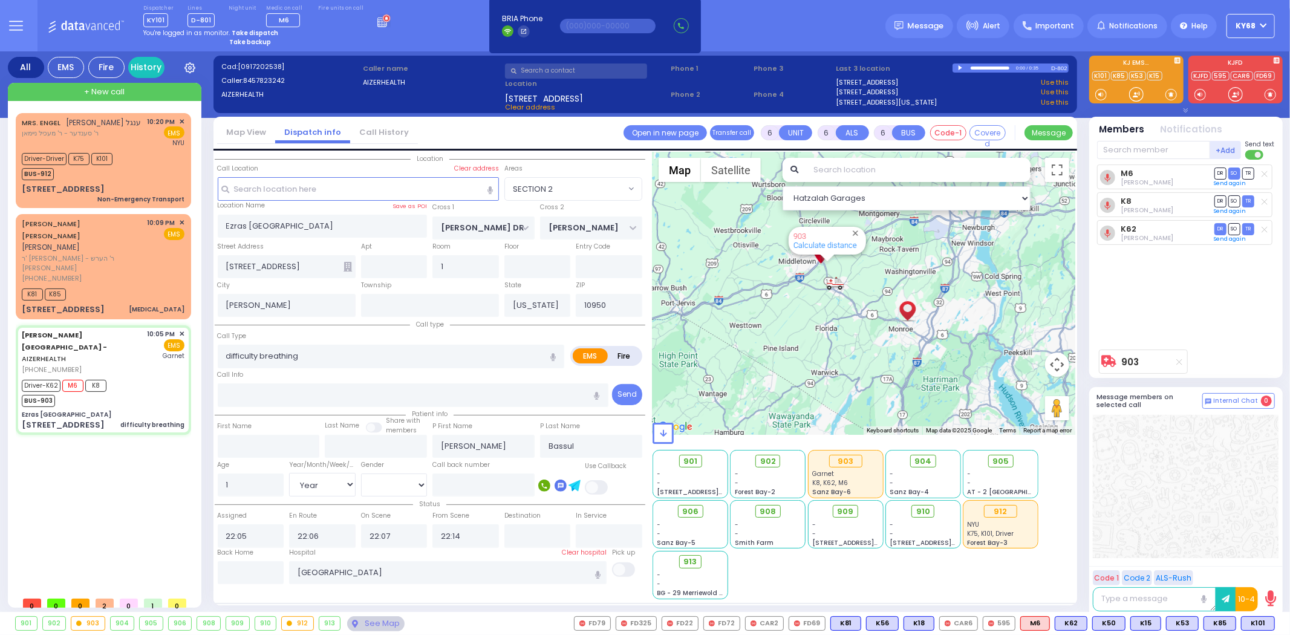
select select "[DEMOGRAPHIC_DATA]"
select select "SECTION 2"
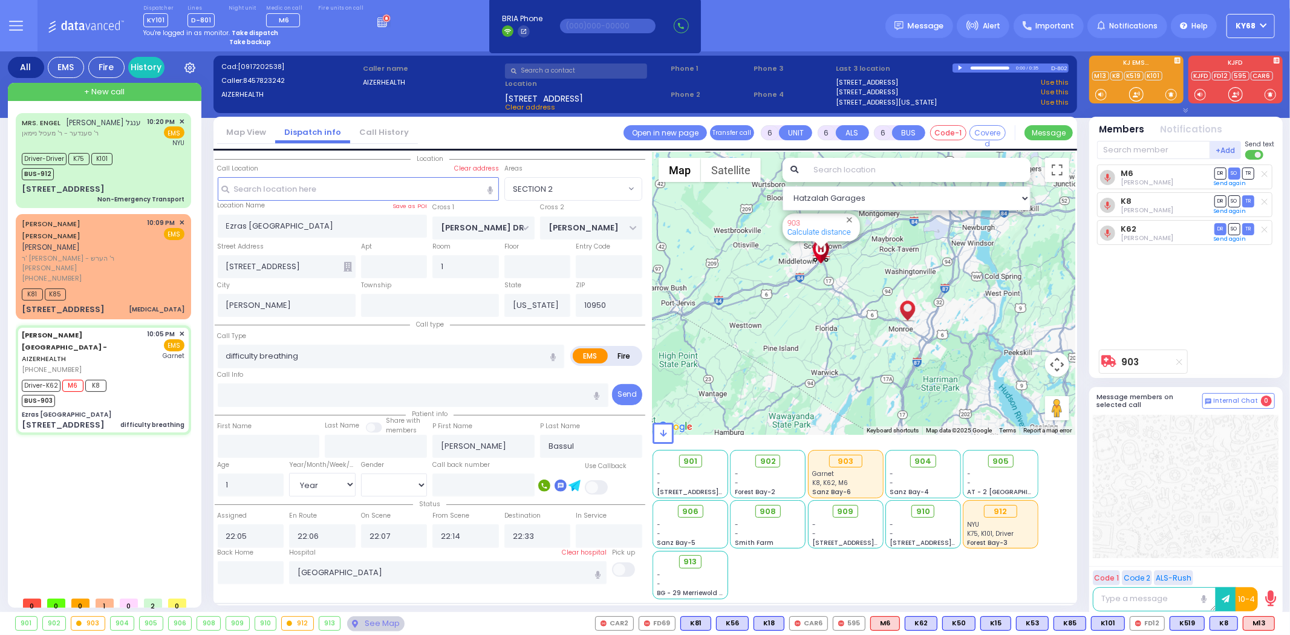
click at [122, 499] on div "[PERSON_NAME] יודא לייבוש ענגל ר' סענדער - ר' מעכיל ניימאן 10:20 PM ✕ K75 K101 …" at bounding box center [106, 352] width 180 height 478
